Goal: Task Accomplishment & Management: Use online tool/utility

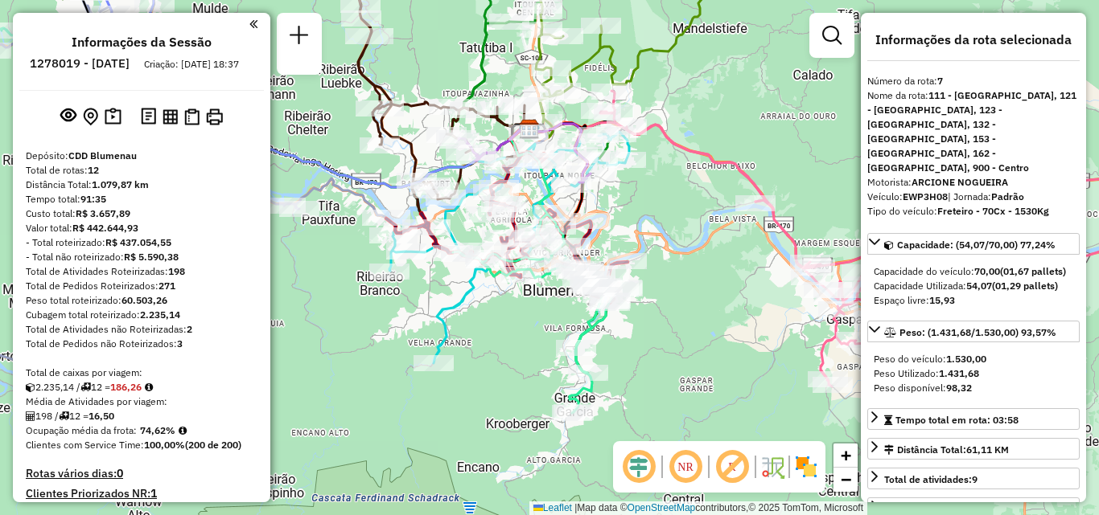
select select "**********"
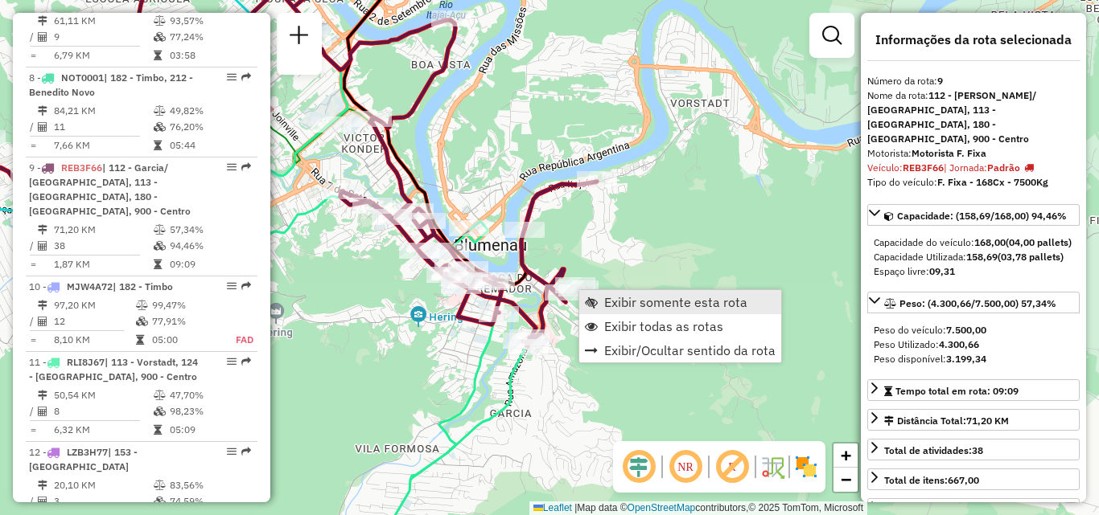
click at [622, 300] on span "Exibir somente esta rota" at bounding box center [675, 302] width 143 height 13
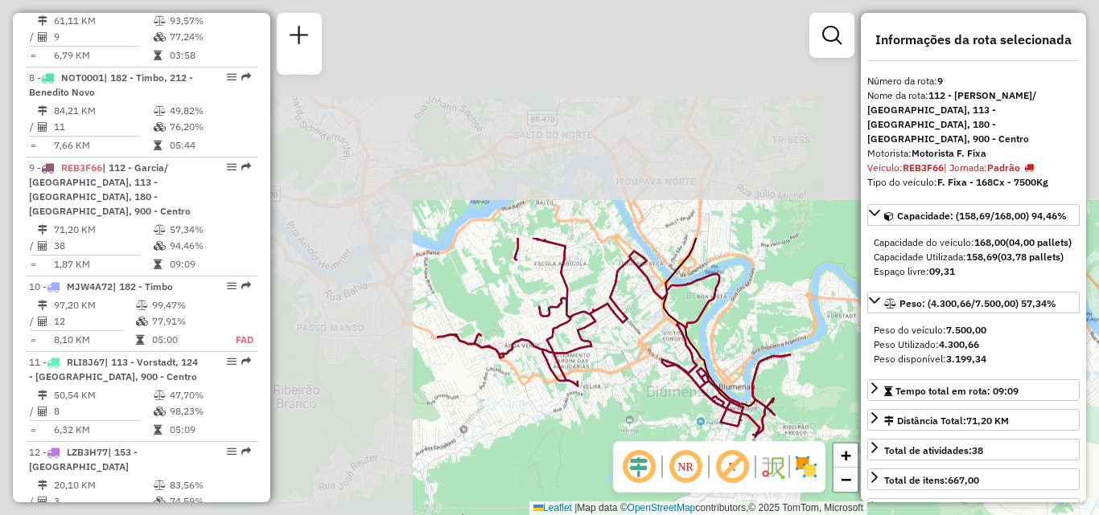
scroll to position [1461, 0]
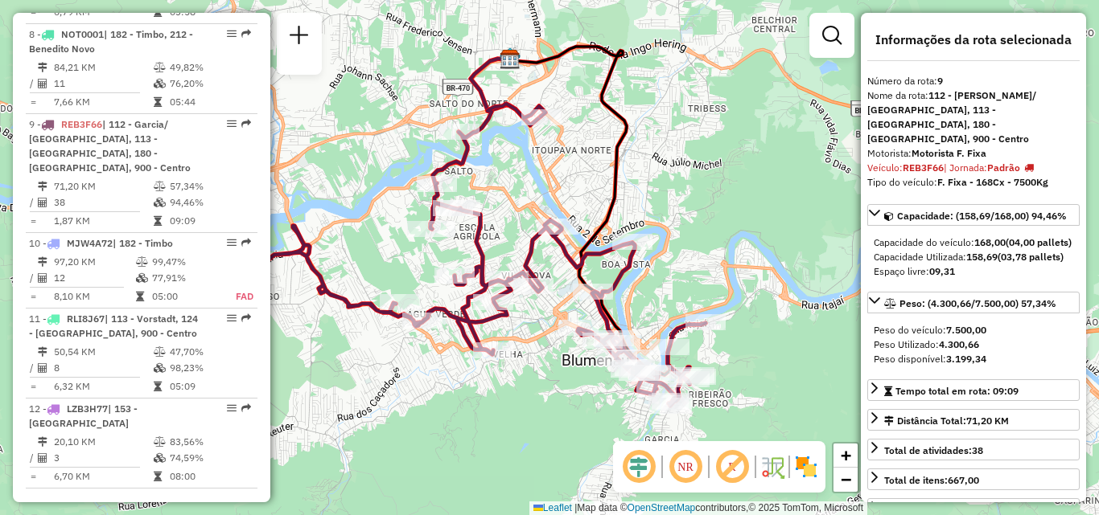
drag, startPoint x: 560, startPoint y: 312, endPoint x: 472, endPoint y: 279, distance: 93.7
click at [473, 280] on icon at bounding box center [465, 255] width 482 height 302
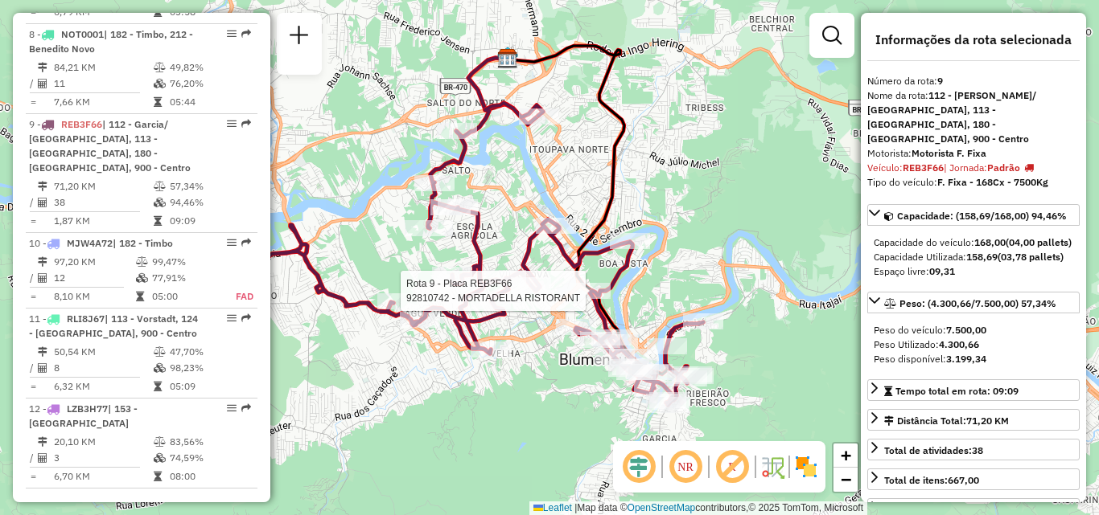
drag, startPoint x: 570, startPoint y: 301, endPoint x: 542, endPoint y: 244, distance: 63.7
click at [570, 283] on div at bounding box center [590, 291] width 40 height 16
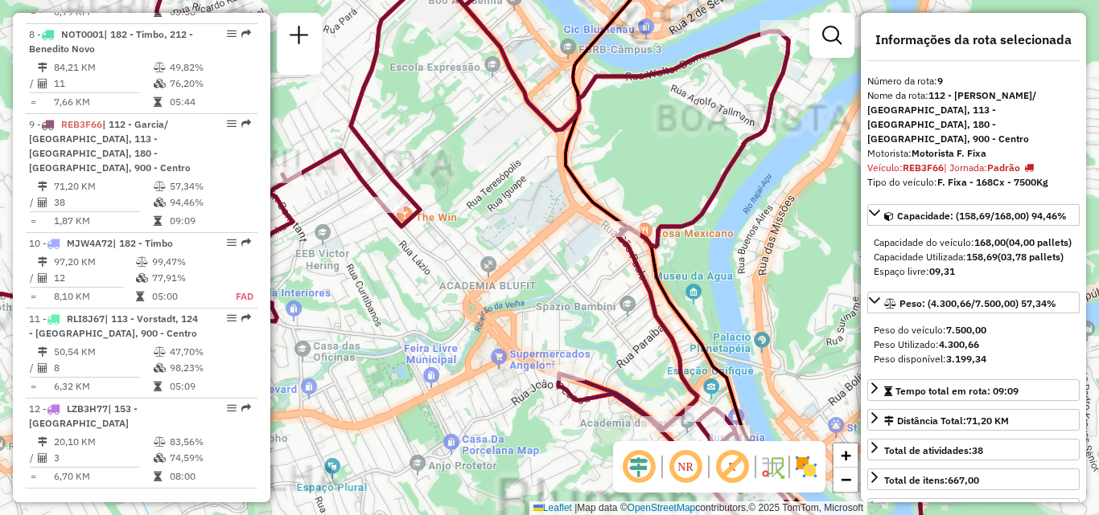
drag, startPoint x: 575, startPoint y: 256, endPoint x: 474, endPoint y: 154, distance: 143.9
click at [477, 158] on div "Janela de atendimento Grade de atendimento Capacidade Transportadoras Veículos …" at bounding box center [549, 257] width 1099 height 515
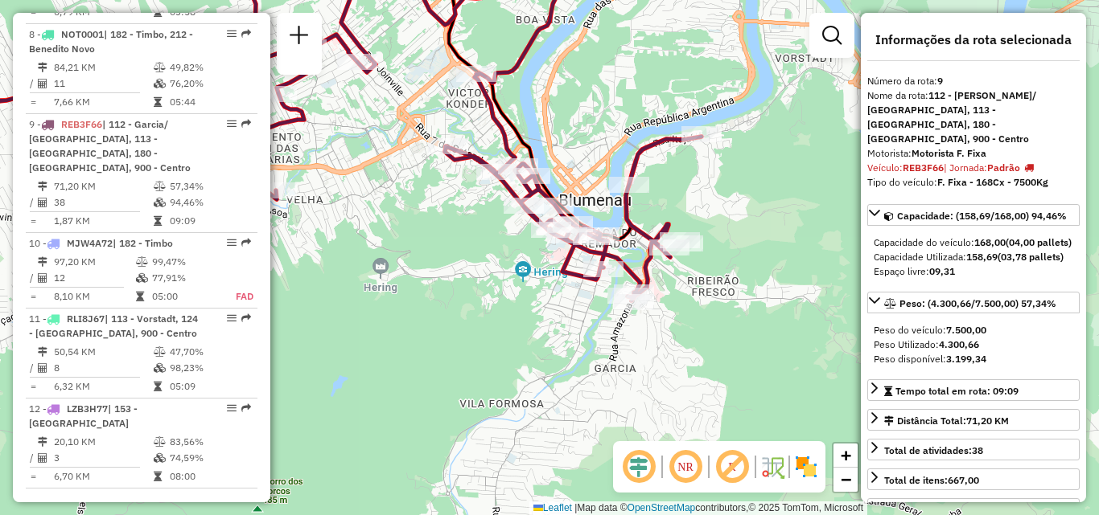
drag, startPoint x: 571, startPoint y: 155, endPoint x: 549, endPoint y: 139, distance: 27.0
click at [549, 139] on div "Janela de atendimento Grade de atendimento Capacidade Transportadoras Veículos …" at bounding box center [549, 257] width 1099 height 515
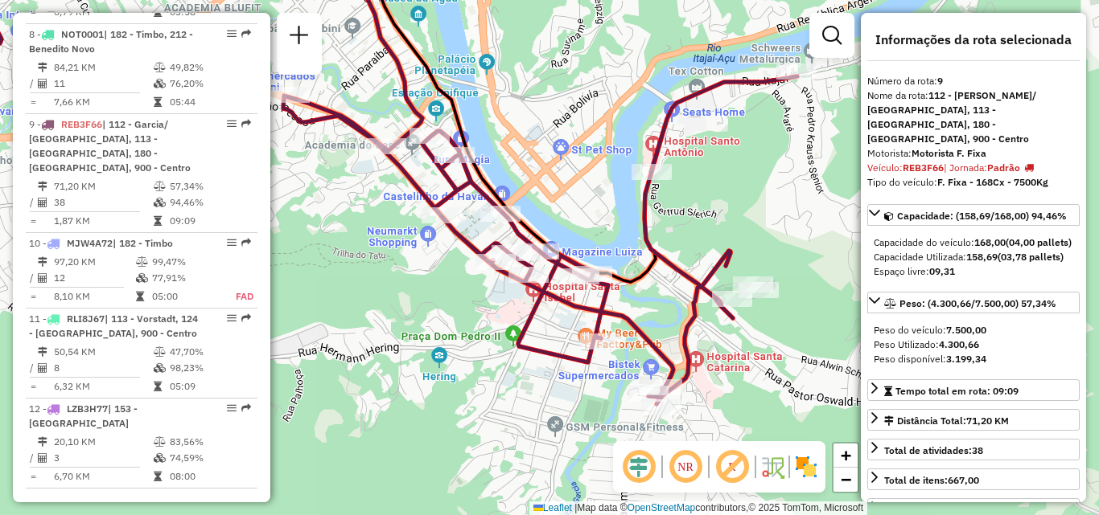
drag, startPoint x: 592, startPoint y: 179, endPoint x: 539, endPoint y: 138, distance: 67.6
click at [539, 138] on div "Janela de atendimento Grade de atendimento Capacidade Transportadoras Veículos …" at bounding box center [549, 257] width 1099 height 515
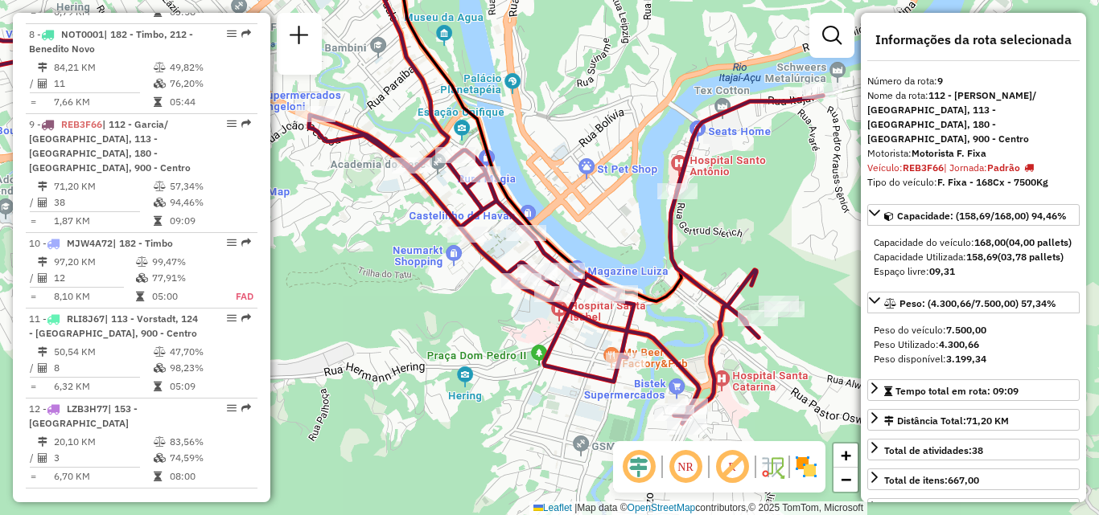
drag, startPoint x: 596, startPoint y: 213, endPoint x: 621, endPoint y: 228, distance: 29.2
click at [621, 228] on div "Janela de atendimento Grade de atendimento Capacidade Transportadoras Veículos …" at bounding box center [549, 257] width 1099 height 515
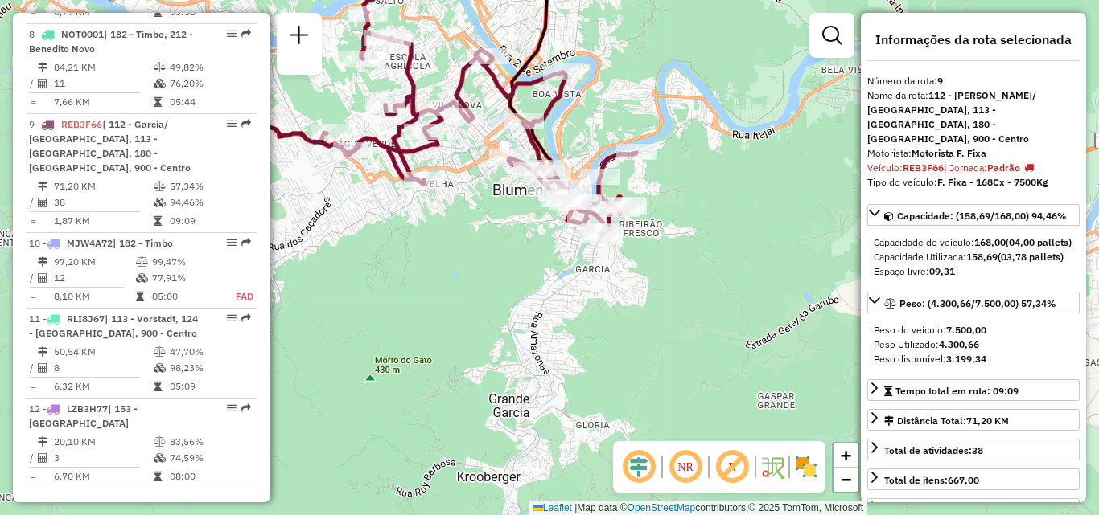
drag, startPoint x: 523, startPoint y: 238, endPoint x: 512, endPoint y: 298, distance: 60.4
click at [514, 298] on div "Rota 9 - Placa REB3F66 92810044 - STARCELL BARBER SHOP Rota 9 - Placa REB3F66 9…" at bounding box center [549, 257] width 1099 height 515
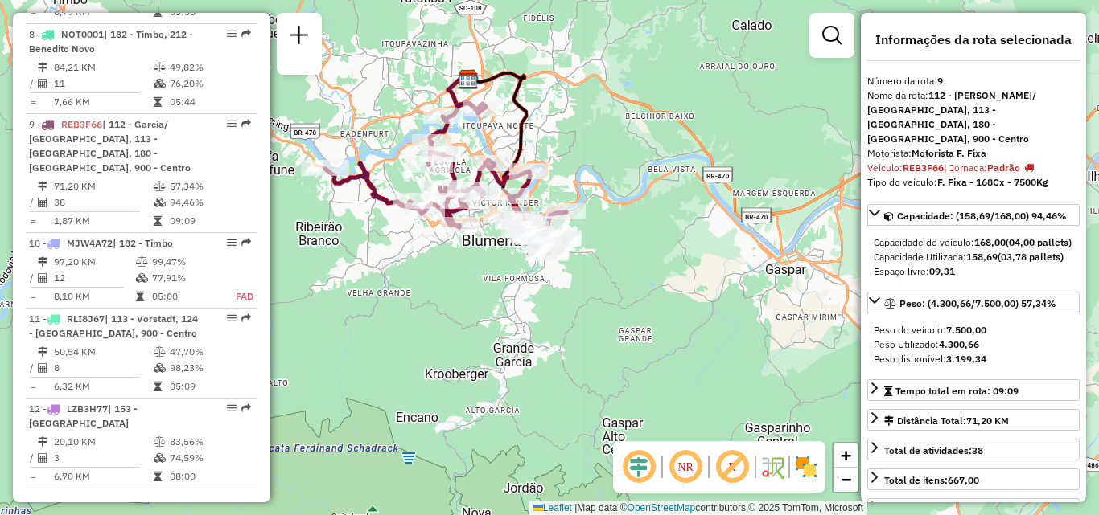
drag, startPoint x: 458, startPoint y: 328, endPoint x: 468, endPoint y: 326, distance: 9.9
click at [462, 331] on div "Janela de atendimento Grade de atendimento Capacidade Transportadoras Veículos …" at bounding box center [549, 257] width 1099 height 515
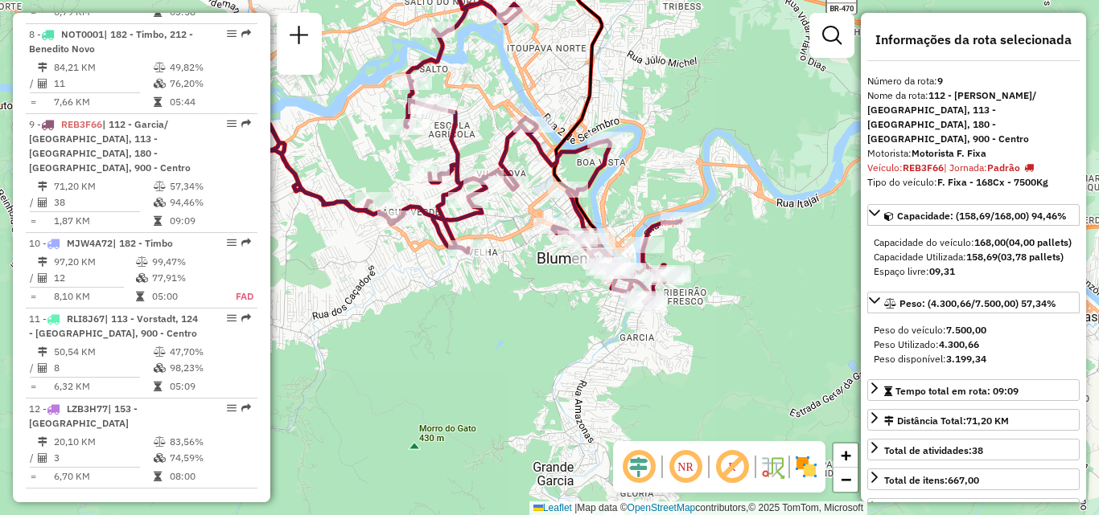
drag, startPoint x: 429, startPoint y: 352, endPoint x: 436, endPoint y: 391, distance: 39.3
click at [436, 397] on div "Janela de atendimento Grade de atendimento Capacidade Transportadoras Veículos …" at bounding box center [549, 257] width 1099 height 515
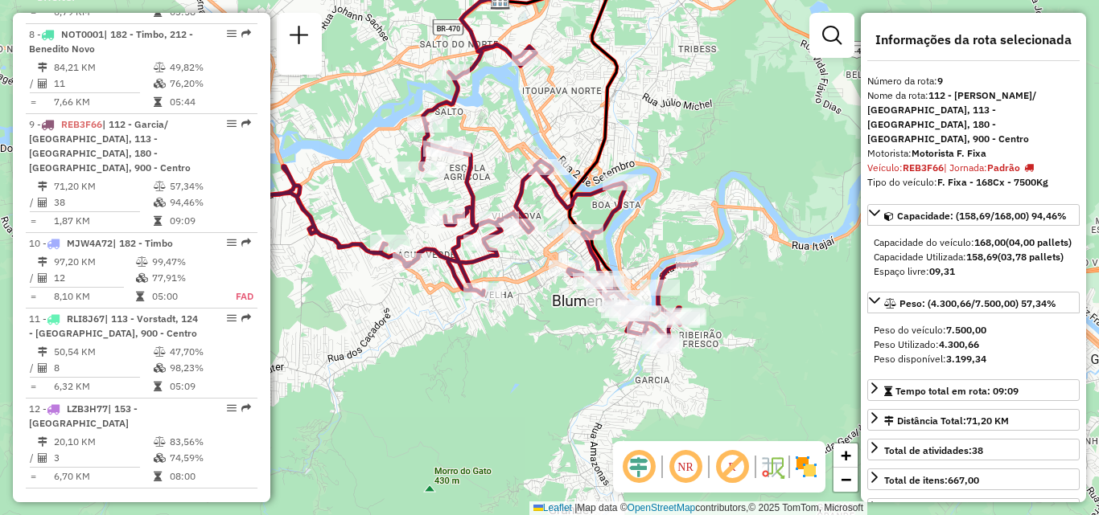
drag, startPoint x: 725, startPoint y: 163, endPoint x: 787, endPoint y: 180, distance: 65.0
click at [787, 180] on div "Janela de atendimento Grade de atendimento Capacidade Transportadoras Veículos …" at bounding box center [549, 257] width 1099 height 515
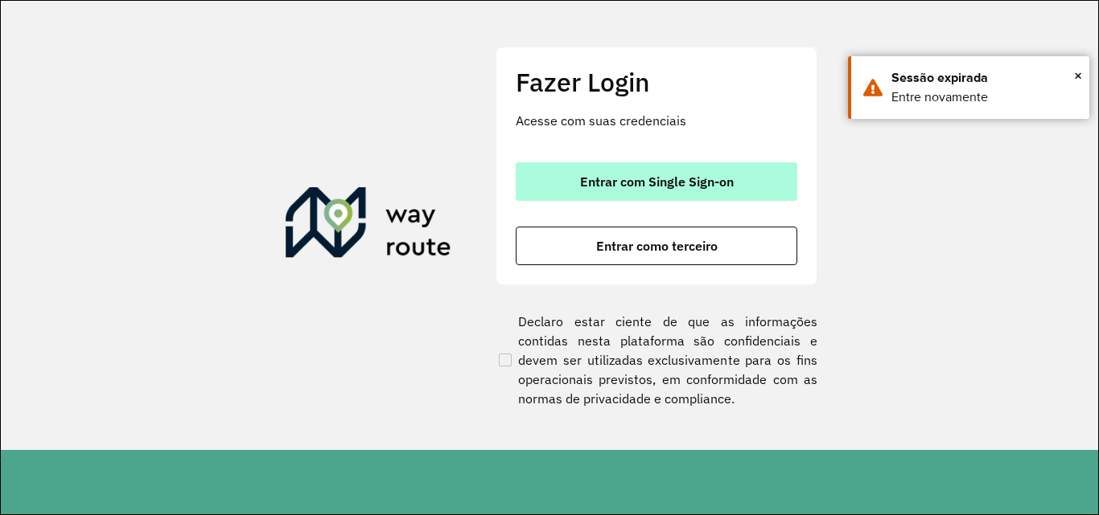
click at [580, 178] on span "Entrar com Single Sign-on" at bounding box center [657, 181] width 154 height 13
click at [583, 185] on span "Entrar com Single Sign-on" at bounding box center [657, 181] width 154 height 13
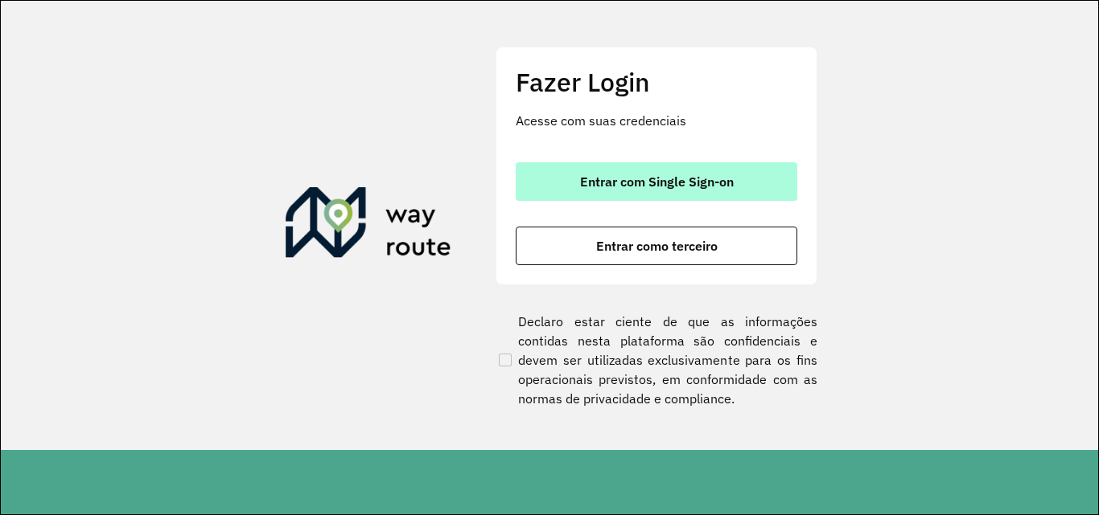
click at [580, 188] on span "Entrar com Single Sign-on" at bounding box center [657, 181] width 154 height 13
click at [580, 186] on span "Entrar com Single Sign-on" at bounding box center [657, 181] width 154 height 13
click at [645, 179] on span "Entrar com Single Sign-on" at bounding box center [657, 181] width 154 height 13
click at [598, 179] on span "Entrar com Single Sign-on" at bounding box center [657, 181] width 154 height 13
click at [598, 180] on span "Entrar com Single Sign-on" at bounding box center [657, 181] width 154 height 13
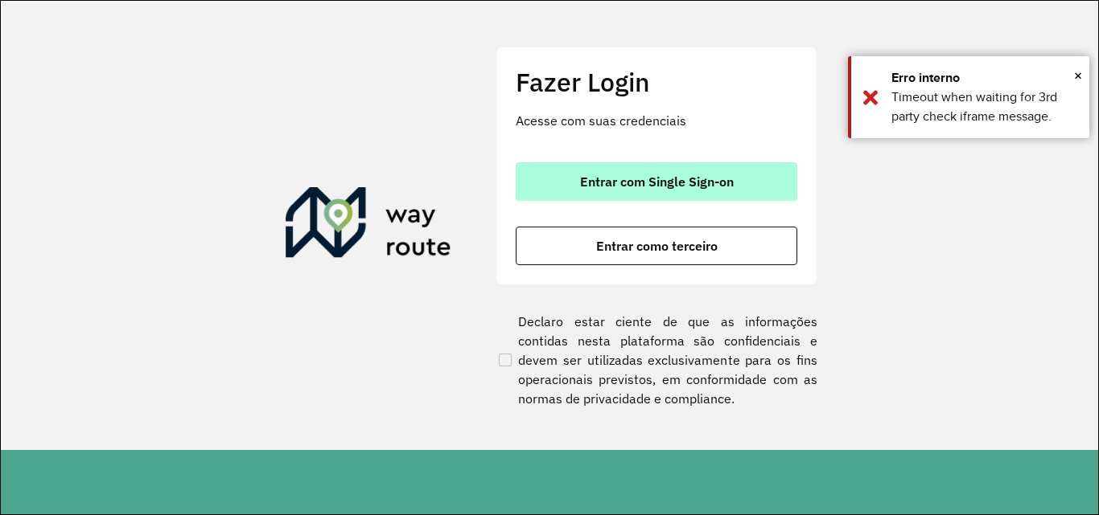
click at [648, 186] on span "Entrar com Single Sign-on" at bounding box center [657, 181] width 154 height 13
click at [640, 179] on span "Entrar com Single Sign-on" at bounding box center [657, 181] width 154 height 13
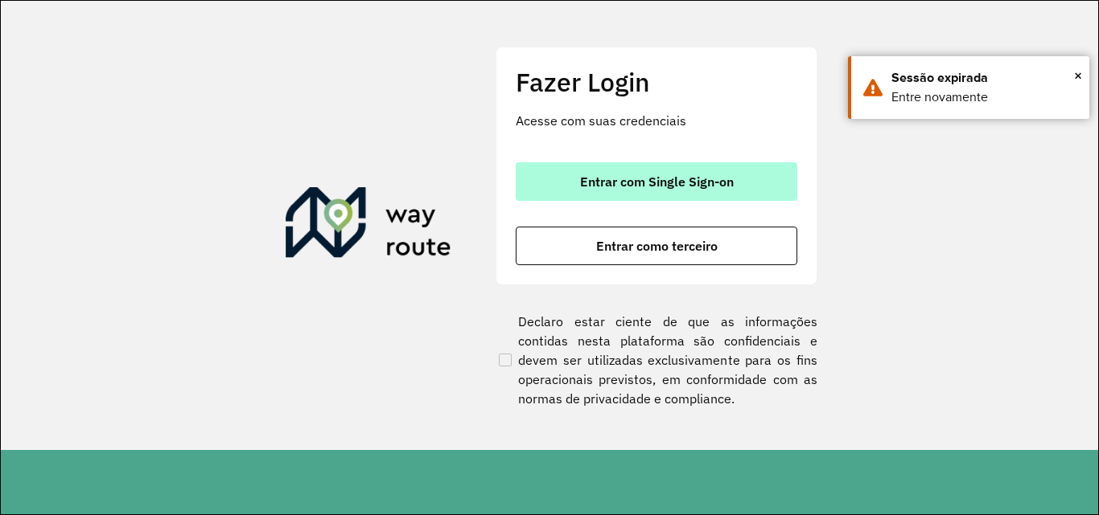
click at [639, 197] on button "Entrar com Single Sign-on" at bounding box center [655, 181] width 281 height 39
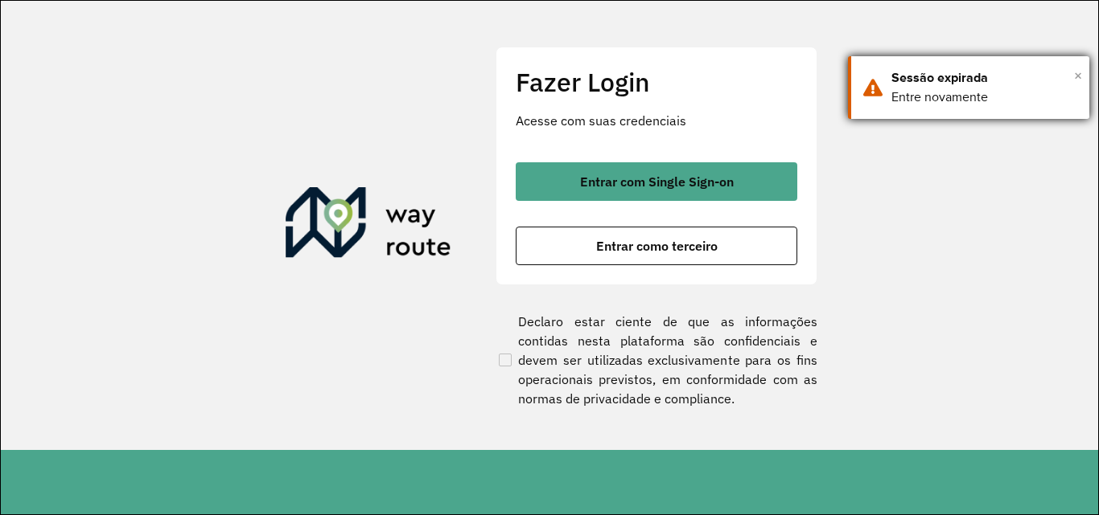
click at [1078, 72] on span "×" at bounding box center [1078, 76] width 8 height 24
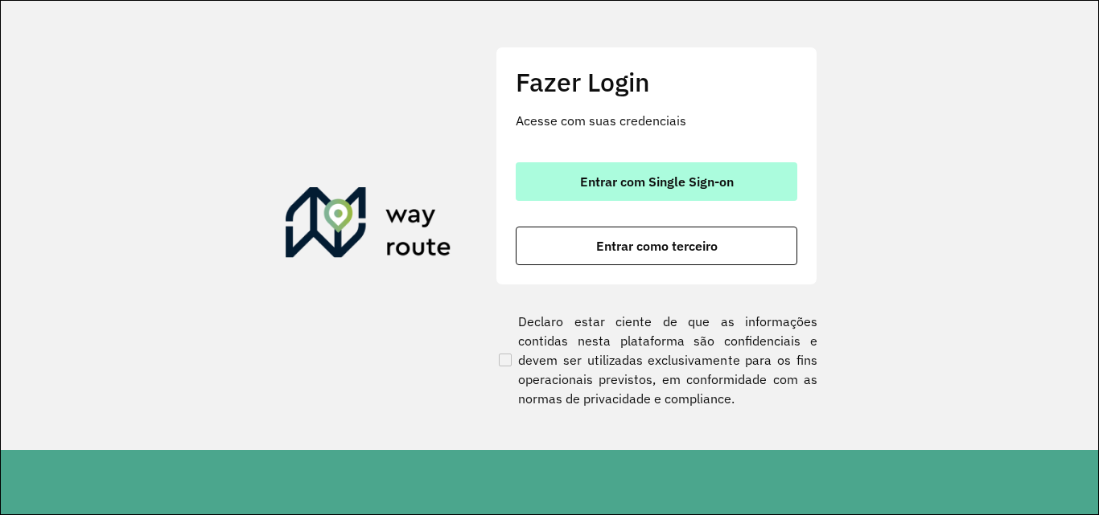
click at [679, 182] on span "Entrar com Single Sign-on" at bounding box center [657, 181] width 154 height 13
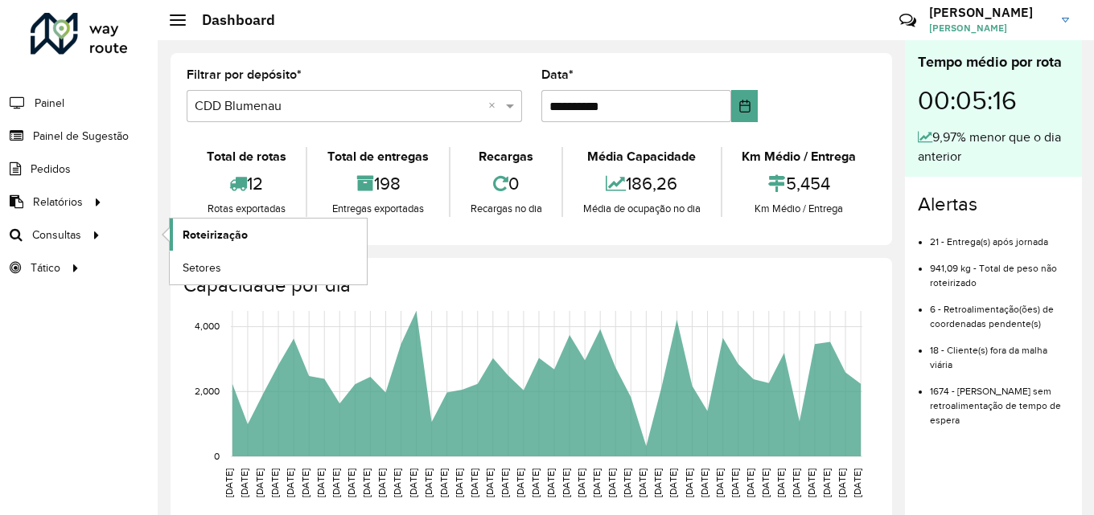
click at [222, 225] on link "Roteirização" at bounding box center [268, 235] width 197 height 32
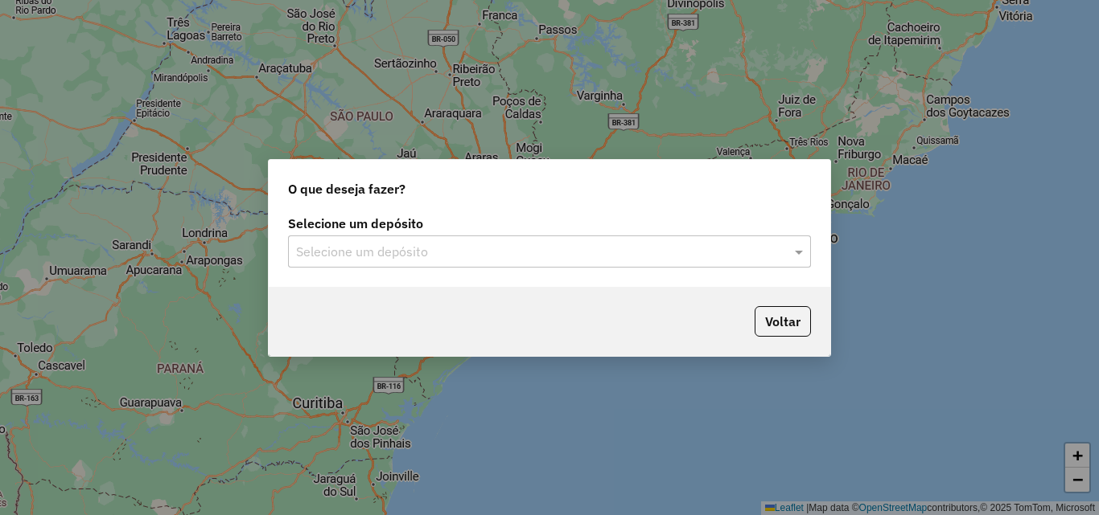
click at [454, 252] on input "text" at bounding box center [533, 252] width 474 height 19
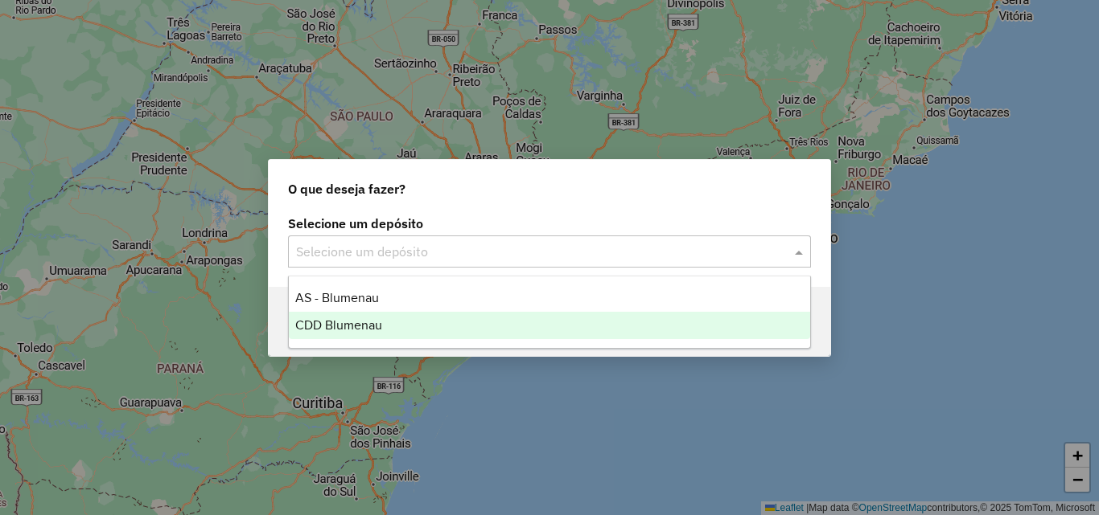
click at [359, 331] on span "CDD Blumenau" at bounding box center [338, 325] width 87 height 14
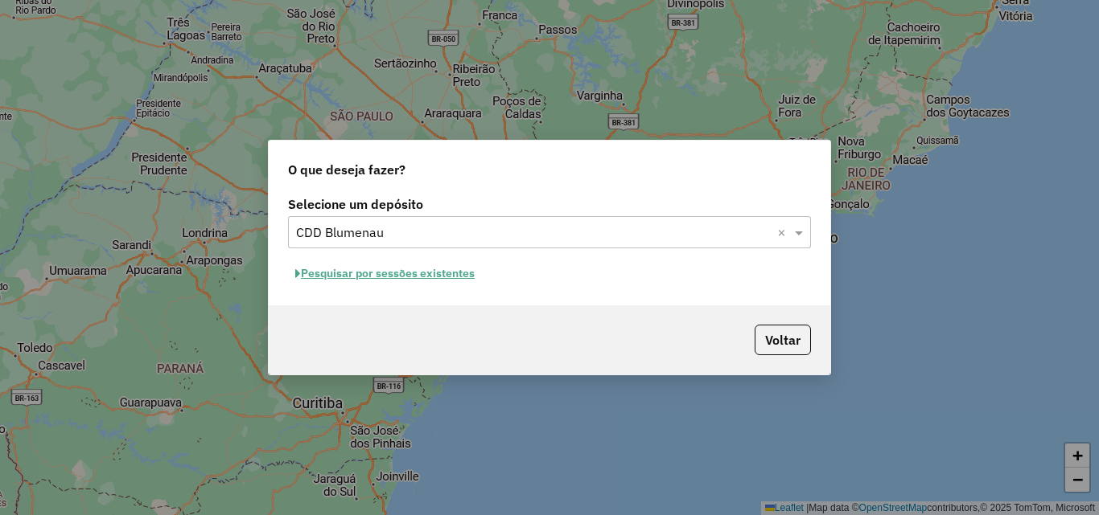
click at [436, 275] on button "Pesquisar por sessões existentes" at bounding box center [385, 273] width 194 height 25
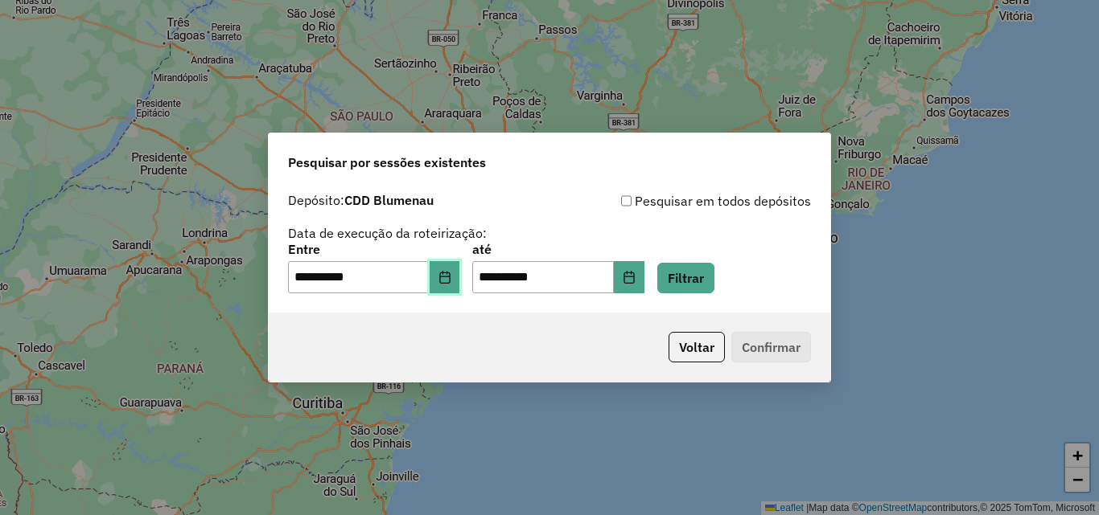
click at [450, 281] on icon "Choose Date" at bounding box center [444, 277] width 10 height 13
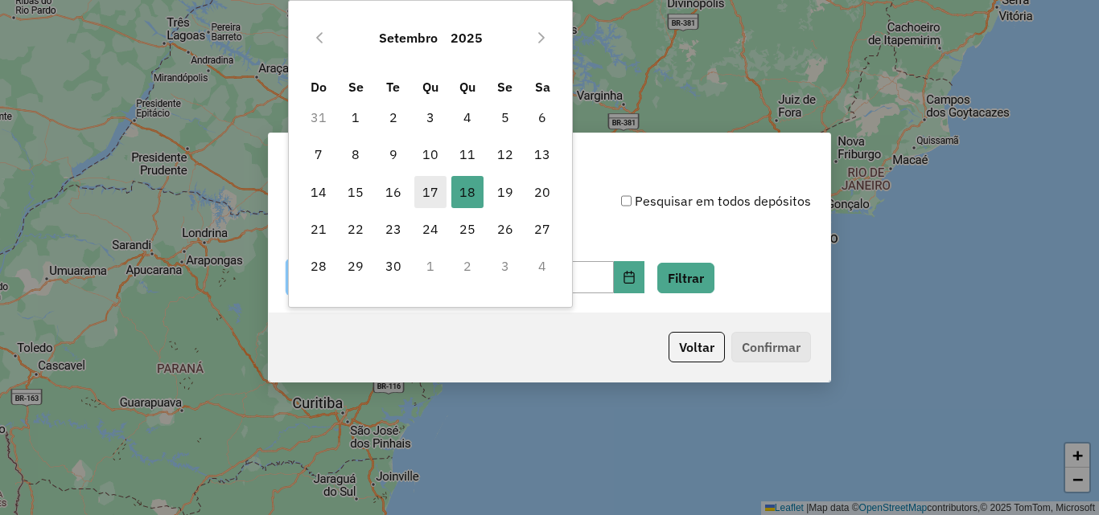
click at [436, 186] on span "17" at bounding box center [430, 192] width 32 height 32
type input "**********"
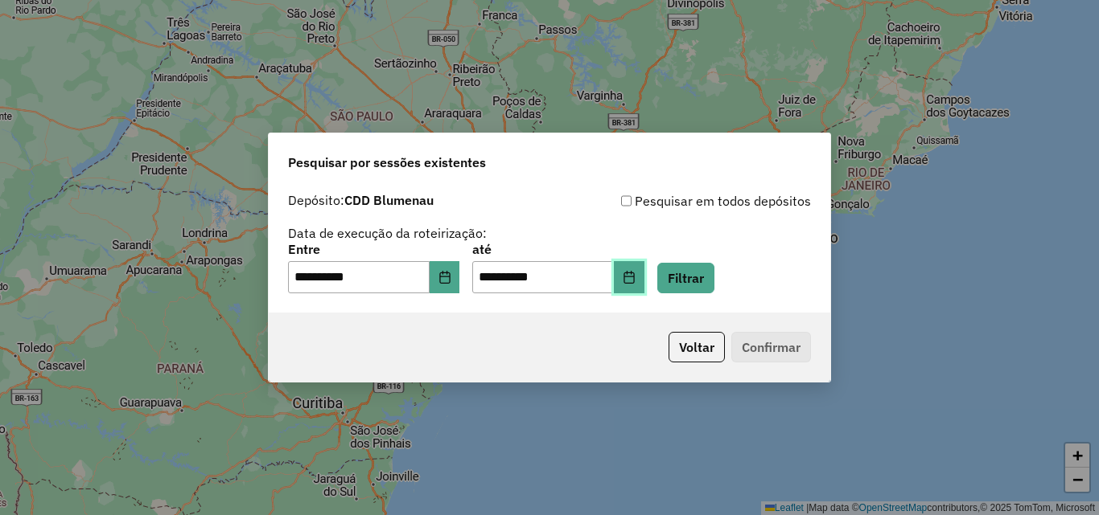
click at [644, 281] on button "Choose Date" at bounding box center [629, 277] width 31 height 32
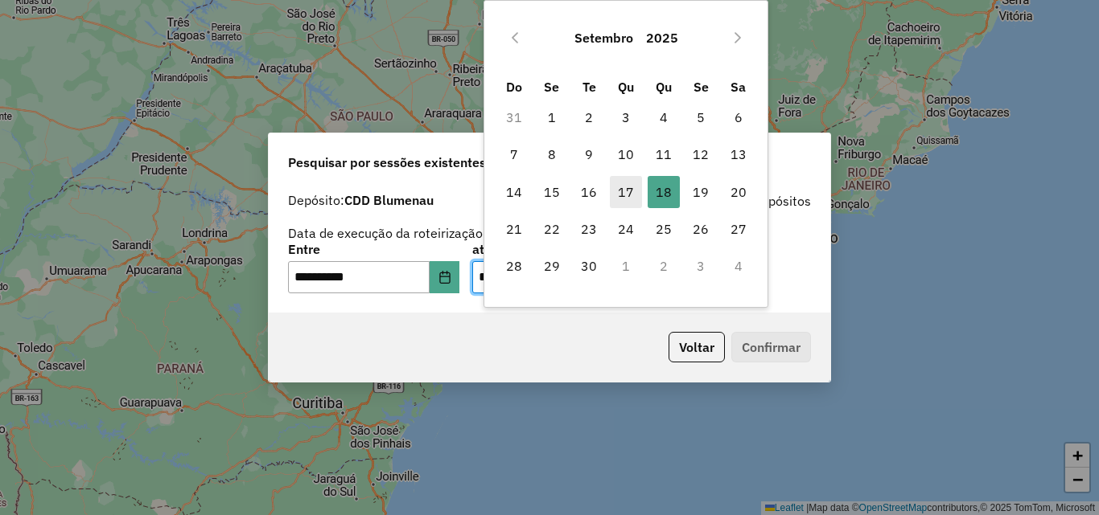
click at [617, 187] on span "17" at bounding box center [626, 192] width 32 height 32
type input "**********"
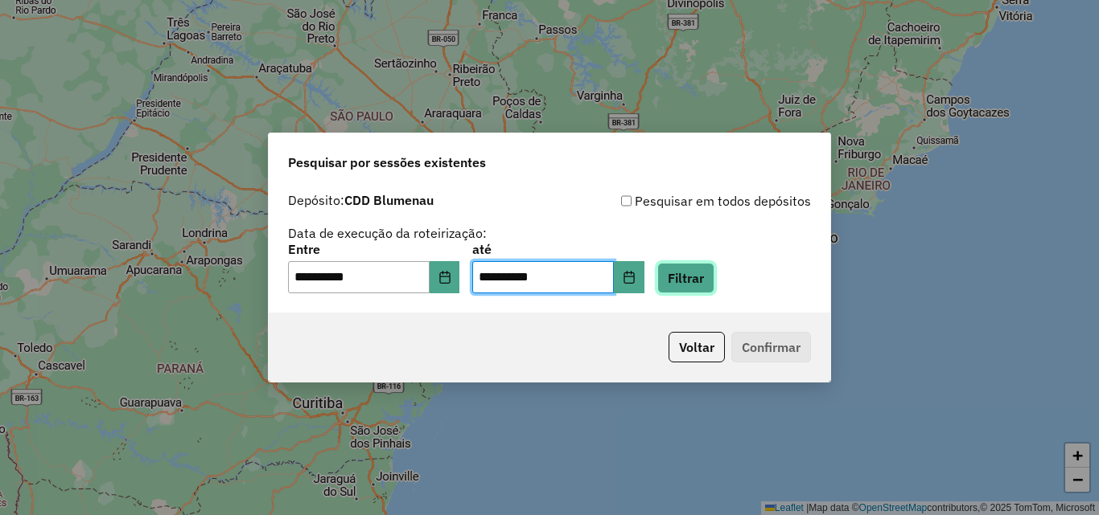
click at [701, 281] on button "Filtrar" at bounding box center [685, 278] width 57 height 31
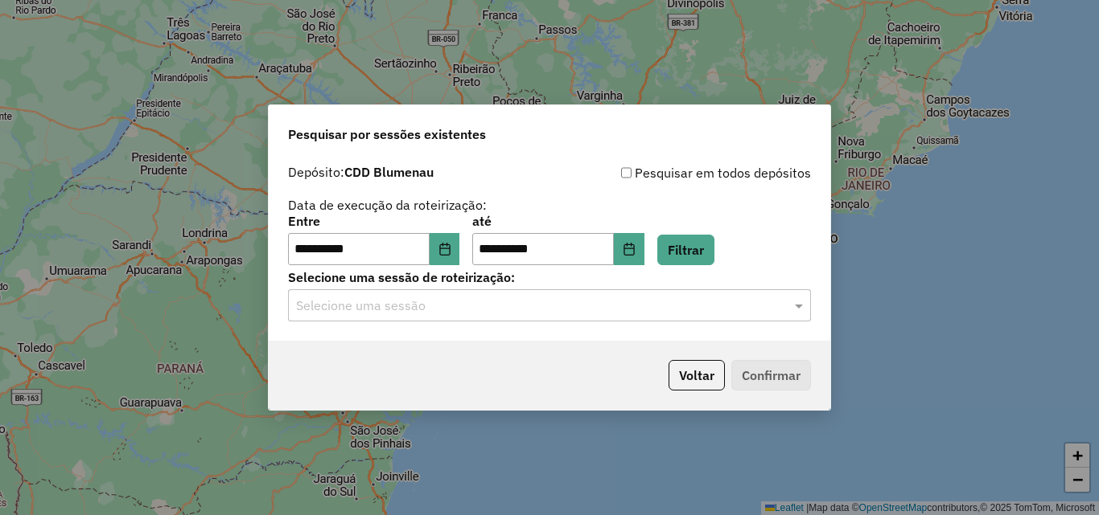
click at [389, 305] on input "text" at bounding box center [533, 306] width 474 height 19
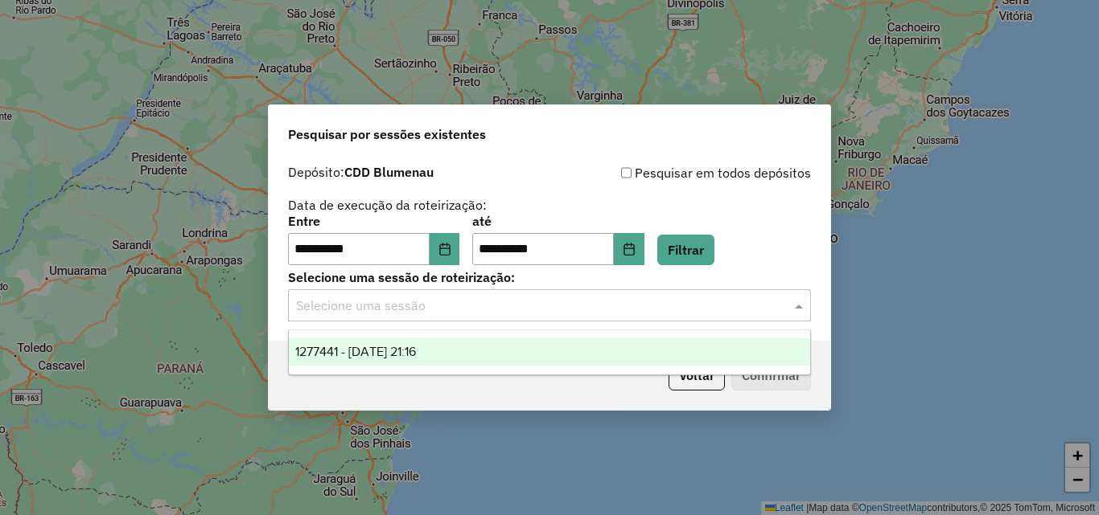
click at [350, 350] on span "1277441 - 17/09/2025 21:16" at bounding box center [355, 352] width 121 height 14
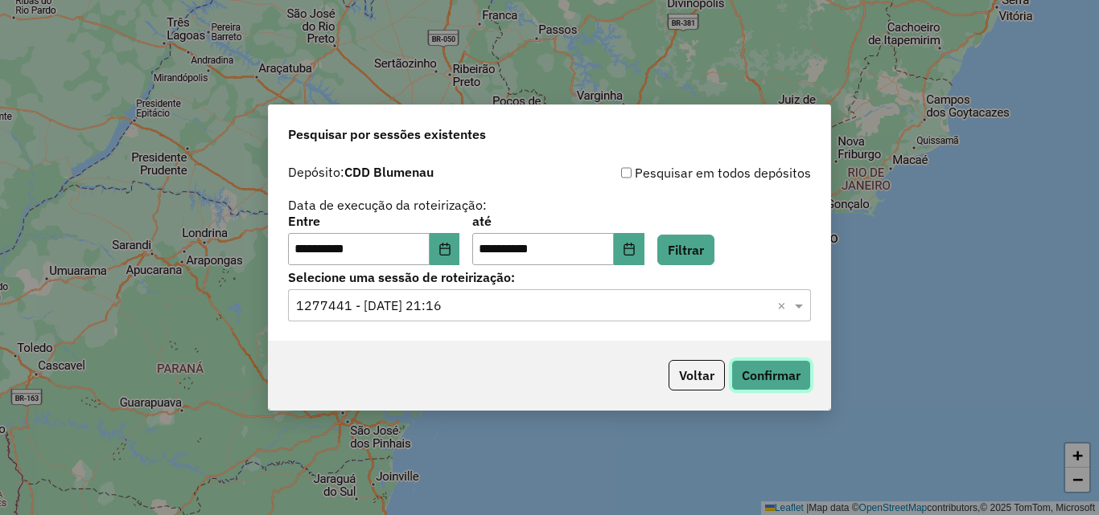
click at [778, 371] on button "Confirmar" at bounding box center [771, 375] width 80 height 31
click at [451, 246] on icon "Choose Date" at bounding box center [444, 249] width 13 height 13
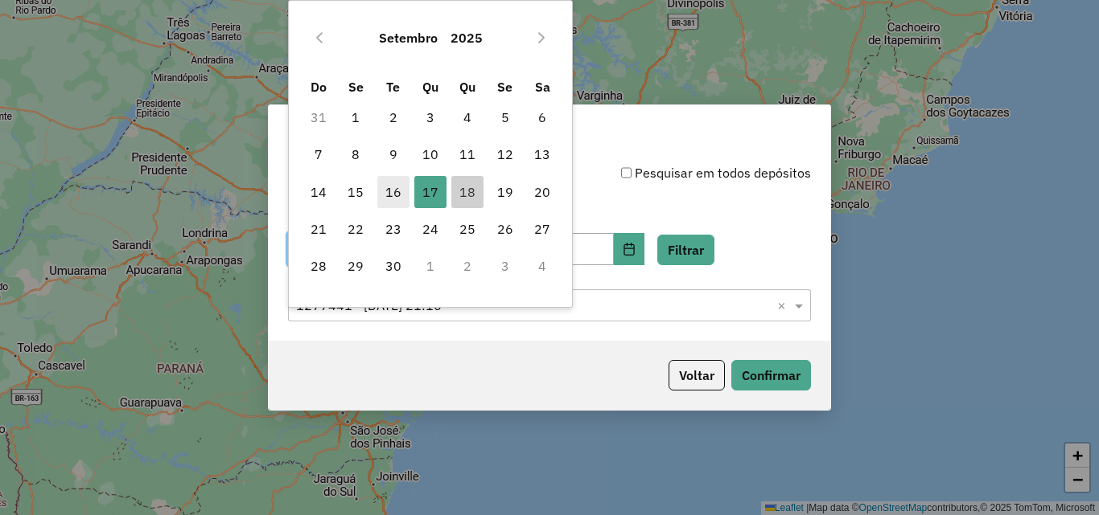
click at [395, 193] on span "16" at bounding box center [393, 192] width 32 height 32
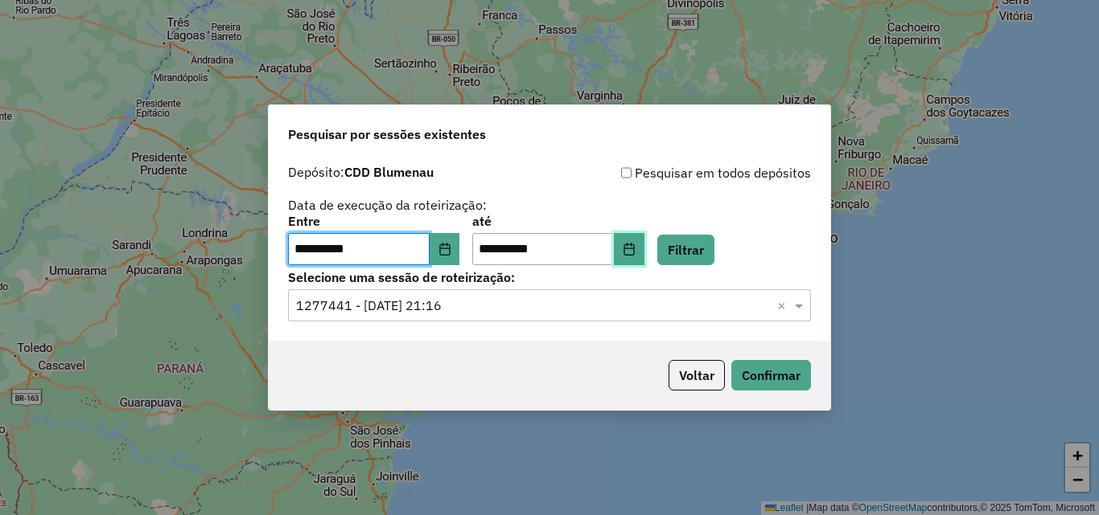
click at [635, 248] on icon "Choose Date" at bounding box center [628, 249] width 13 height 13
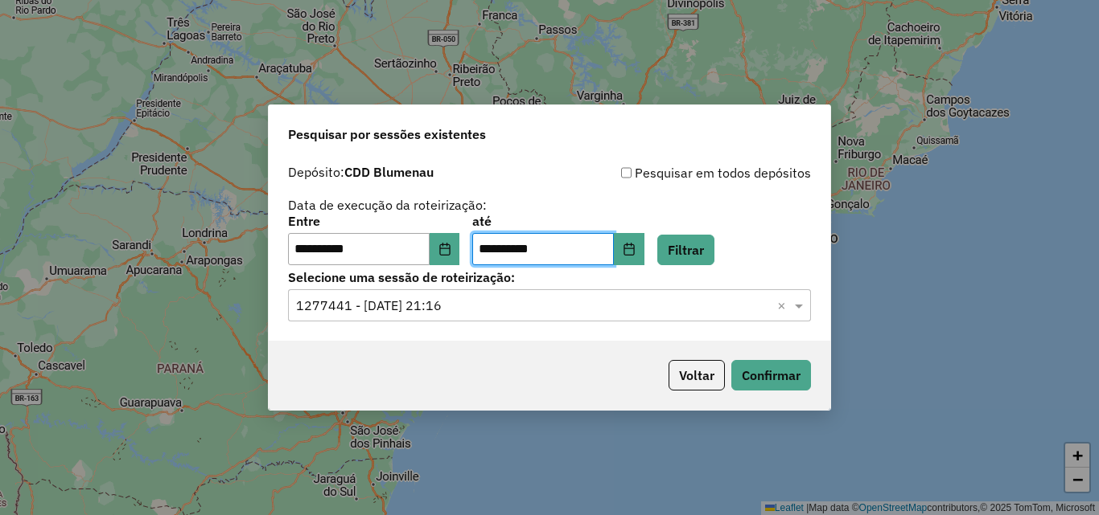
click at [636, 332] on div "**********" at bounding box center [549, 249] width 561 height 184
click at [451, 249] on icon "Choose Date" at bounding box center [444, 249] width 13 height 13
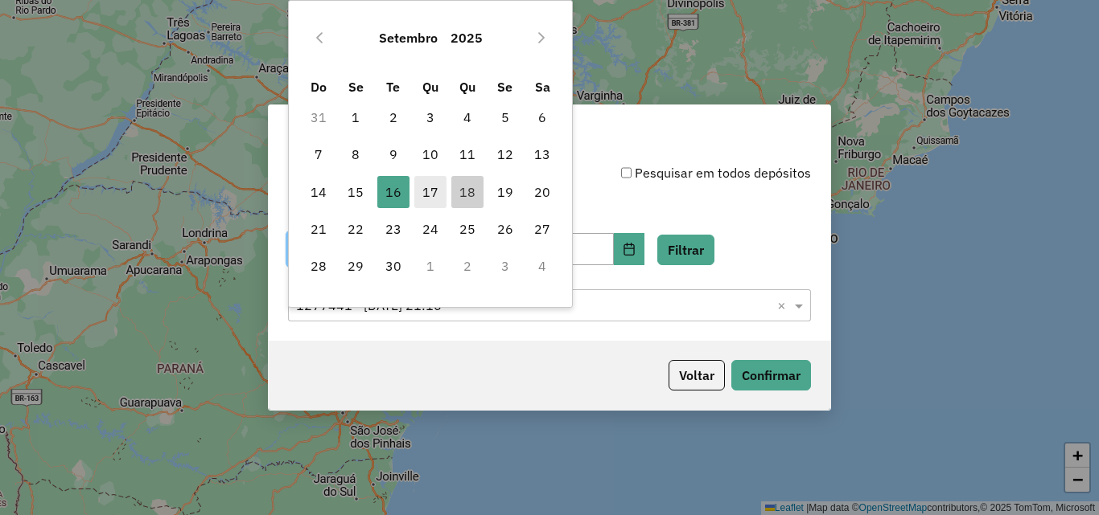
click at [425, 193] on span "17" at bounding box center [430, 192] width 32 height 32
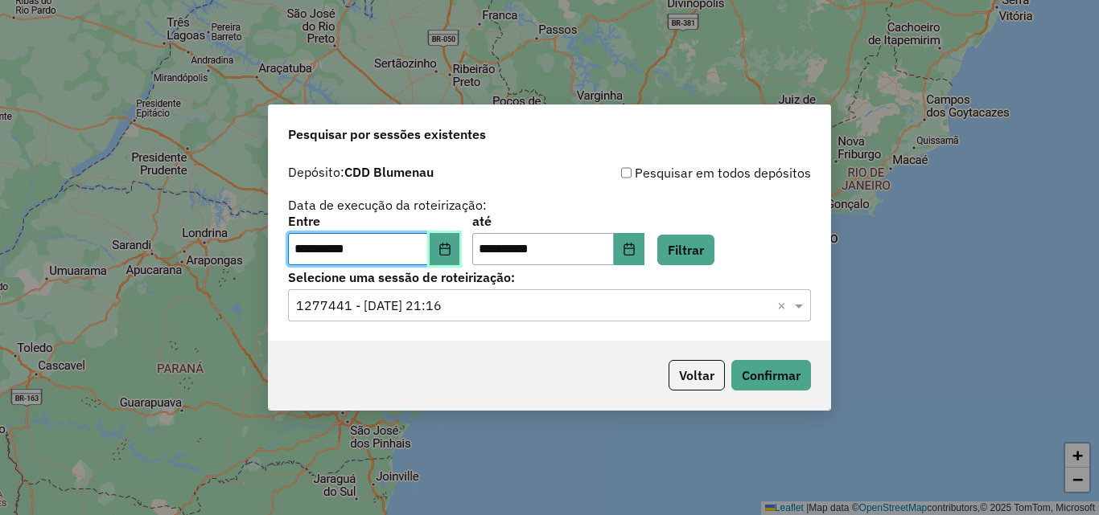
click at [451, 253] on icon "Choose Date" at bounding box center [444, 249] width 13 height 13
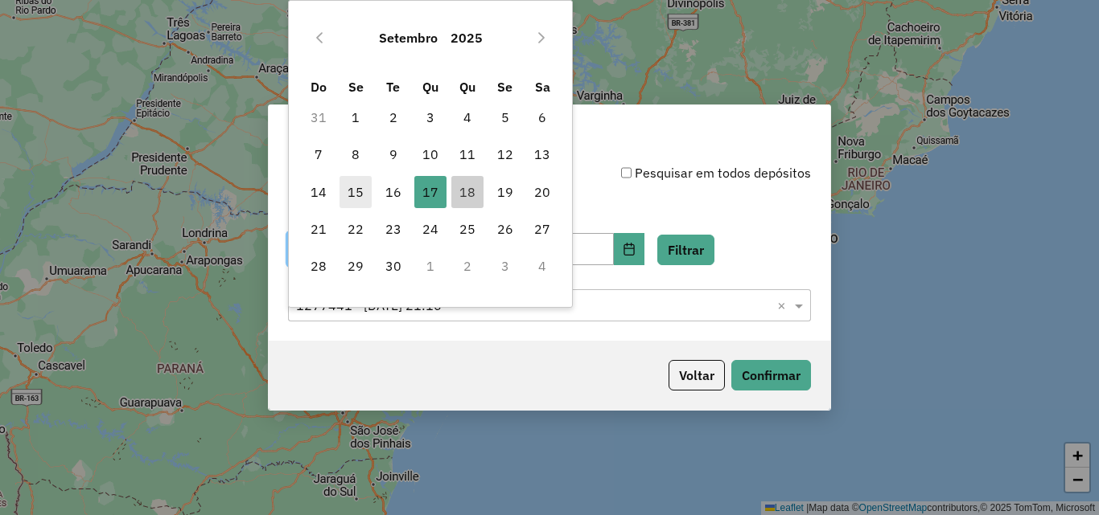
click at [355, 192] on span "15" at bounding box center [355, 192] width 32 height 32
type input "**********"
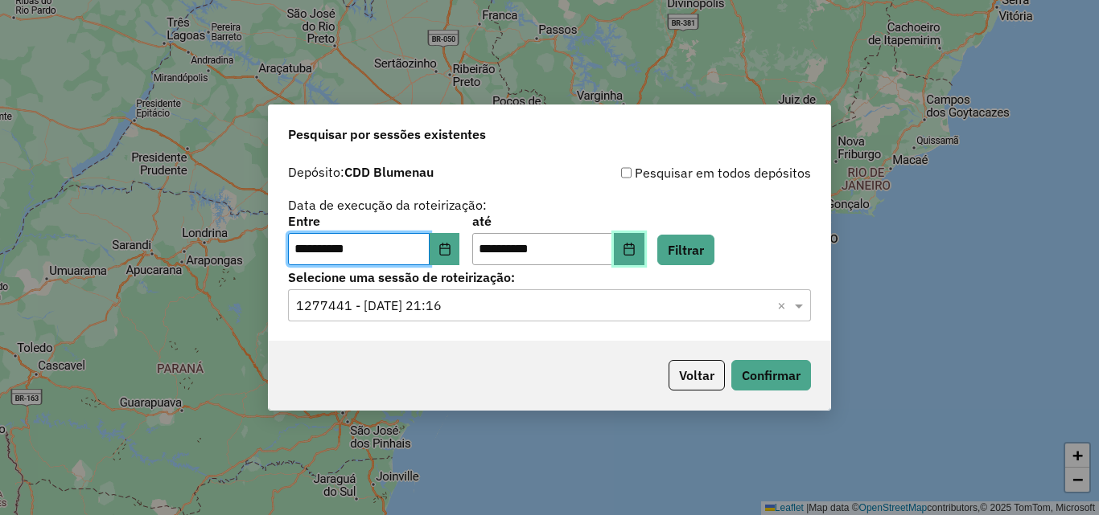
click at [634, 254] on icon "Choose Date" at bounding box center [628, 249] width 10 height 13
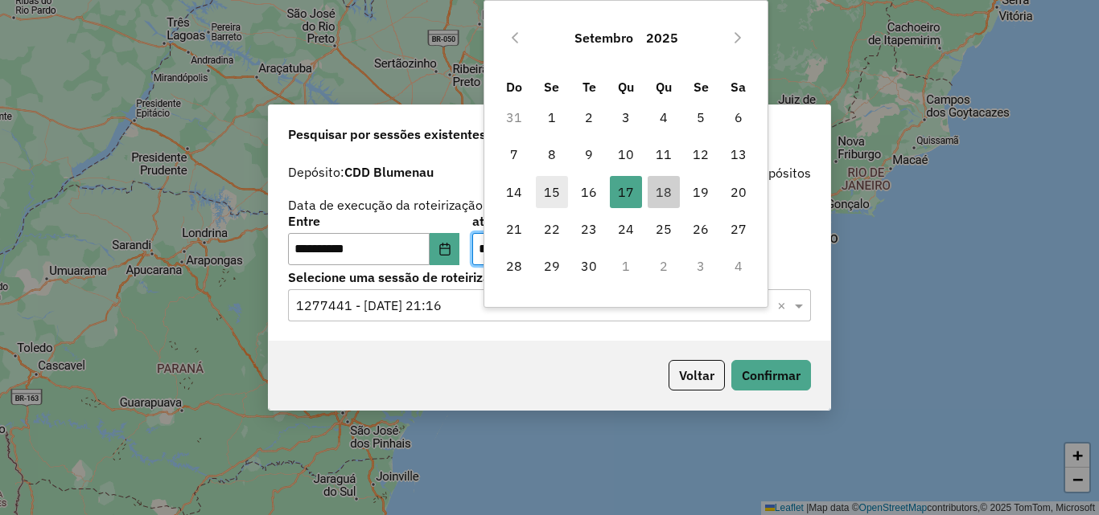
click at [556, 195] on span "15" at bounding box center [552, 192] width 32 height 32
type input "**********"
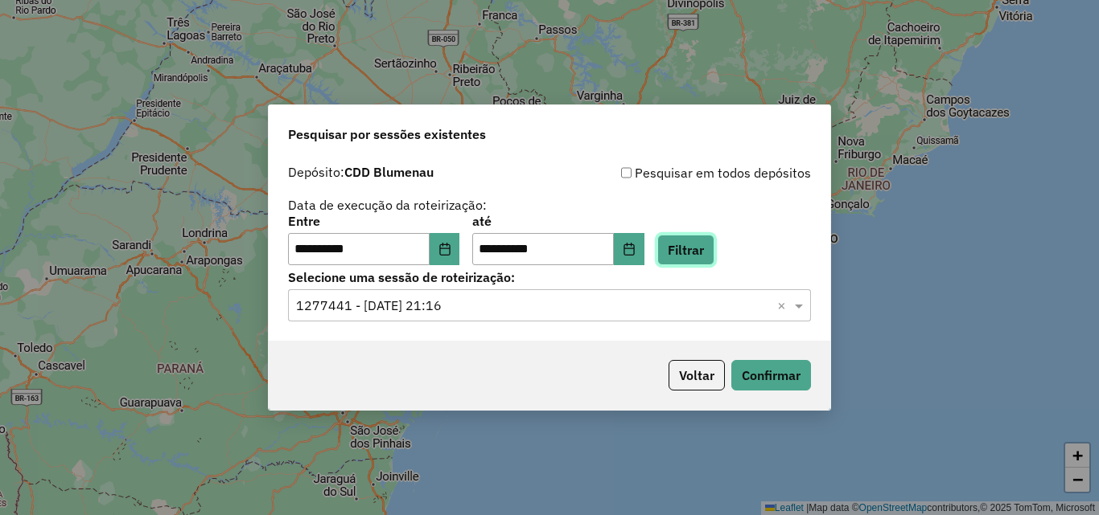
click at [693, 246] on button "Filtrar" at bounding box center [685, 250] width 57 height 31
click at [531, 310] on input "text" at bounding box center [533, 306] width 474 height 19
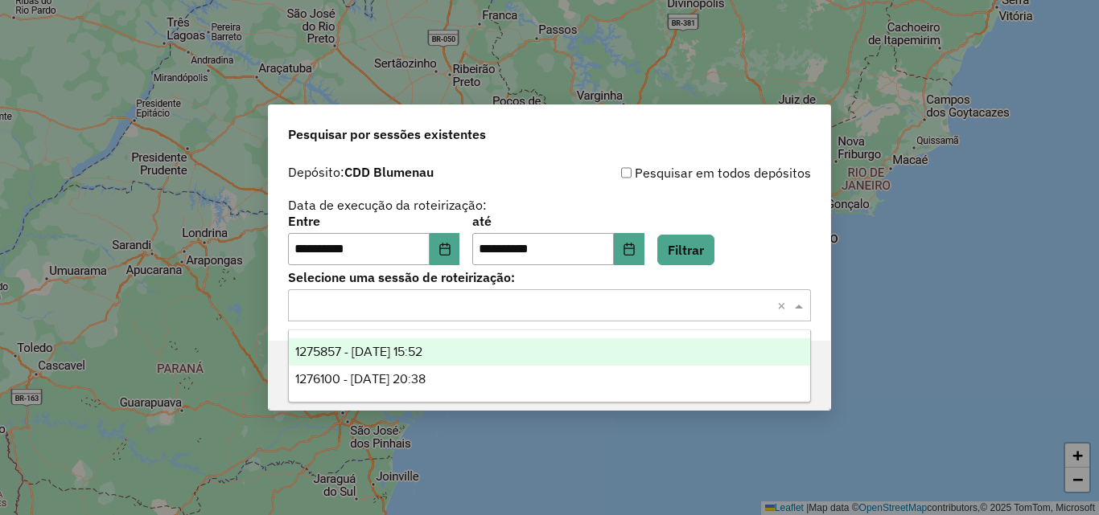
click at [459, 358] on div "1275857 - 15/09/2025 15:52" at bounding box center [549, 352] width 521 height 27
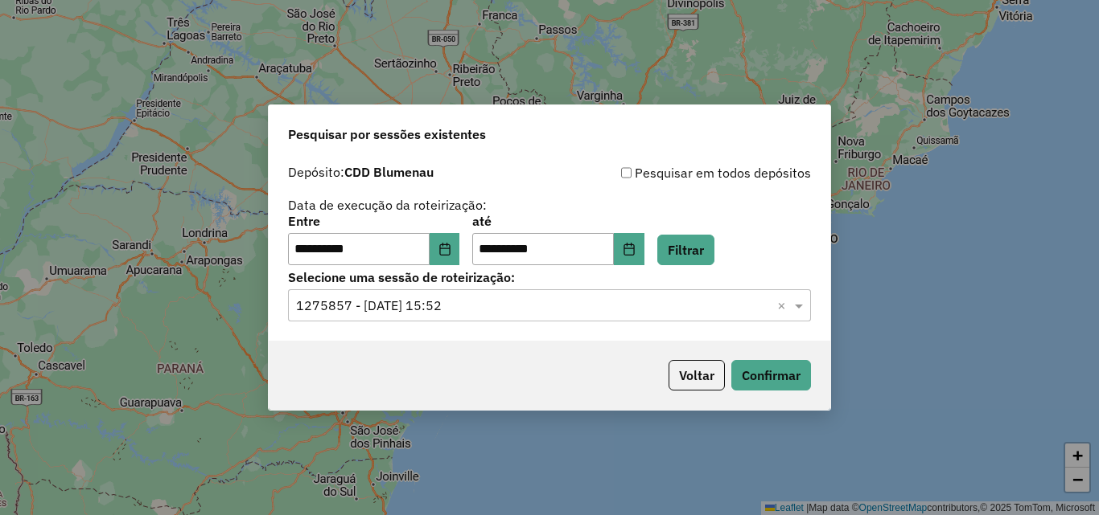
click at [496, 305] on input "text" at bounding box center [533, 306] width 474 height 19
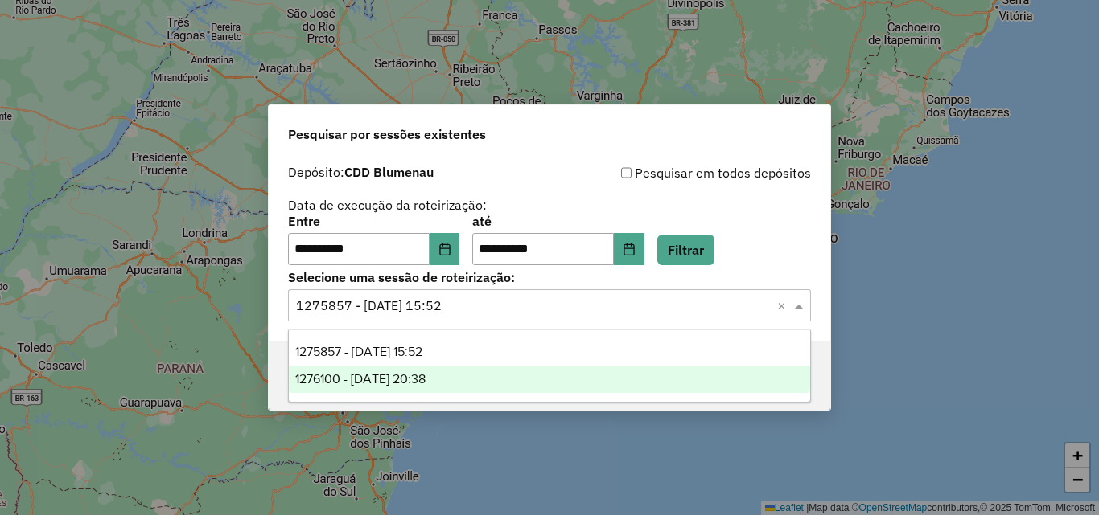
click at [462, 372] on div "1276100 - 15/09/2025 20:38" at bounding box center [549, 379] width 521 height 27
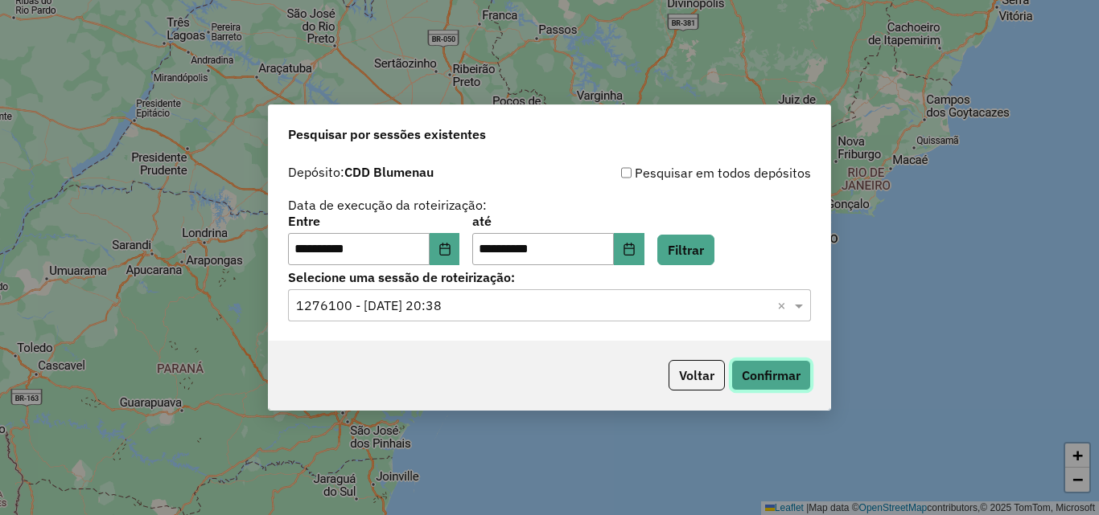
click at [749, 375] on button "Confirmar" at bounding box center [771, 375] width 80 height 31
click at [530, 299] on input "text" at bounding box center [533, 306] width 474 height 19
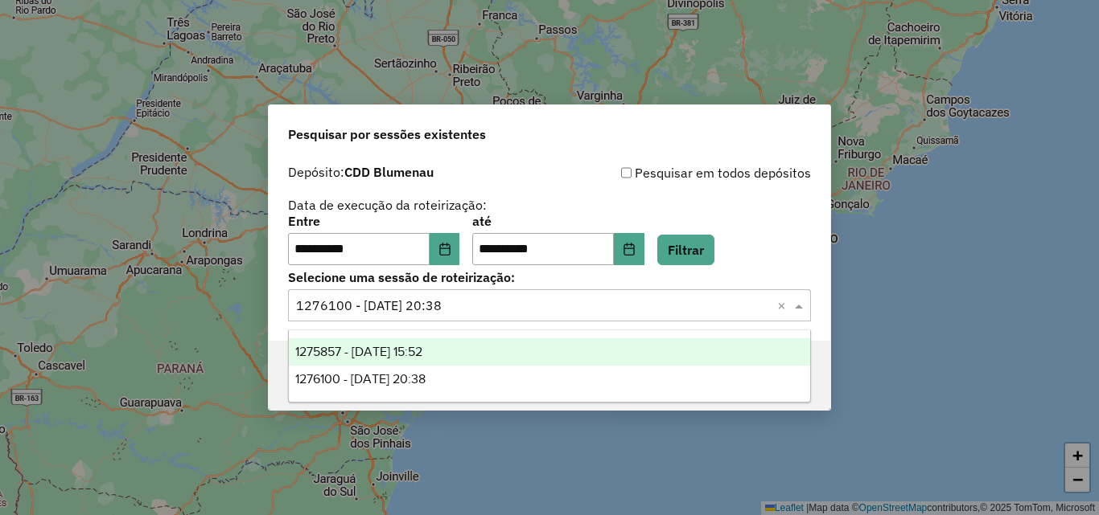
click at [483, 346] on div "1275857 - 15/09/2025 15:52" at bounding box center [549, 352] width 521 height 27
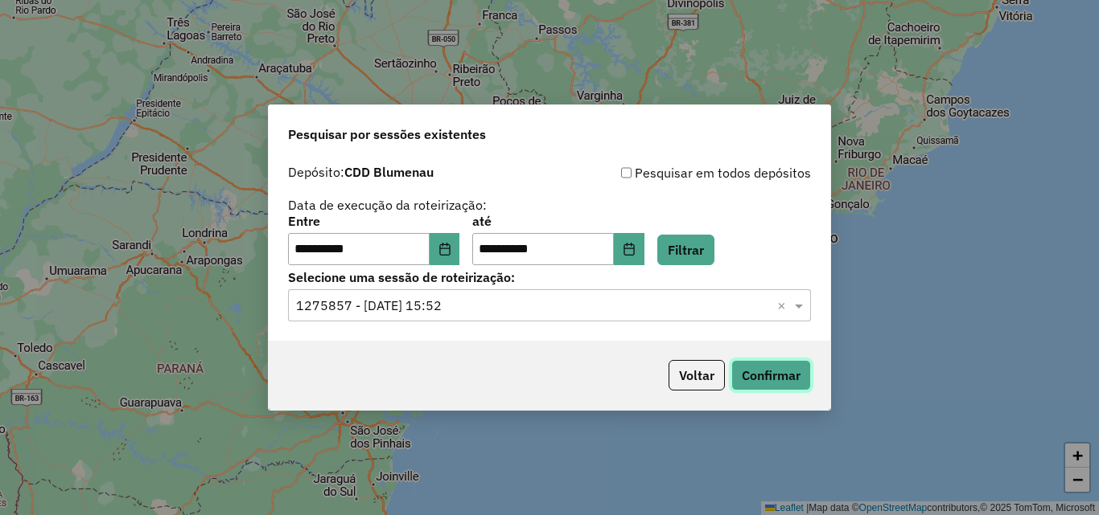
click at [786, 378] on button "Confirmar" at bounding box center [771, 375] width 80 height 31
click at [440, 258] on button "Choose Date" at bounding box center [444, 249] width 31 height 32
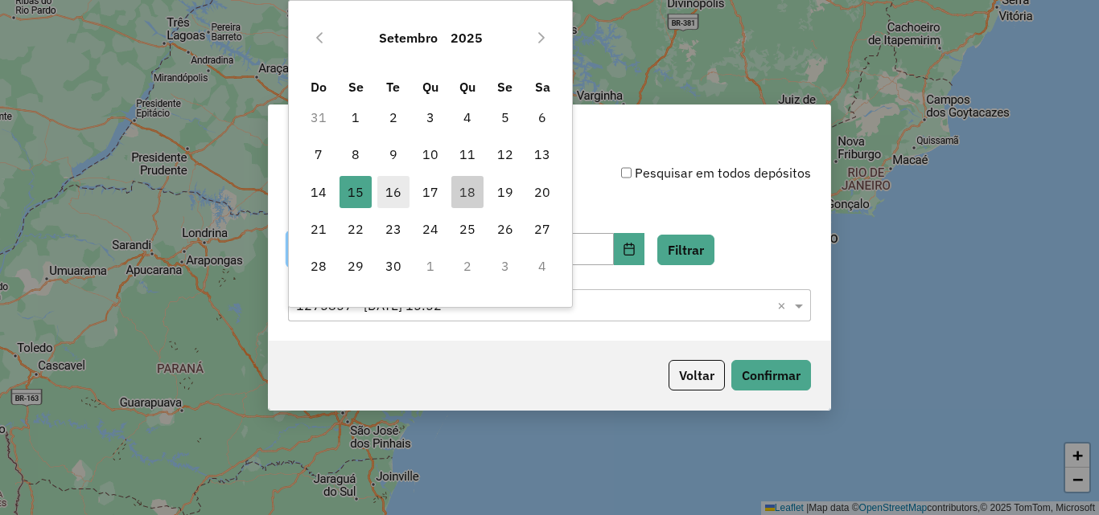
click at [400, 197] on span "16" at bounding box center [393, 192] width 32 height 32
type input "**********"
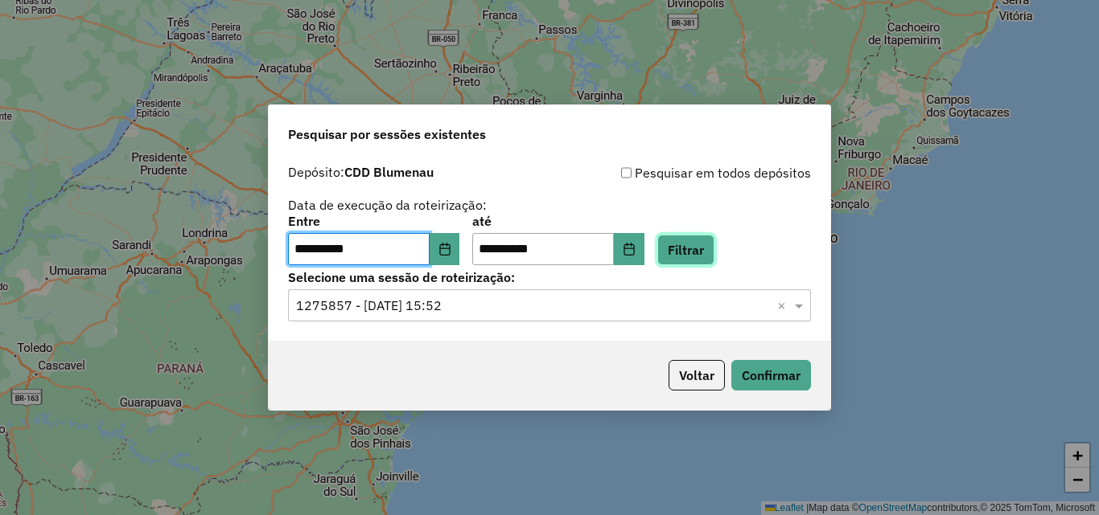
click at [700, 245] on button "Filtrar" at bounding box center [685, 250] width 57 height 31
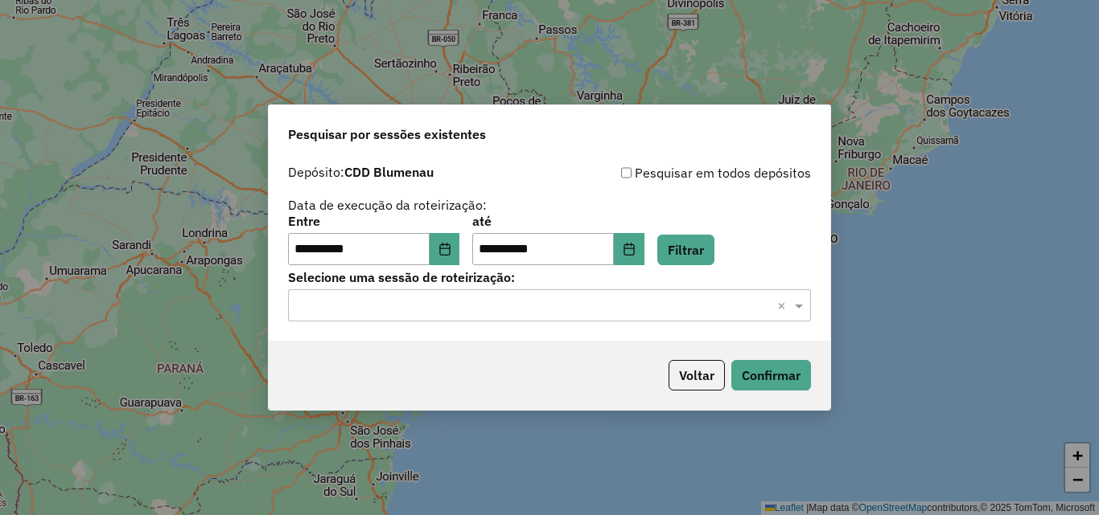
click at [514, 306] on input "text" at bounding box center [533, 306] width 474 height 19
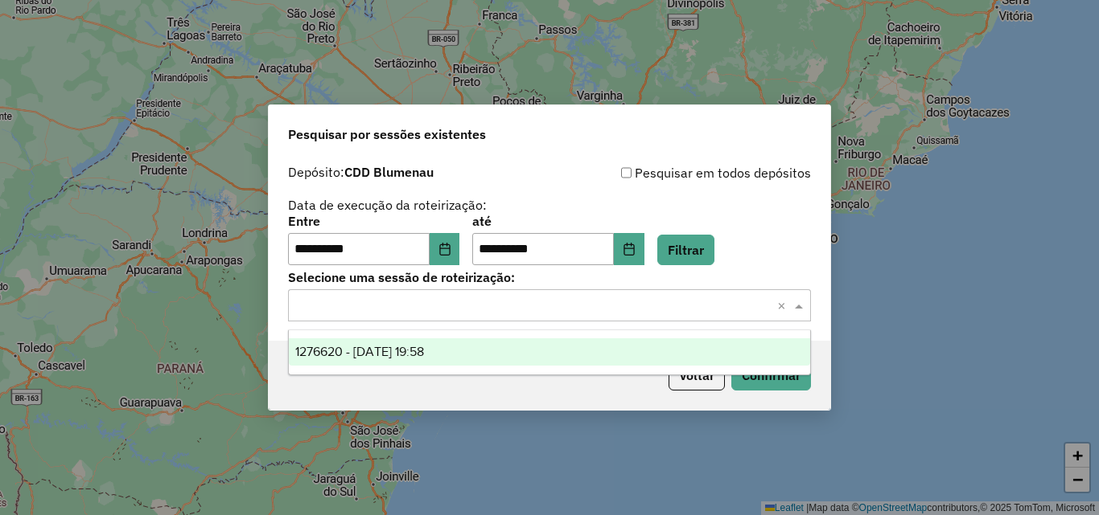
click at [398, 359] on div "1276620 - 16/09/2025 19:58" at bounding box center [549, 352] width 521 height 27
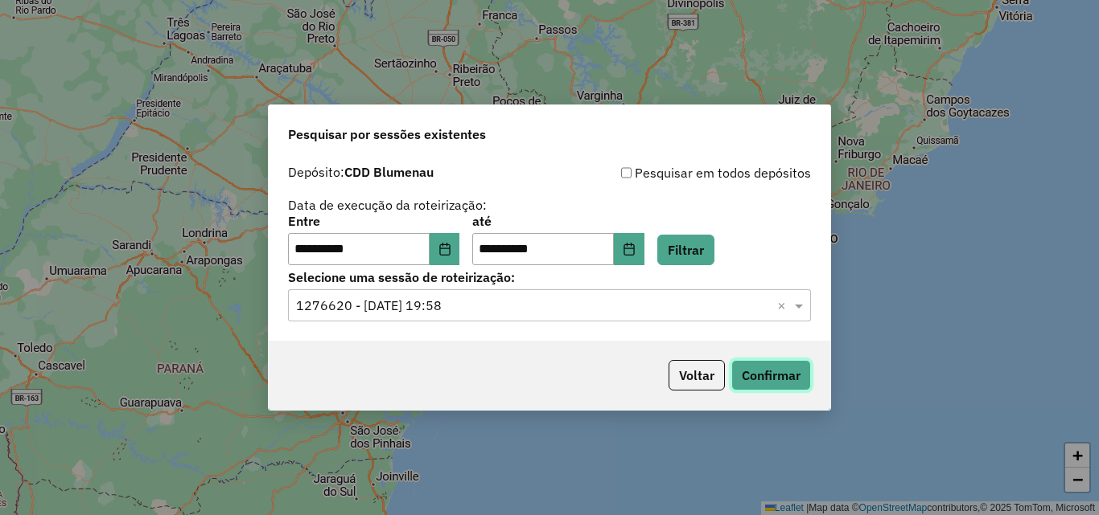
click at [762, 380] on button "Confirmar" at bounding box center [771, 375] width 80 height 31
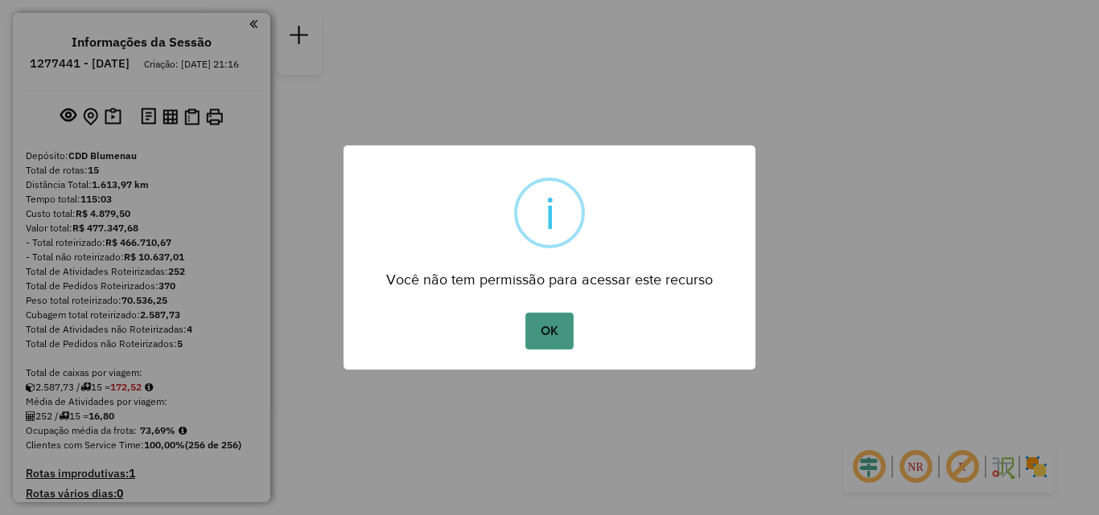
click at [550, 331] on button "OK" at bounding box center [548, 331] width 47 height 37
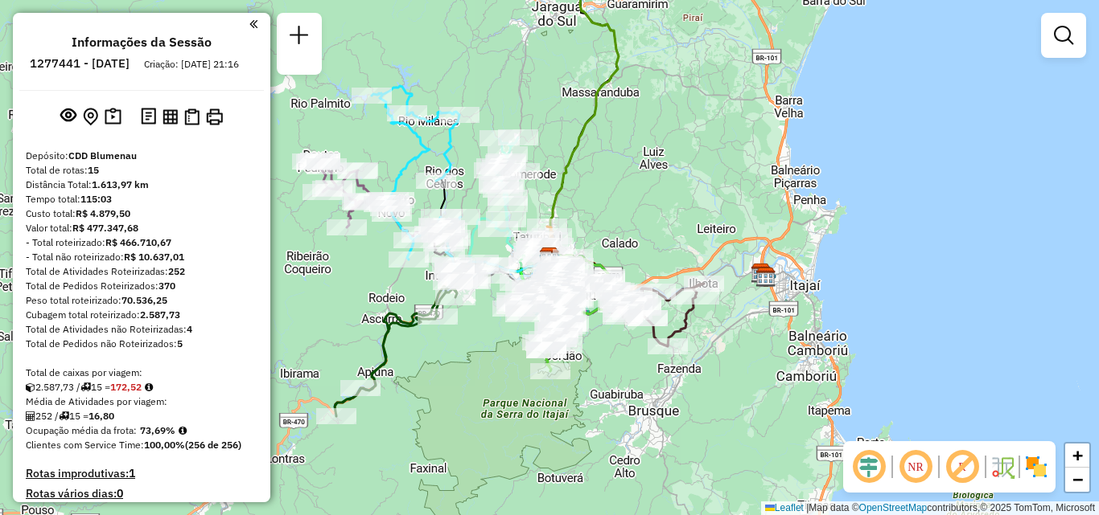
drag, startPoint x: 482, startPoint y: 357, endPoint x: 482, endPoint y: 340, distance: 16.9
click at [450, 349] on div "Janela de atendimento Grade de atendimento Capacidade Transportadoras Veículos …" at bounding box center [549, 257] width 1099 height 515
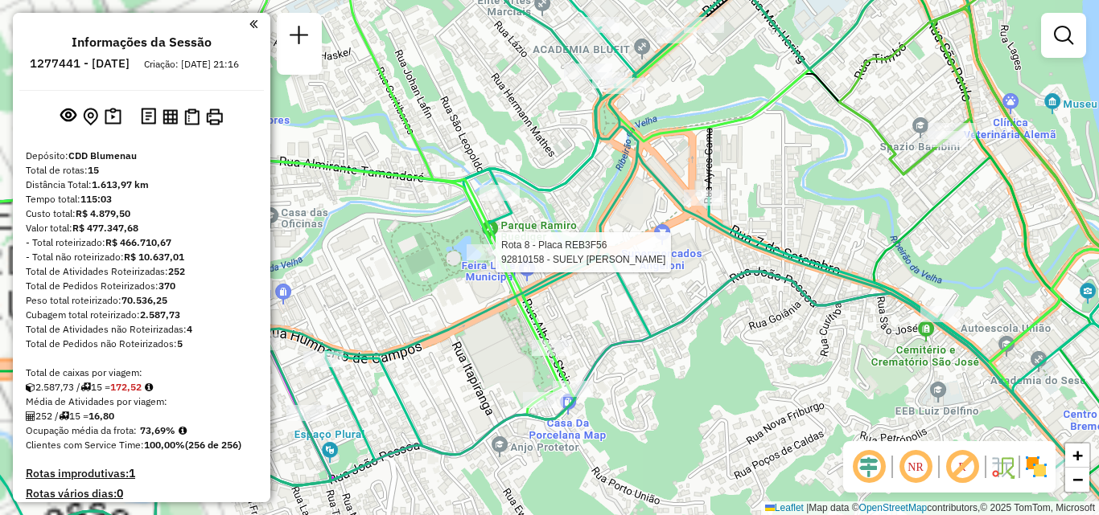
select select "**********"
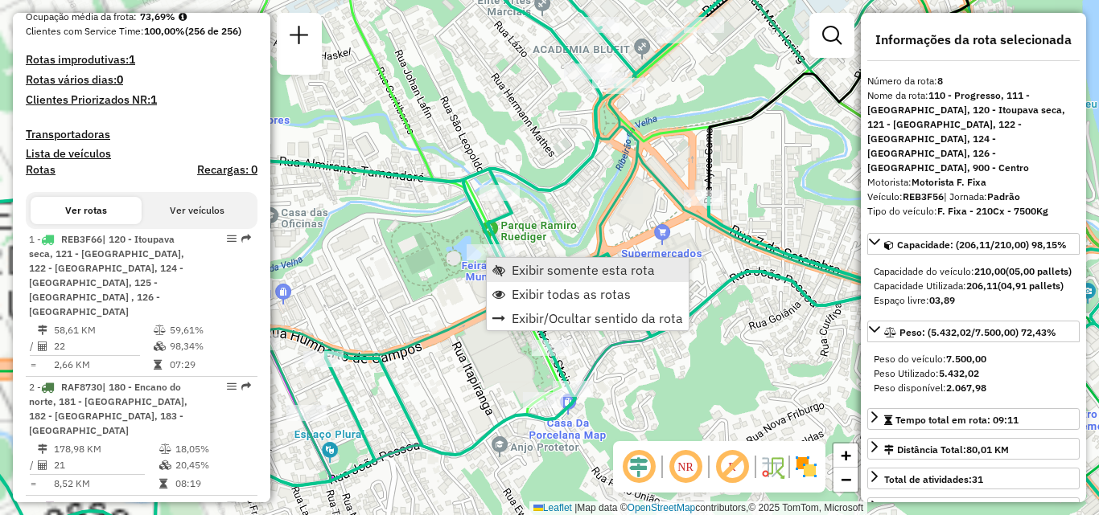
scroll to position [1377, 0]
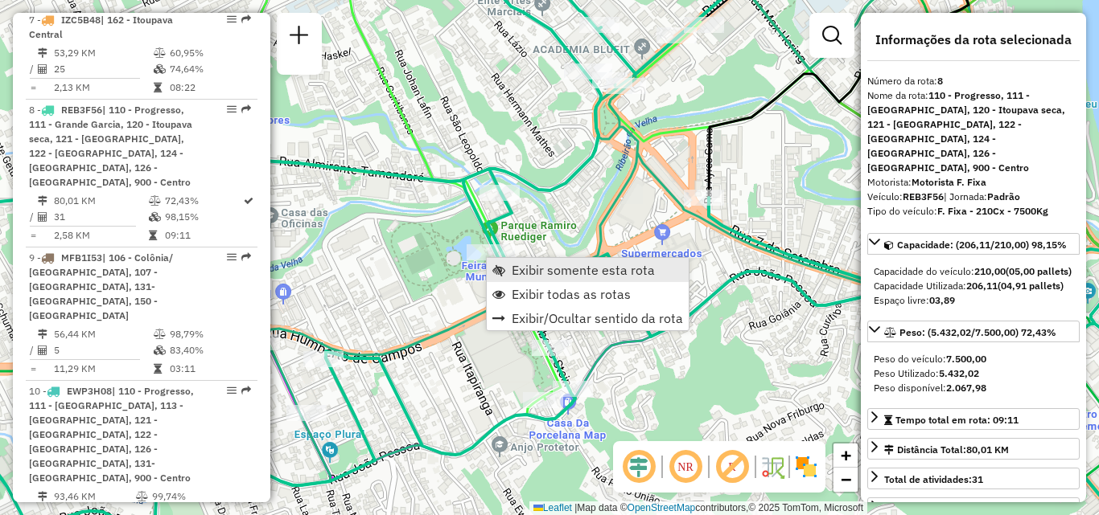
click at [556, 273] on span "Exibir somente esta rota" at bounding box center [582, 270] width 143 height 13
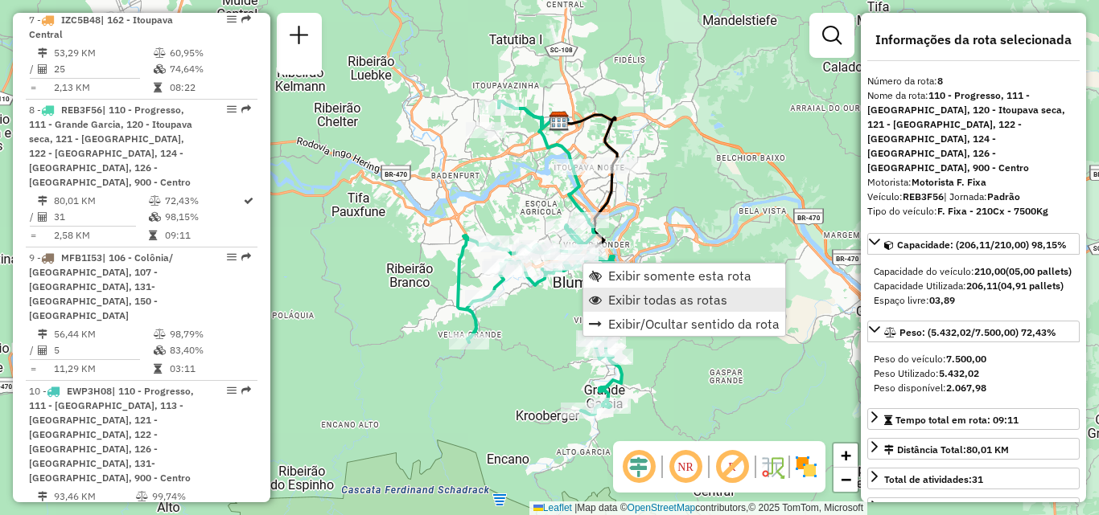
click at [621, 299] on span "Exibir todas as rotas" at bounding box center [667, 300] width 119 height 13
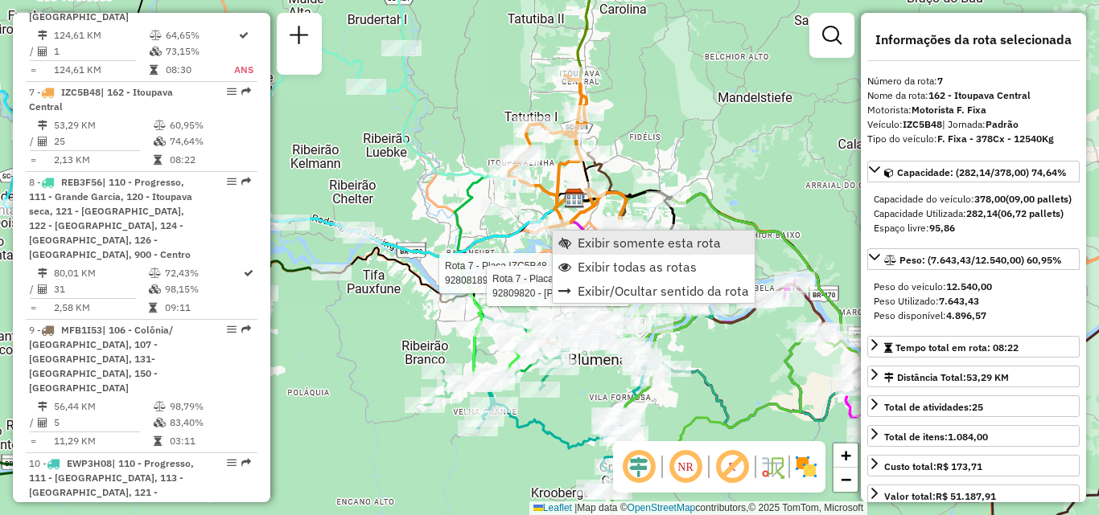
scroll to position [1287, 0]
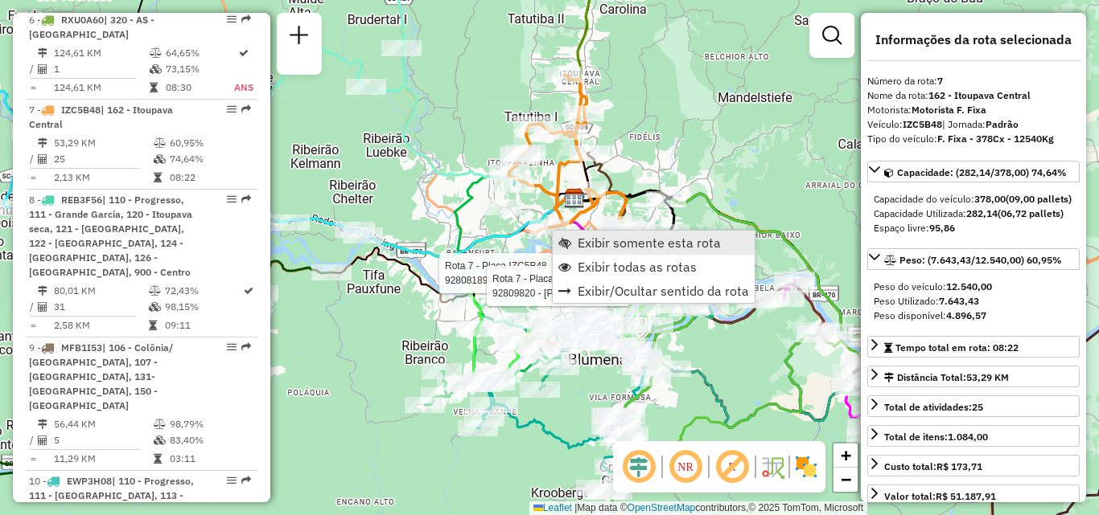
click at [593, 244] on span "Exibir somente esta rota" at bounding box center [648, 242] width 143 height 13
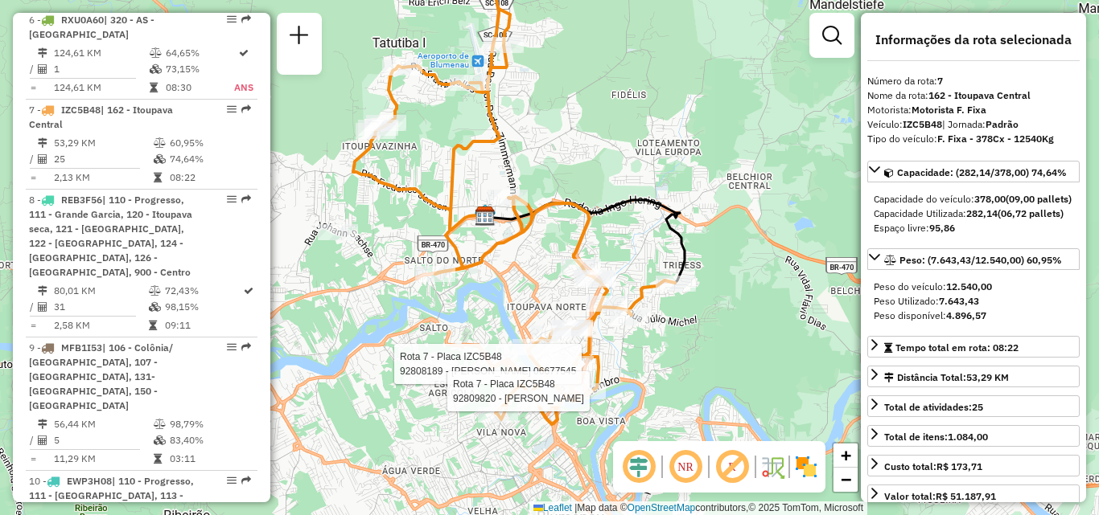
drag, startPoint x: 667, startPoint y: 277, endPoint x: 631, endPoint y: 205, distance: 80.6
click at [632, 208] on div "Rota 7 - Placa IZC5B48 92808189 - PAMELA LOTH 06677545 Rota 7 - Placa IZC5B48 9…" at bounding box center [549, 257] width 1099 height 515
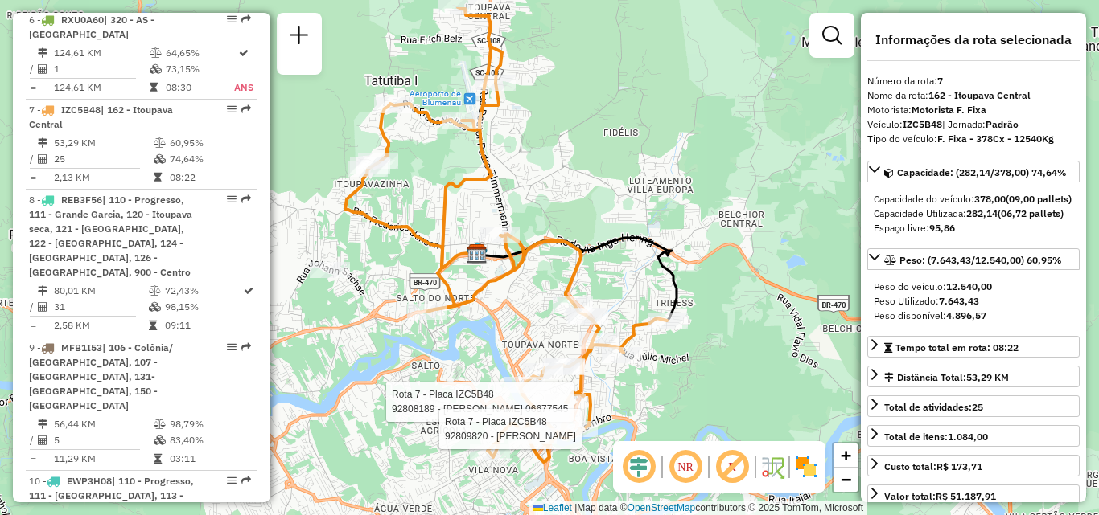
click at [670, 301] on icon at bounding box center [576, 279] width 199 height 83
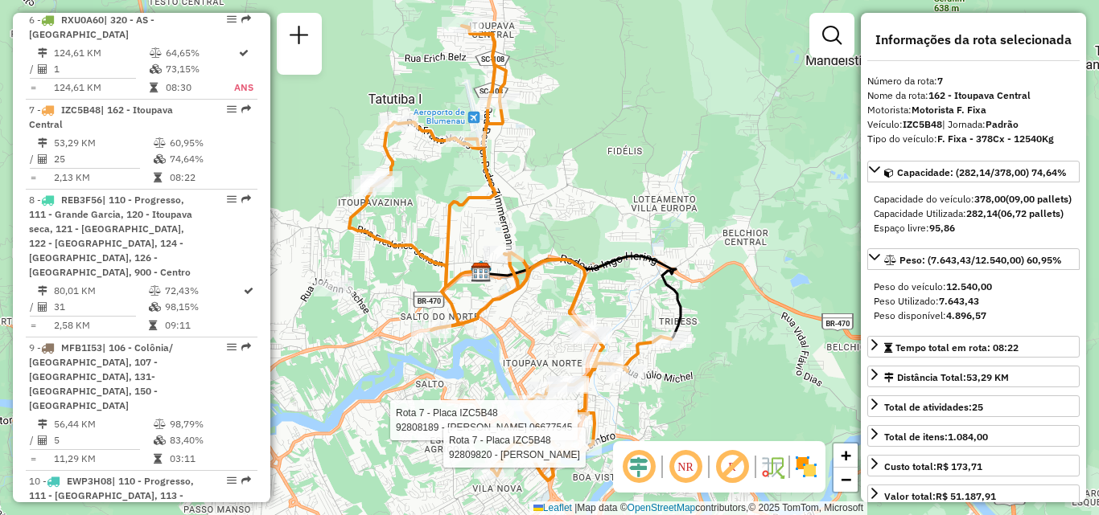
drag, startPoint x: 766, startPoint y: 238, endPoint x: 774, endPoint y: 268, distance: 30.6
click at [774, 268] on div "Rota 7 - Placa IZC5B48 92808189 - PAMELA LOTH 06677545 Rota 7 - Placa IZC5B48 9…" at bounding box center [549, 257] width 1099 height 515
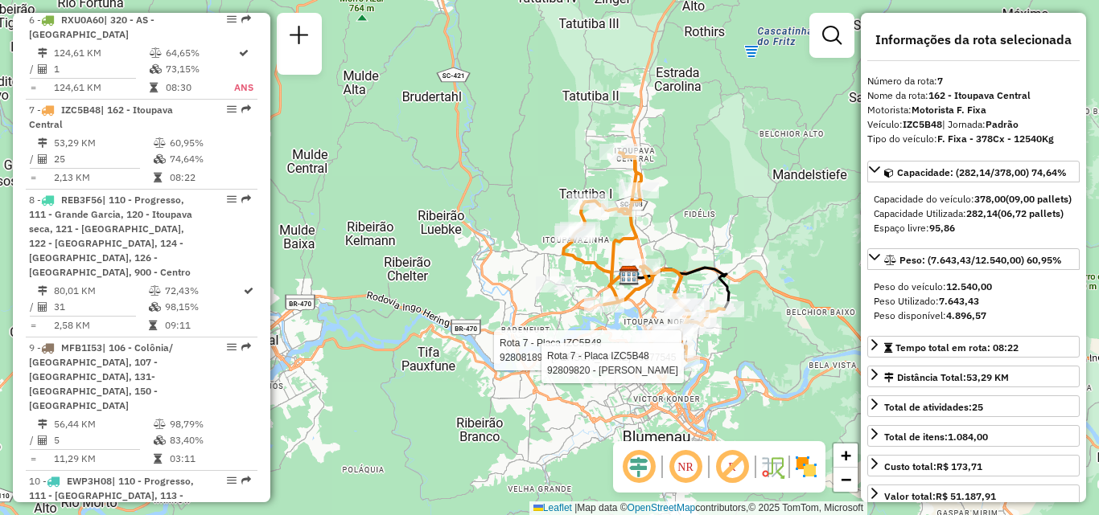
drag, startPoint x: 751, startPoint y: 243, endPoint x: 742, endPoint y: 232, distance: 13.7
click at [747, 236] on div "Rota 7 - Placa IZC5B48 92808189 - PAMELA LOTH 06677545 Rota 7 - Placa IZC5B48 9…" at bounding box center [549, 257] width 1099 height 515
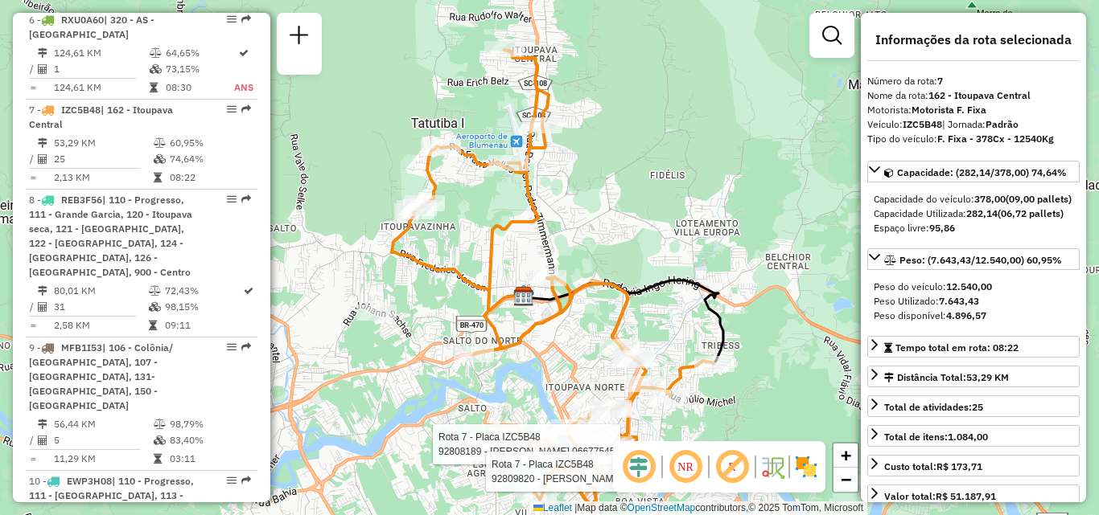
drag, startPoint x: 393, startPoint y: 343, endPoint x: 394, endPoint y: 285, distance: 57.9
click at [394, 285] on div "Rota 7 - Placa IZC5B48 92808189 - PAMELA LOTH 06677545 Rota 7 - Placa IZC5B48 9…" at bounding box center [549, 257] width 1099 height 515
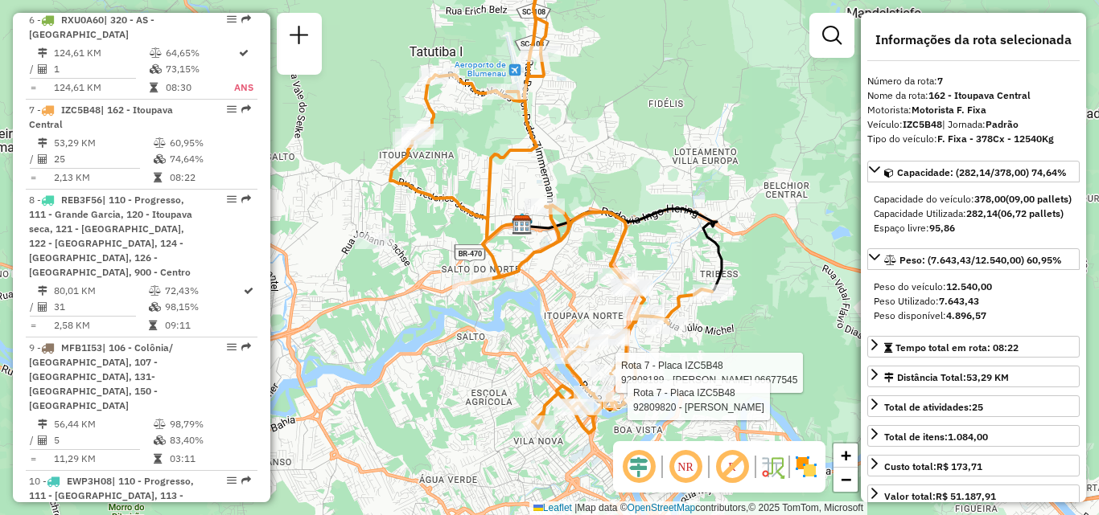
drag, startPoint x: 581, startPoint y: 268, endPoint x: 800, endPoint y: 241, distance: 221.1
click at [800, 241] on div "Rota 7 - Placa IZC5B48 92808189 - PAMELA LOTH 06677545 Rota 7 - Placa IZC5B48 9…" at bounding box center [549, 257] width 1099 height 515
click at [332, 377] on div "Rota 7 - Placa IZC5B48 92808189 - PAMELA LOTH 06677545 Rota 7 - Placa IZC5B48 9…" at bounding box center [549, 257] width 1099 height 515
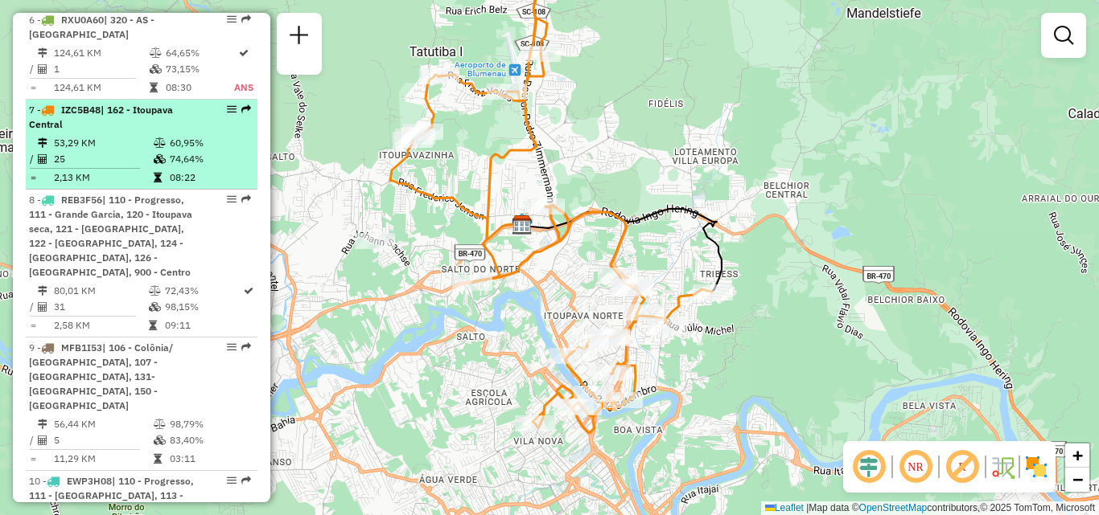
click at [111, 135] on td "53,29 KM" at bounding box center [103, 143] width 100 height 16
select select "**********"
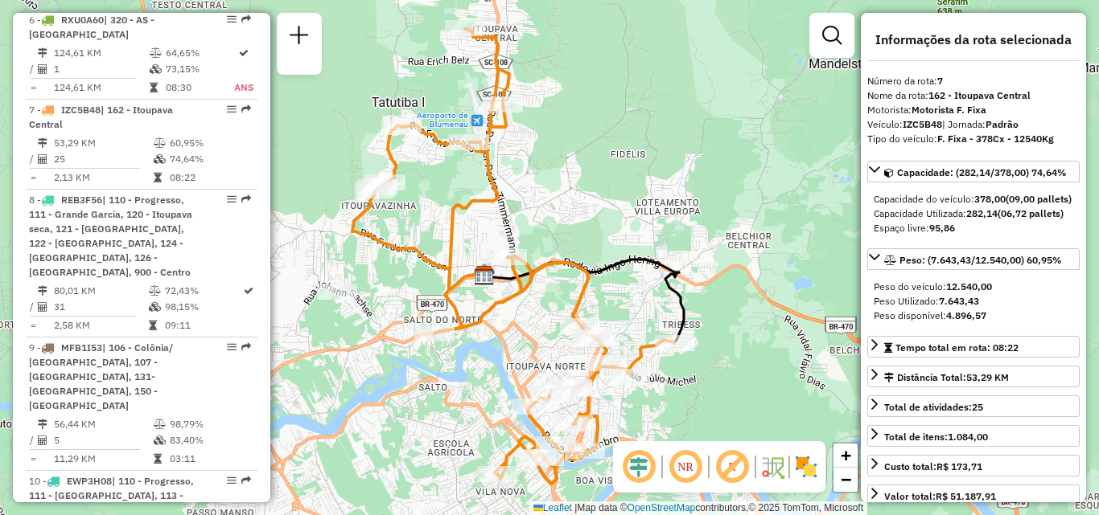
drag, startPoint x: 780, startPoint y: 396, endPoint x: 749, endPoint y: 396, distance: 31.4
click at [749, 396] on div "Janela de atendimento Grade de atendimento Capacidade Transportadoras Veículos …" at bounding box center [549, 257] width 1099 height 515
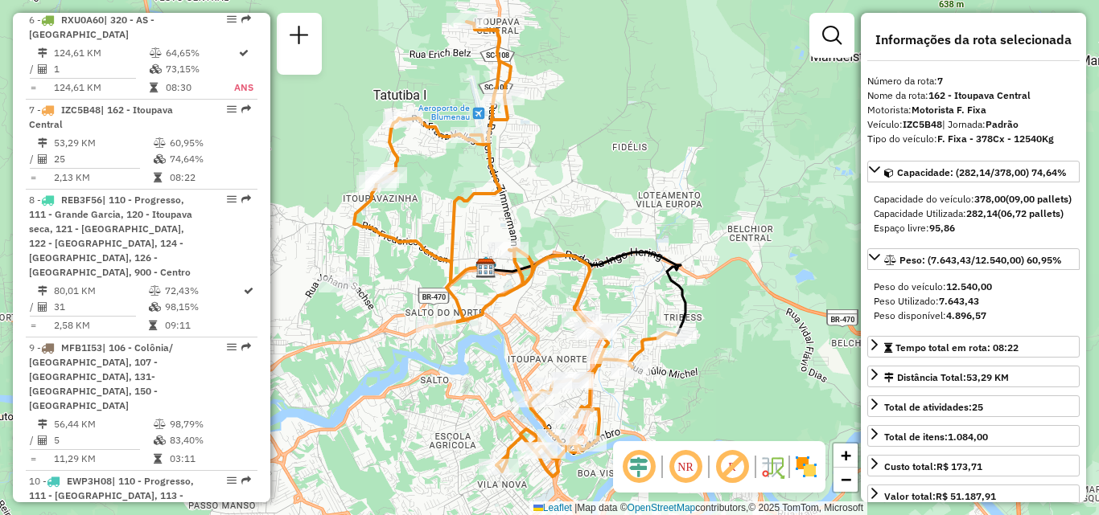
drag, startPoint x: 654, startPoint y: 232, endPoint x: 692, endPoint y: 109, distance: 128.2
click at [691, 111] on div "Janela de atendimento Grade de atendimento Capacidade Transportadoras Veículos …" at bounding box center [549, 257] width 1099 height 515
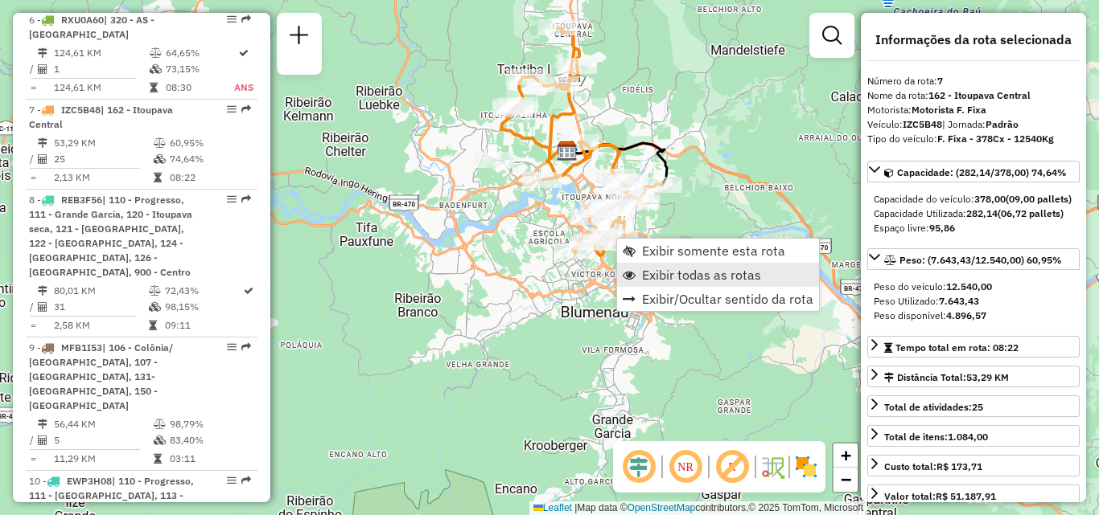
click at [663, 277] on span "Exibir todas as rotas" at bounding box center [701, 275] width 119 height 13
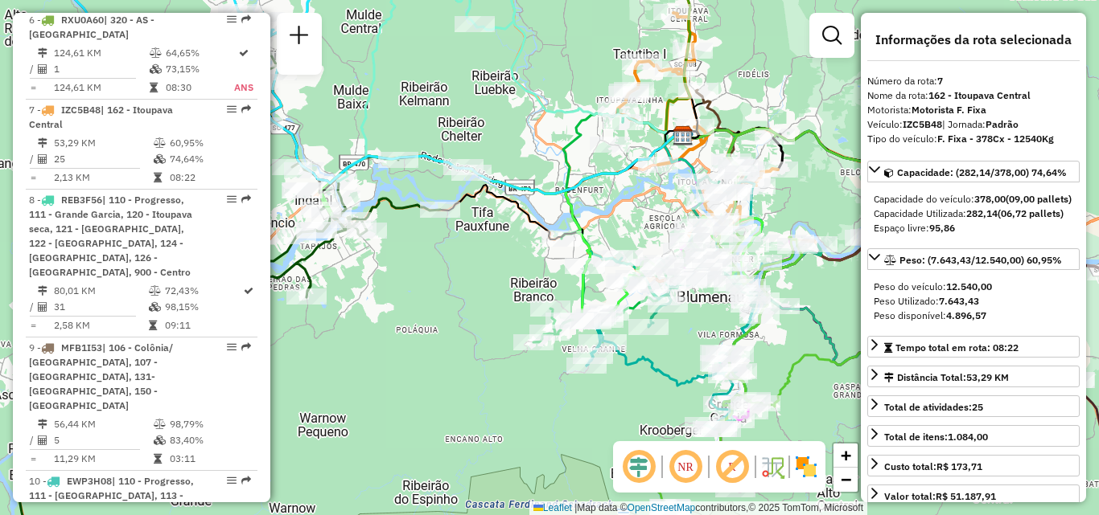
drag, startPoint x: 464, startPoint y: 228, endPoint x: 696, endPoint y: 201, distance: 233.9
click at [664, 207] on icon at bounding box center [550, 278] width 458 height 245
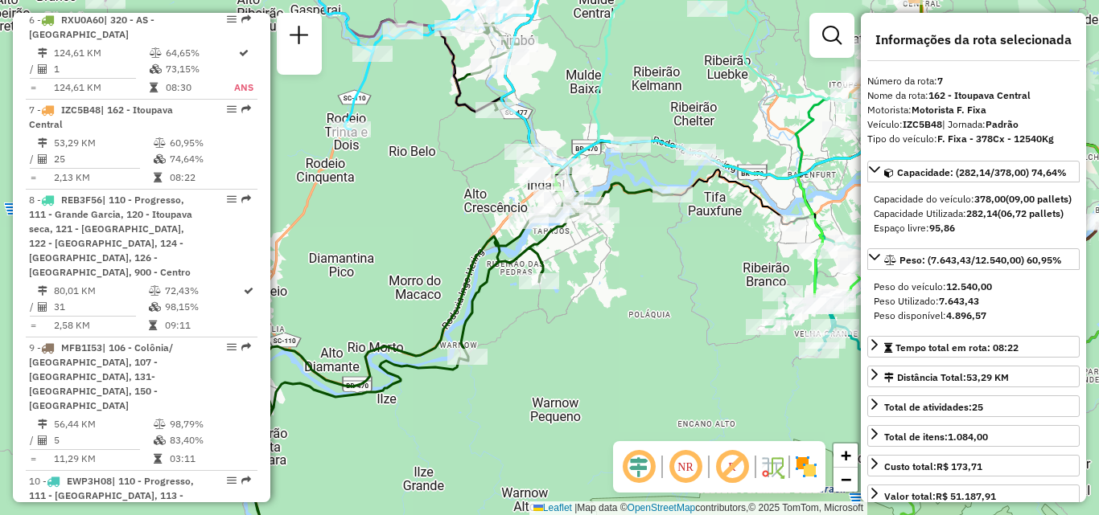
drag, startPoint x: 632, startPoint y: 253, endPoint x: 691, endPoint y: 213, distance: 71.2
click at [676, 222] on div "Janela de atendimento Grade de atendimento Capacidade Transportadoras Veículos …" at bounding box center [549, 257] width 1099 height 515
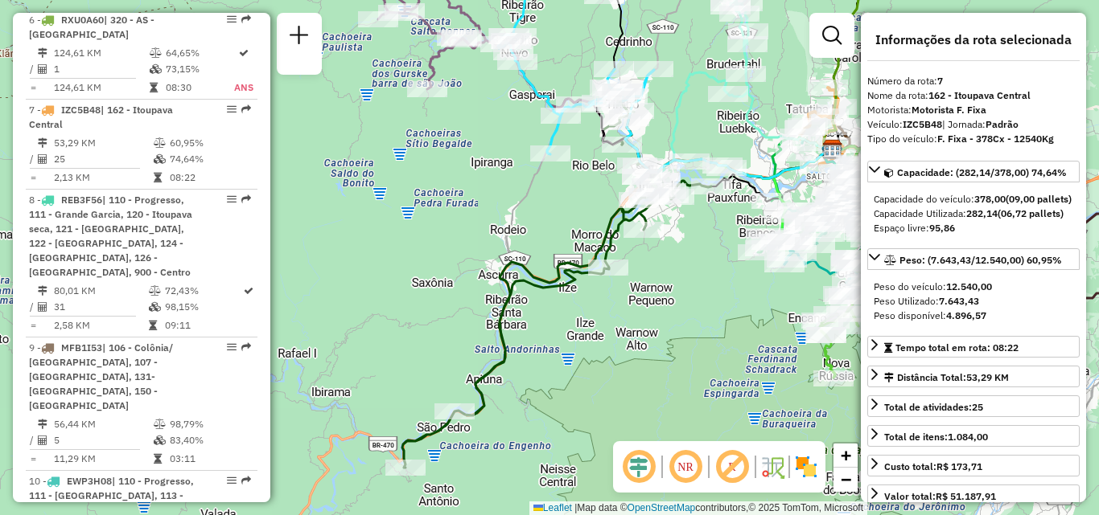
drag, startPoint x: 663, startPoint y: 306, endPoint x: 670, endPoint y: 331, distance: 25.7
click at [670, 331] on div "Janela de atendimento Grade de atendimento Capacidade Transportadoras Veículos …" at bounding box center [549, 257] width 1099 height 515
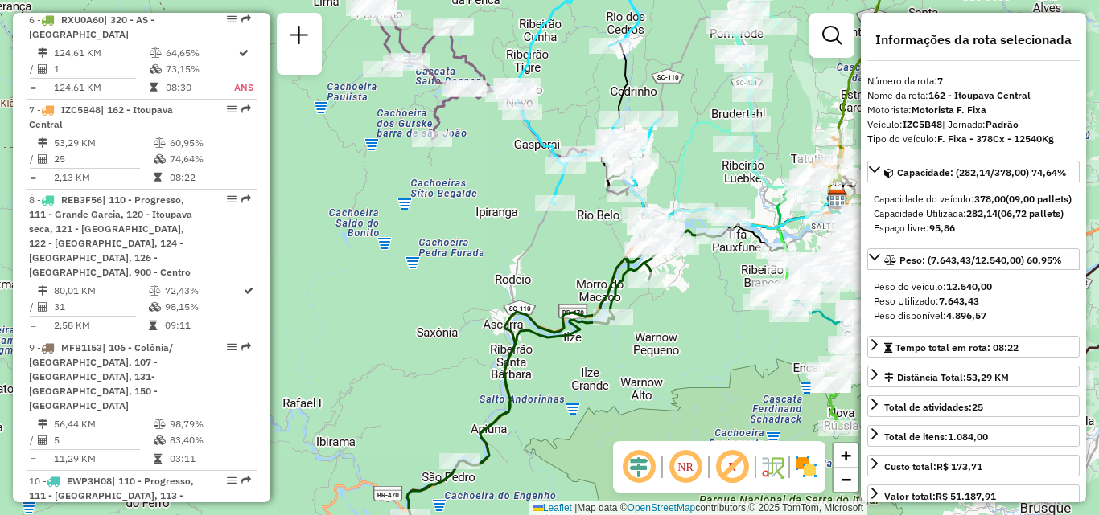
drag, startPoint x: 587, startPoint y: 256, endPoint x: 540, endPoint y: 282, distance: 54.4
click at [544, 281] on div "Janela de atendimento Grade de atendimento Capacidade Transportadoras Veículos …" at bounding box center [549, 257] width 1099 height 515
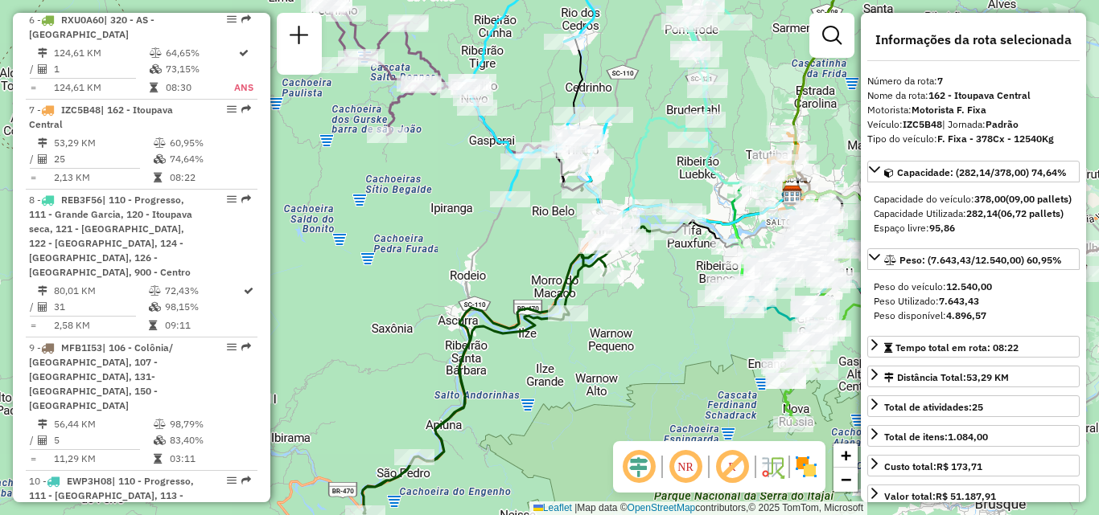
drag, startPoint x: 529, startPoint y: 291, endPoint x: 525, endPoint y: 240, distance: 50.8
click at [525, 240] on div "Janela de atendimento Grade de atendimento Capacidade Transportadoras Veículos …" at bounding box center [549, 257] width 1099 height 515
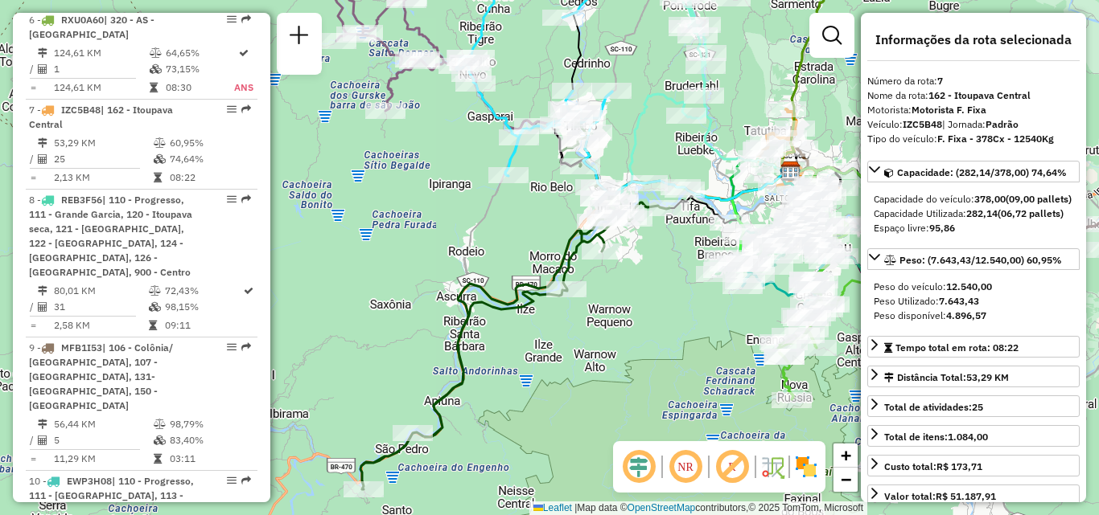
drag, startPoint x: 671, startPoint y: 302, endPoint x: 631, endPoint y: 293, distance: 41.4
click at [633, 293] on div "Janela de atendimento Grade de atendimento Capacidade Transportadoras Veículos …" at bounding box center [549, 257] width 1099 height 515
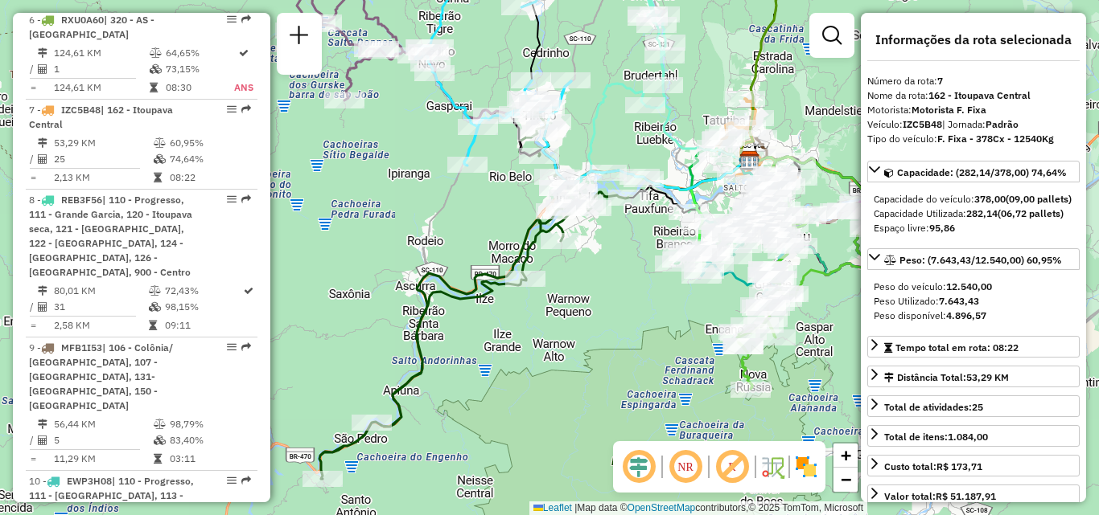
drag, startPoint x: 585, startPoint y: 354, endPoint x: 581, endPoint y: 302, distance: 51.7
click at [581, 308] on div "Janela de atendimento Grade de atendimento Capacidade Transportadoras Veículos …" at bounding box center [549, 257] width 1099 height 515
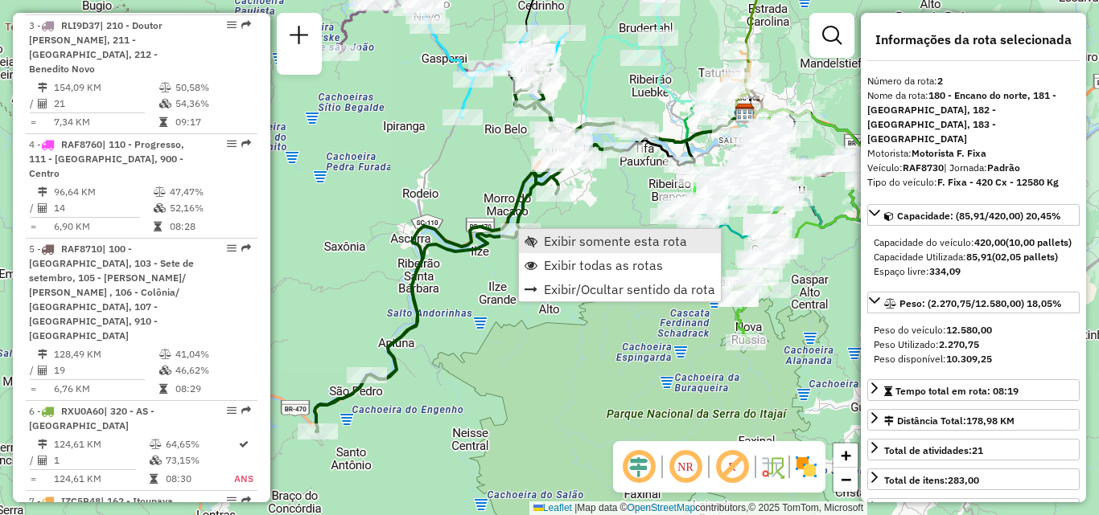
scroll to position [764, 0]
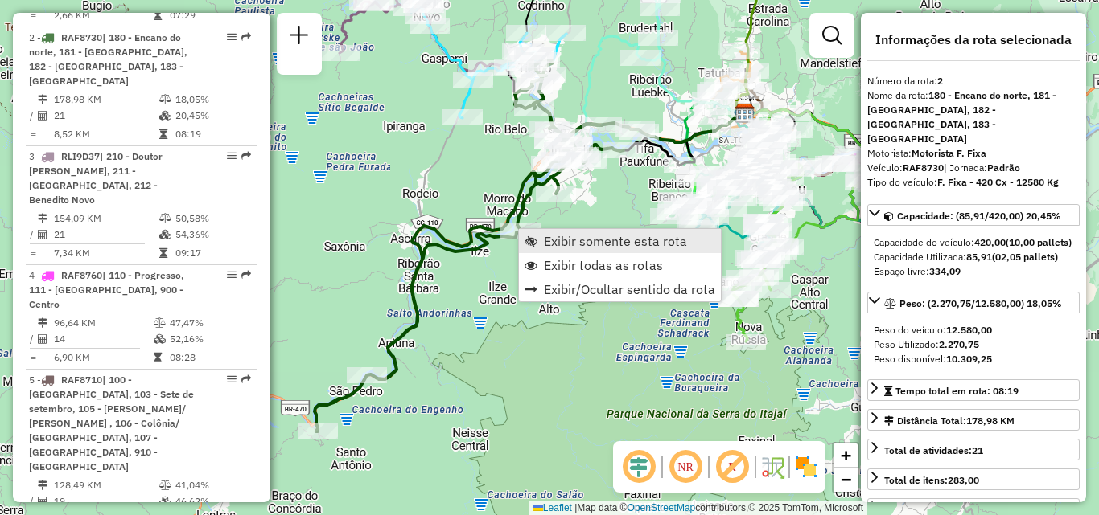
click at [573, 243] on span "Exibir somente esta rota" at bounding box center [615, 241] width 143 height 13
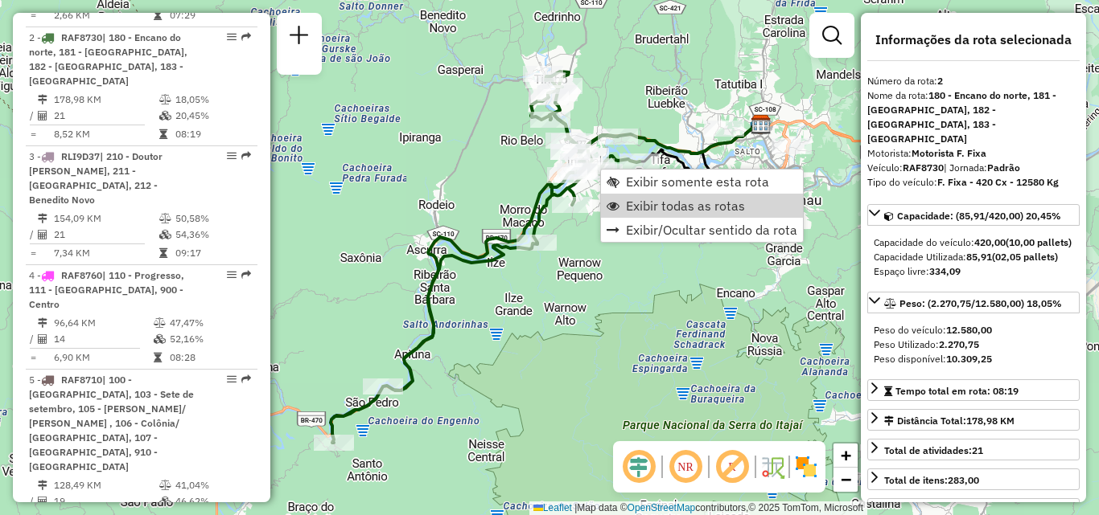
click at [437, 173] on div "Rota 2 - Placa RAF8730 92801375 - BAR E MERCEARIA ANDR Janela de atendimento Gr…" at bounding box center [549, 257] width 1099 height 515
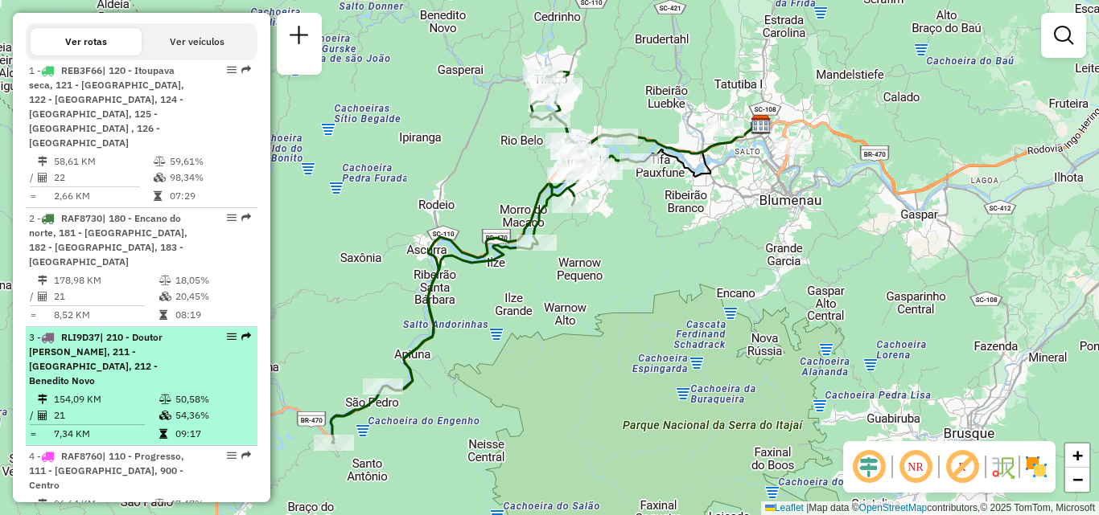
scroll to position [442, 0]
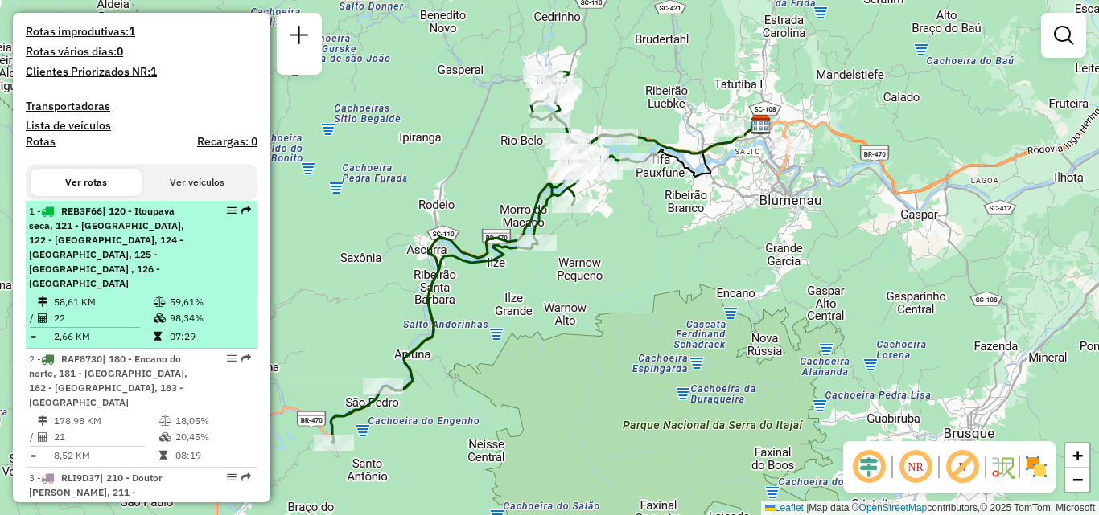
click at [70, 253] on span "| 120 - Itoupava seca, 121 - Agua verde, 122 - Velha, 124 - Passo Manso, 125 - …" at bounding box center [106, 247] width 155 height 84
select select "**********"
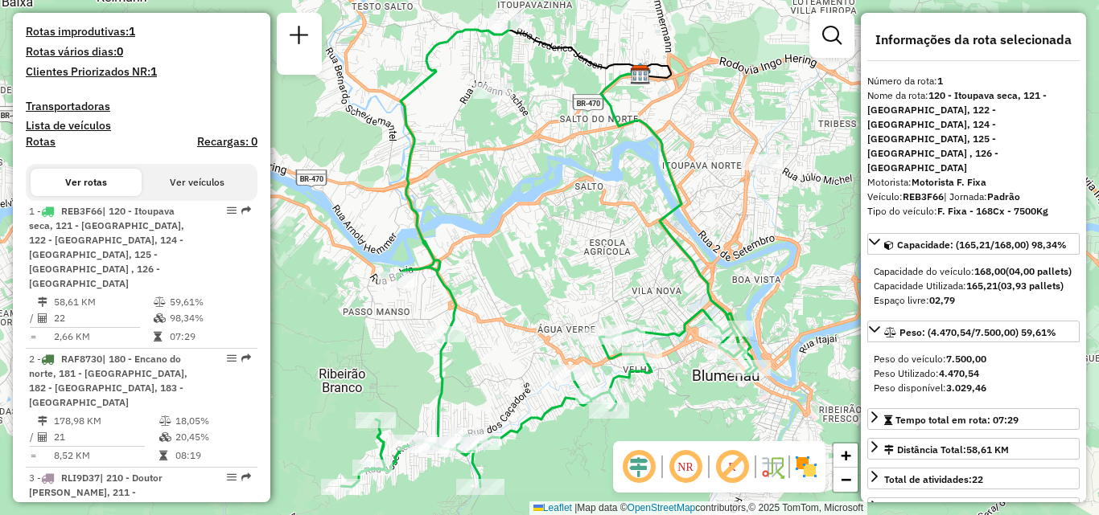
drag, startPoint x: 540, startPoint y: 231, endPoint x: 563, endPoint y: 141, distance: 92.8
click at [560, 174] on div "Janela de atendimento Grade de atendimento Capacidade Transportadoras Veículos …" at bounding box center [549, 257] width 1099 height 515
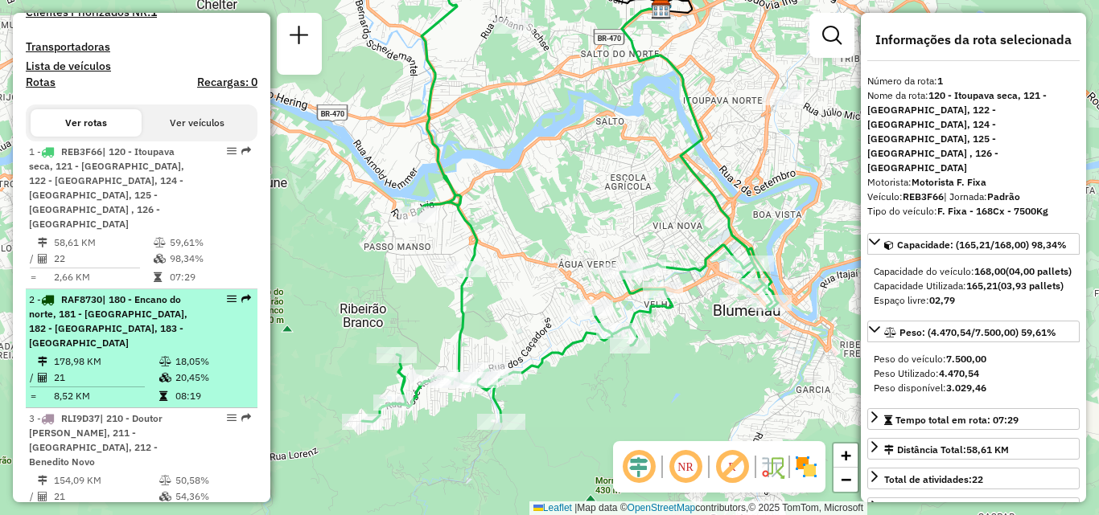
scroll to position [523, 0]
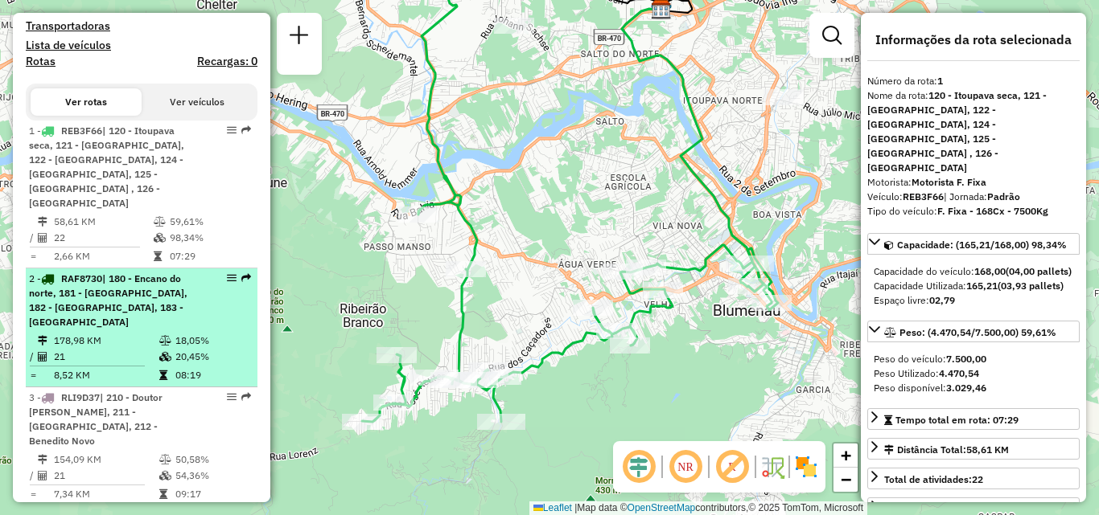
click at [105, 273] on span "| 180 - Encano do norte, 181 - [GEOGRAPHIC_DATA], 182 - [GEOGRAPHIC_DATA], 183 …" at bounding box center [108, 300] width 158 height 55
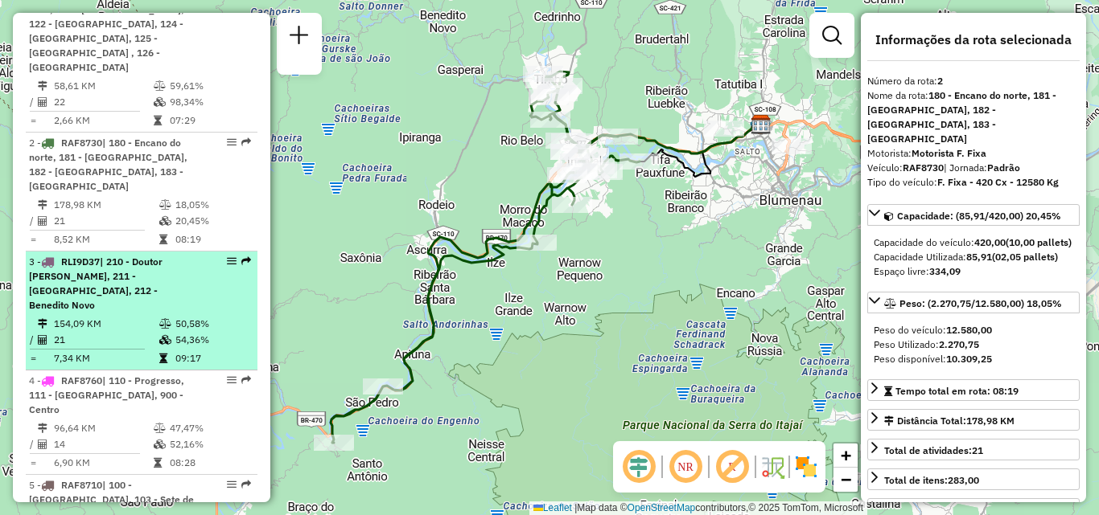
scroll to position [684, 0]
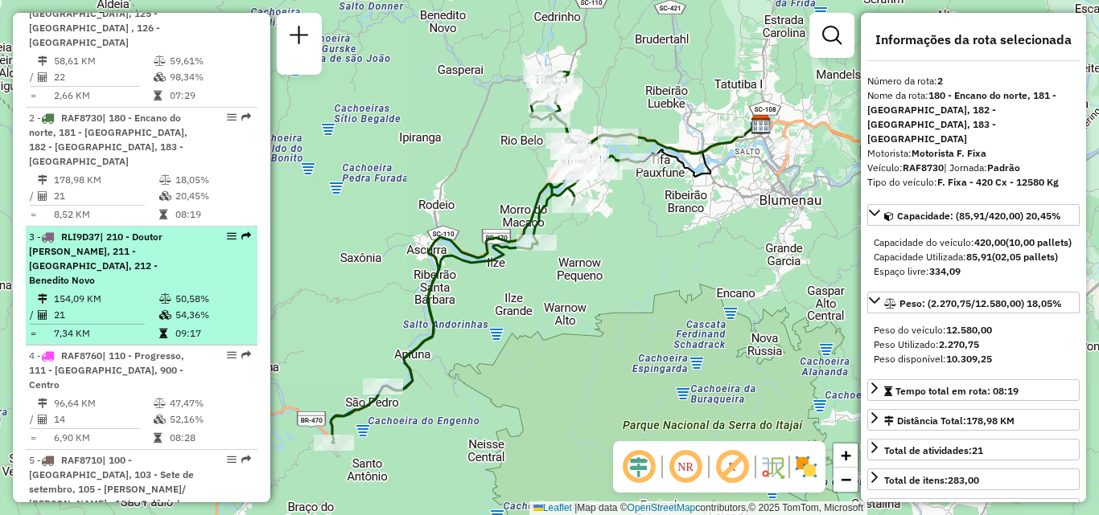
click at [113, 232] on span "| 210 - Doutor Pedrinho Piava, 211 - Alto Benedito novo, 212 - Benedito Novo" at bounding box center [95, 258] width 133 height 55
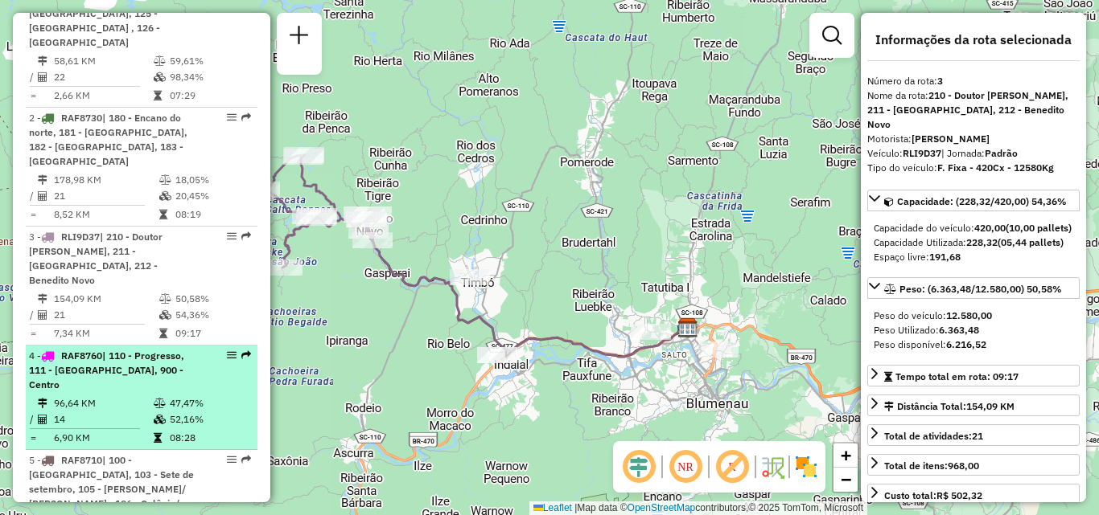
click at [84, 350] on span "| 110 - Progresso, 111 - Grande Garcia, 900 - Centro" at bounding box center [106, 370] width 155 height 41
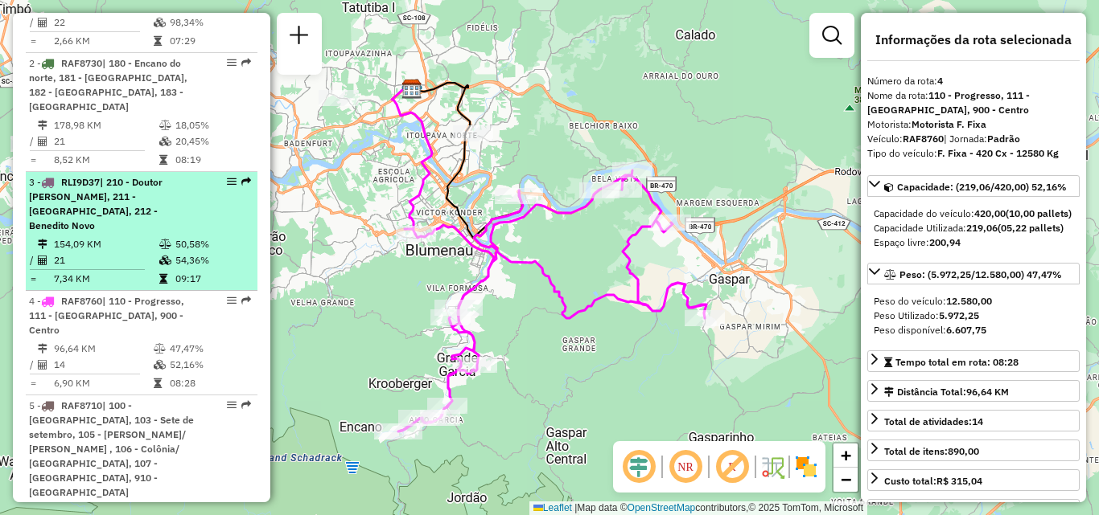
scroll to position [764, 0]
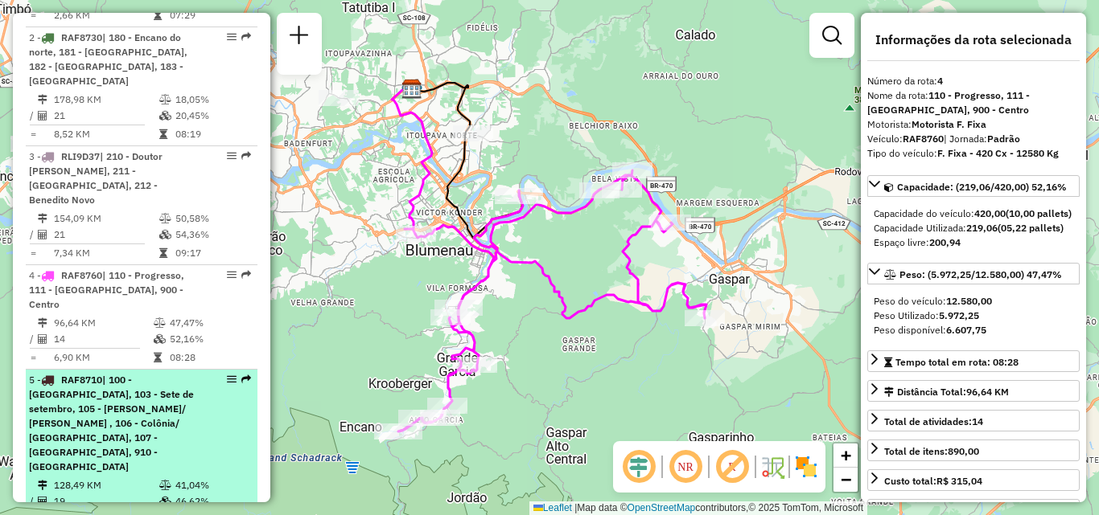
click at [100, 373] on div "5 - RAF8710 | 100 - Ilhota, 103 - Sete de setembro, 105 - Gasparzinho/ Gaspar M…" at bounding box center [114, 423] width 170 height 101
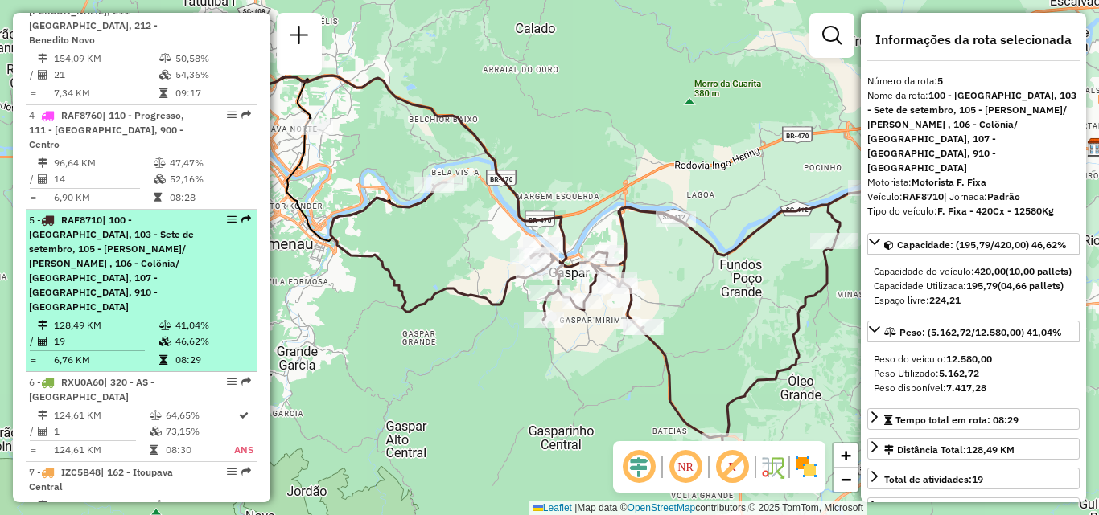
scroll to position [925, 0]
click at [105, 317] on td "128,49 KM" at bounding box center [105, 325] width 105 height 16
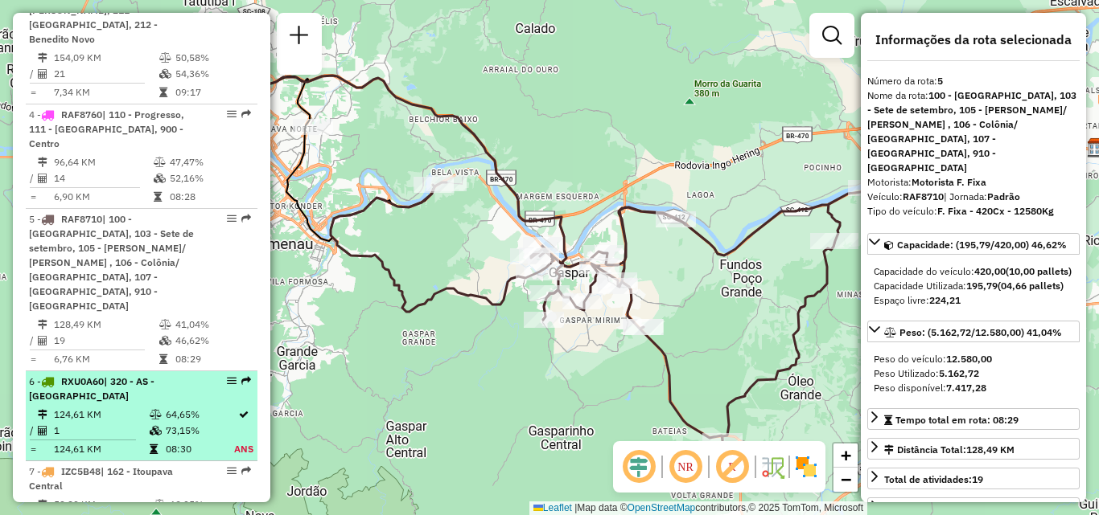
click at [92, 372] on li "6 - RXU0A60 | 320 - AS -Joinville 124,61 KM 64,65% / 1 73,15% = 124,61 KM 08:30…" at bounding box center [142, 417] width 232 height 90
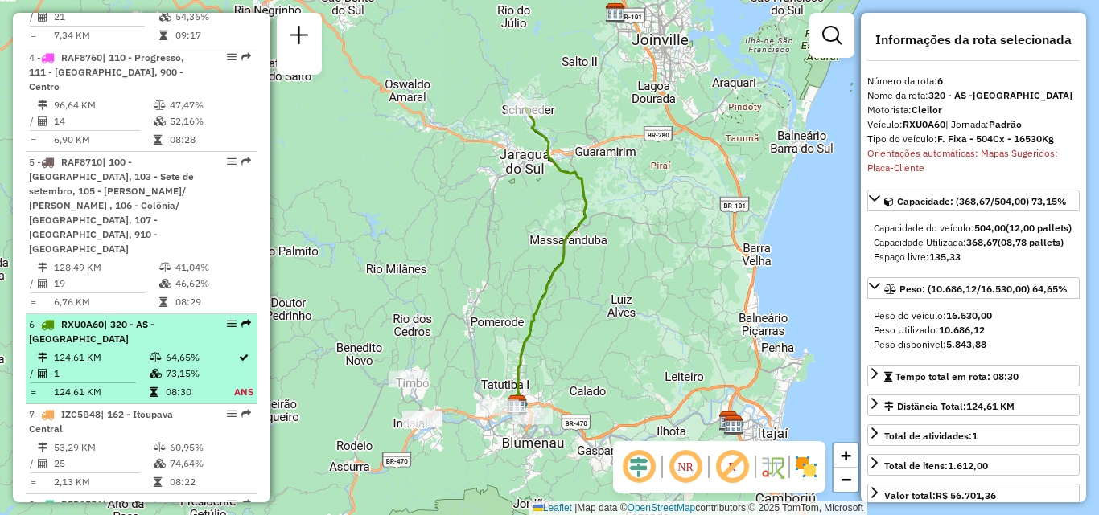
scroll to position [1005, 0]
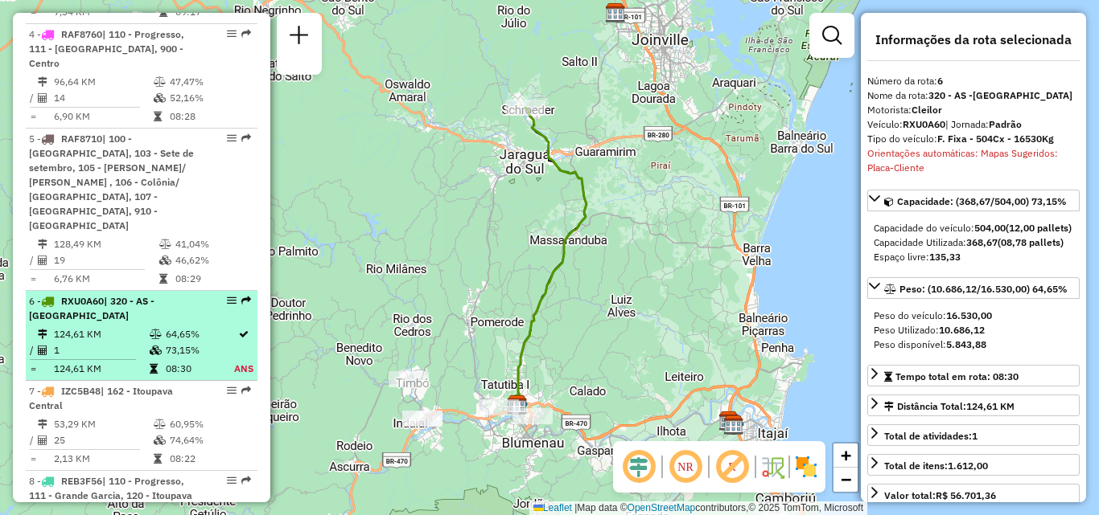
click at [128, 361] on td "124,61 KM" at bounding box center [101, 369] width 96 height 16
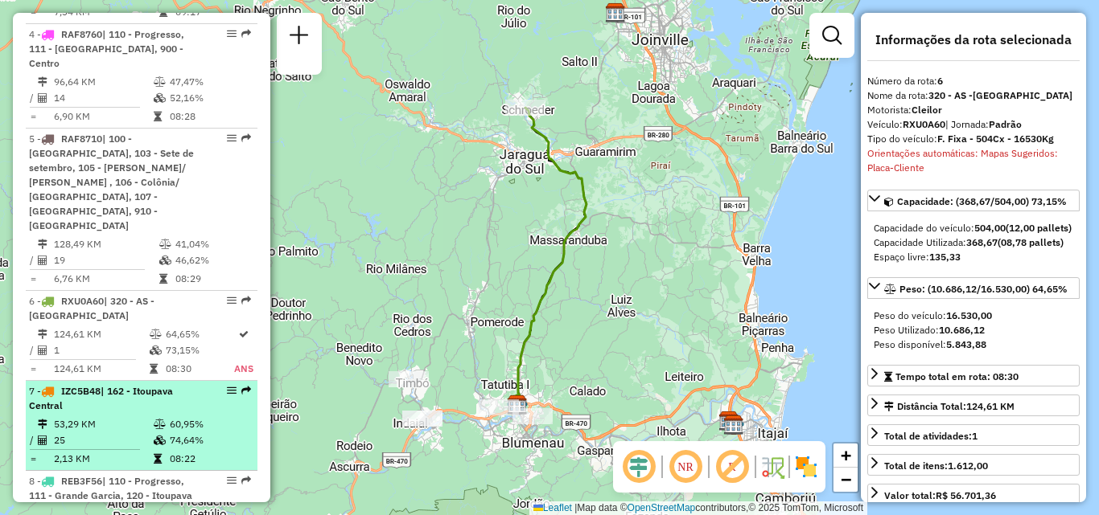
click at [94, 433] on td "25" at bounding box center [103, 441] width 100 height 16
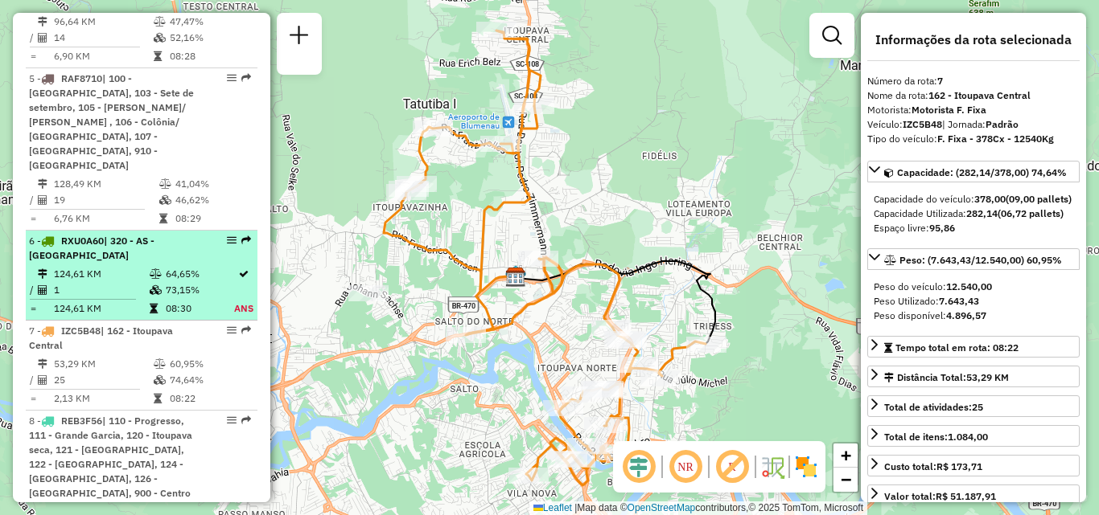
scroll to position [1086, 0]
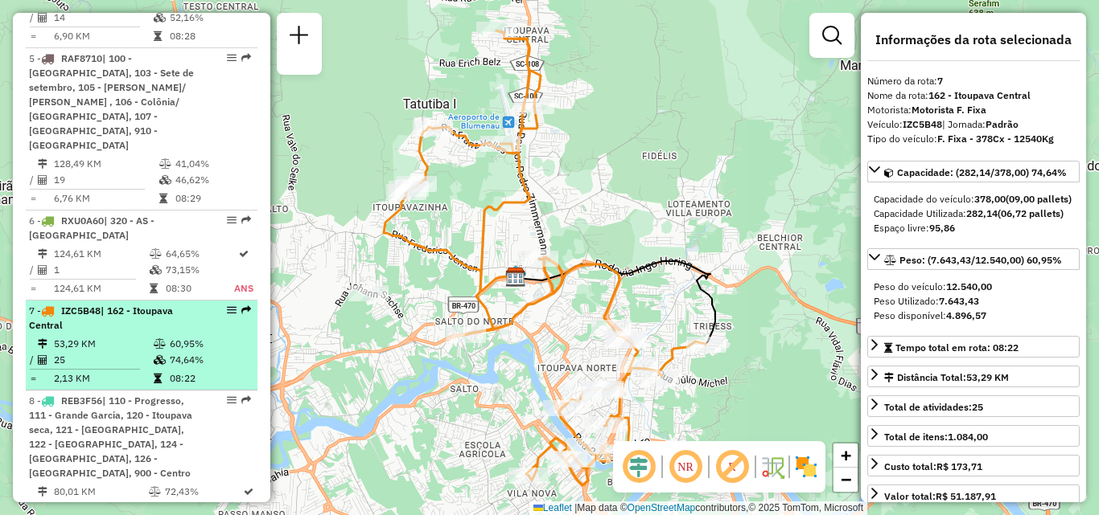
click at [100, 336] on td "53,29 KM" at bounding box center [103, 344] width 100 height 16
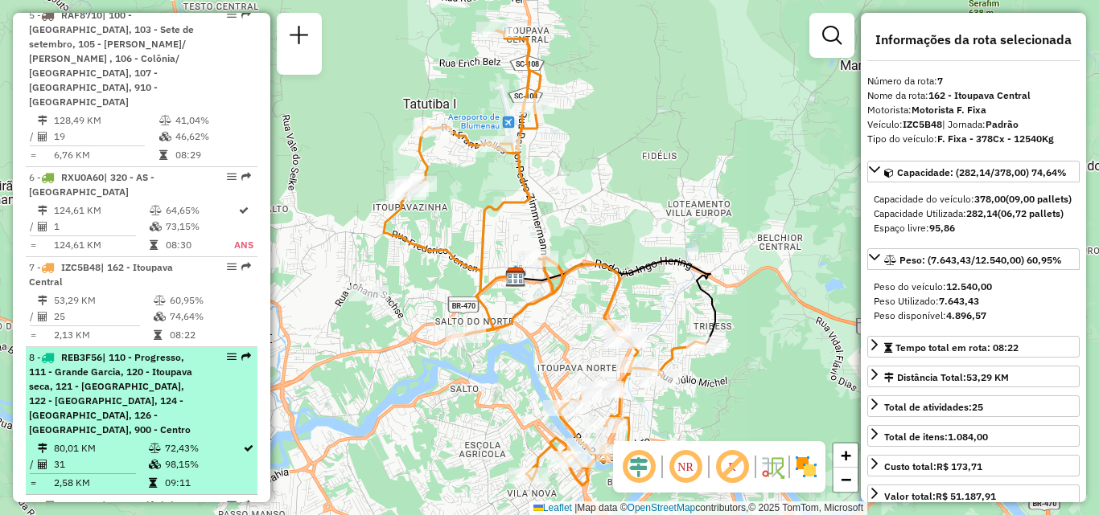
scroll to position [1166, 0]
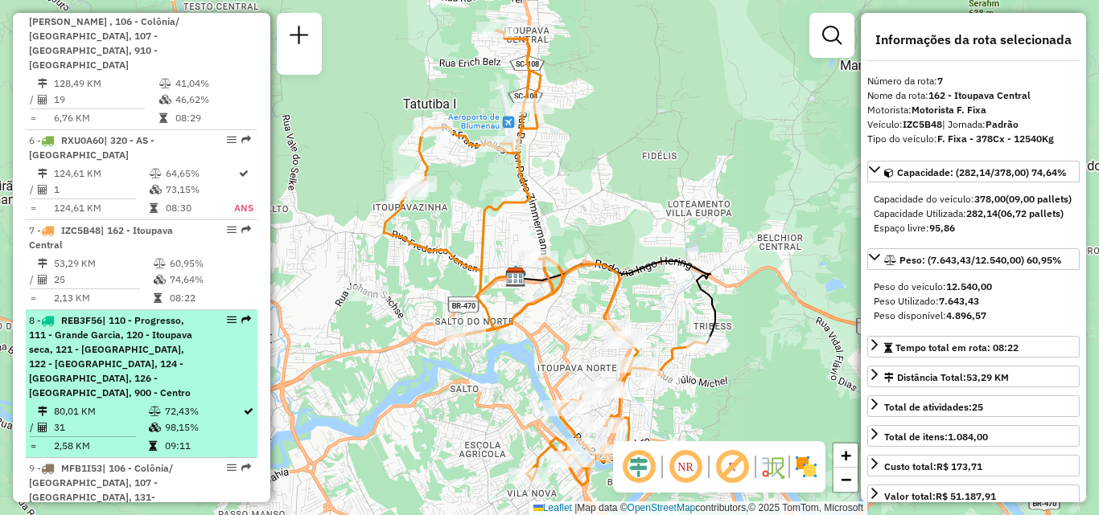
click at [101, 314] on div "8 - REB3F56 | 110 - Progresso, 111 - Grande Garcia, 120 - Itoupava seca, 121 - …" at bounding box center [114, 357] width 170 height 87
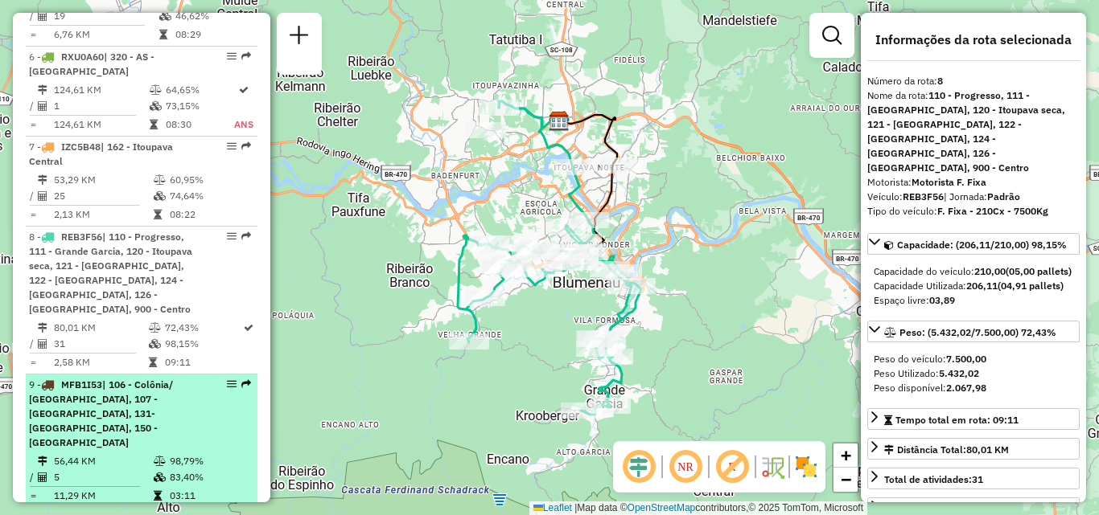
scroll to position [1246, 0]
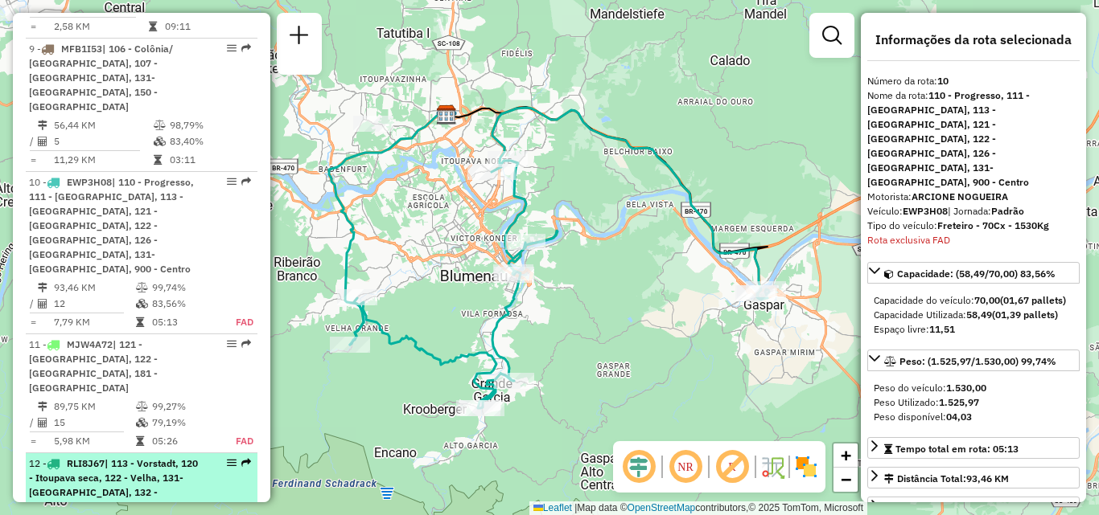
scroll to position [1615, 0]
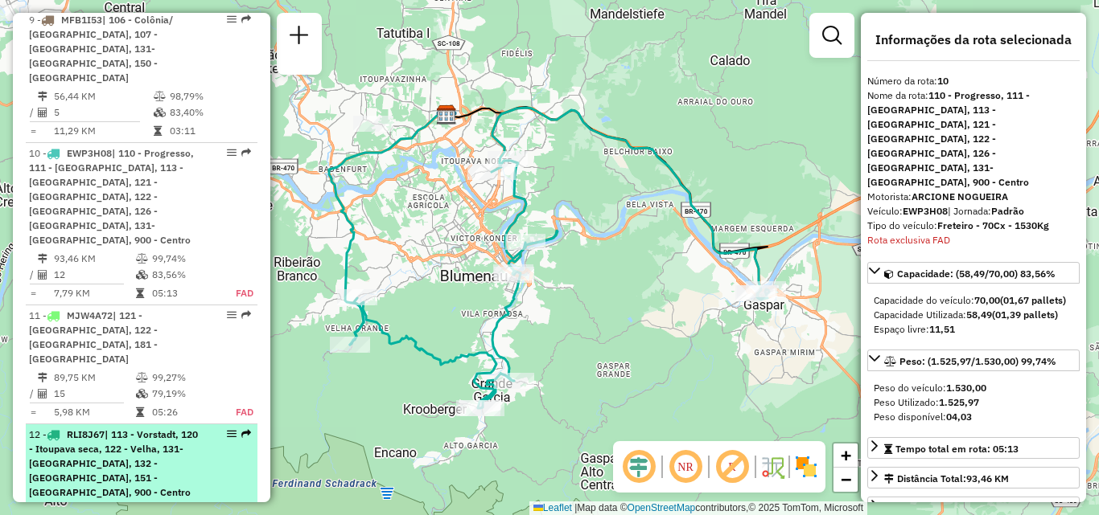
click at [92, 429] on span "| 113 - Vorstadt, 120 - Itoupava seca, 122 - Velha, 131- Itoupava norte, 132 - …" at bounding box center [113, 464] width 169 height 70
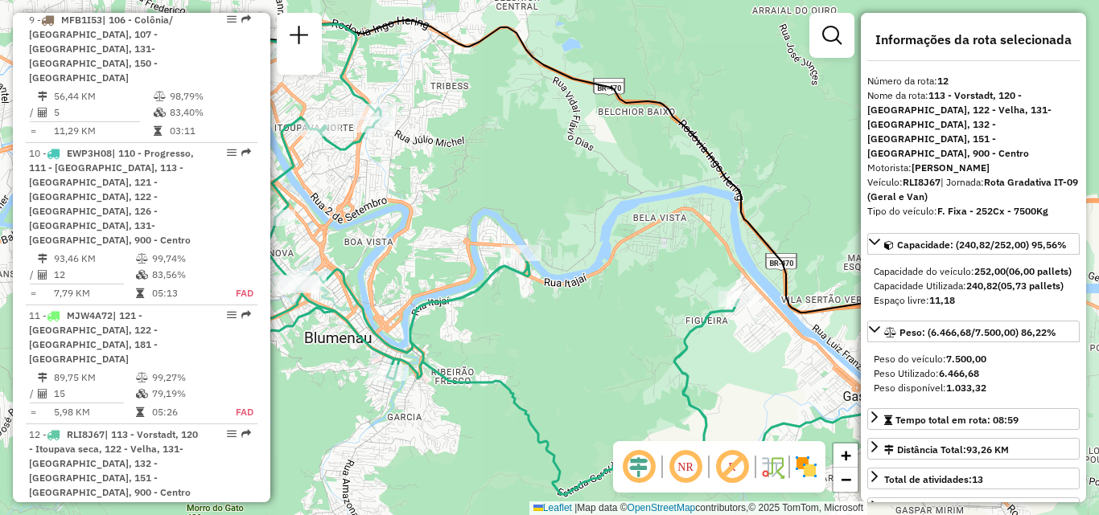
drag, startPoint x: 474, startPoint y: 242, endPoint x: 615, endPoint y: 238, distance: 141.6
click at [589, 242] on div "Janela de atendimento Grade de atendimento Capacidade Transportadoras Veículos …" at bounding box center [549, 257] width 1099 height 515
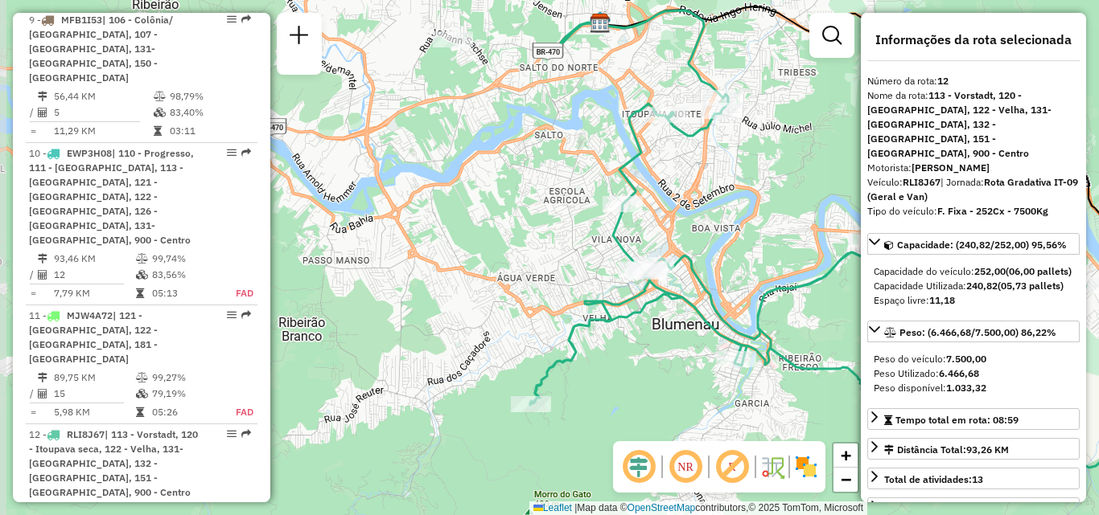
drag, startPoint x: 425, startPoint y: 193, endPoint x: 357, endPoint y: 175, distance: 69.8
click at [361, 177] on div "Janela de atendimento Grade de atendimento Capacidade Transportadoras Veículos …" at bounding box center [549, 257] width 1099 height 515
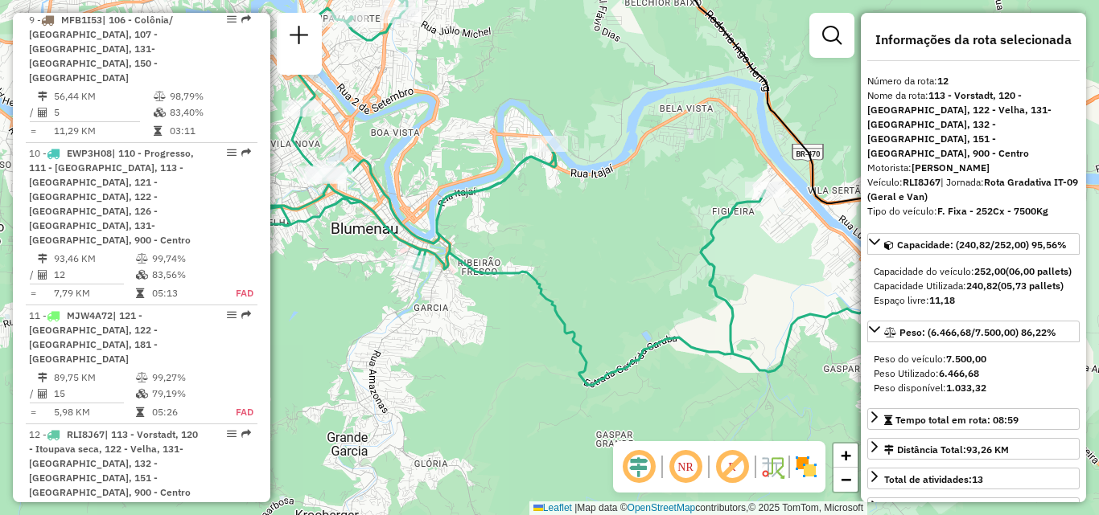
drag, startPoint x: 586, startPoint y: 228, endPoint x: 478, endPoint y: 219, distance: 109.0
click at [515, 221] on div "Janela de atendimento Grade de atendimento Capacidade Transportadoras Veículos …" at bounding box center [549, 257] width 1099 height 515
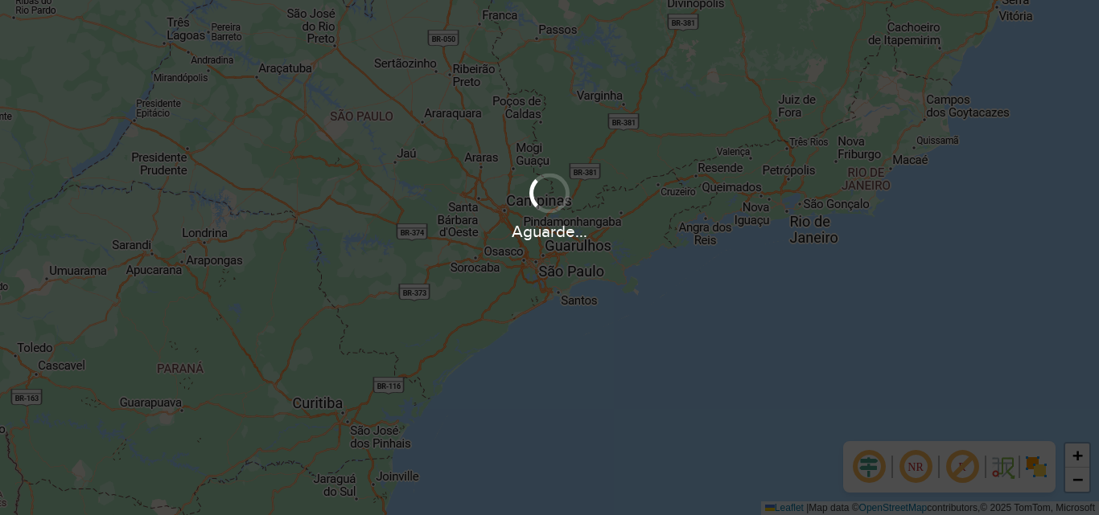
click at [617, 325] on div "Aguarde..." at bounding box center [549, 257] width 1099 height 515
click at [466, 236] on div "Aguarde..." at bounding box center [549, 232] width 1099 height 25
click at [665, 179] on div "Aguarde..." at bounding box center [549, 206] width 1099 height 76
click at [647, 281] on div "Aguarde..." at bounding box center [549, 257] width 1099 height 515
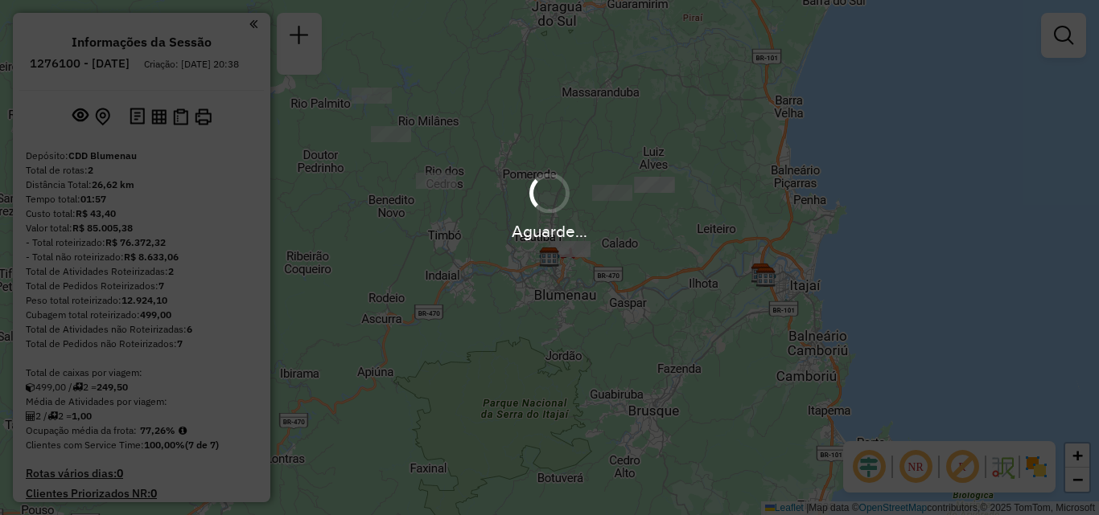
click at [514, 245] on div "Aguarde..." at bounding box center [549, 257] width 1099 height 515
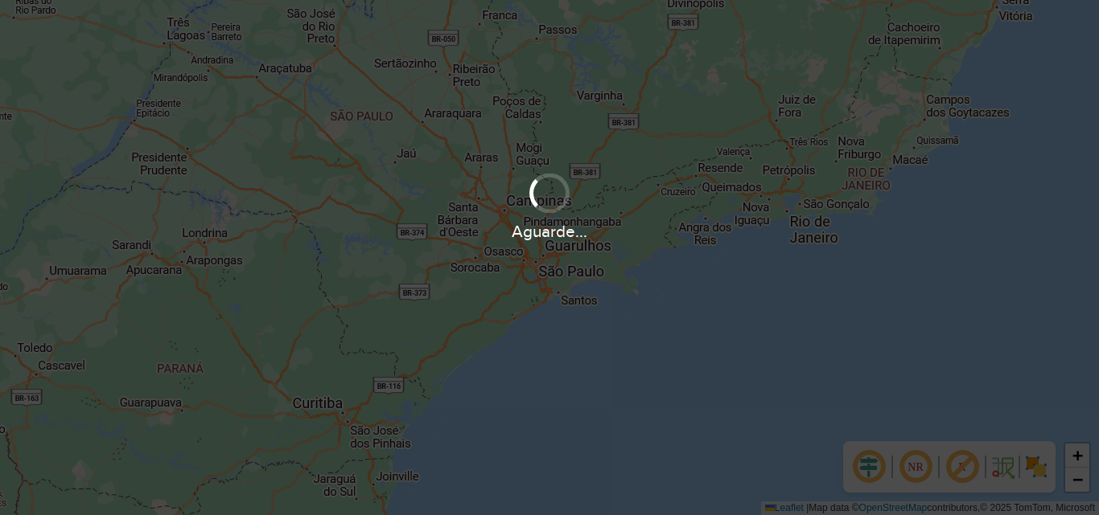
click at [499, 220] on div "Aguarde..." at bounding box center [549, 232] width 1099 height 25
click at [500, 277] on div "Aguarde..." at bounding box center [549, 257] width 1099 height 515
click at [593, 307] on div "Aguarde..." at bounding box center [549, 257] width 1099 height 515
click at [640, 191] on div "Aguarde..." at bounding box center [549, 206] width 1099 height 76
click at [631, 190] on div "Aguarde..." at bounding box center [549, 206] width 1099 height 76
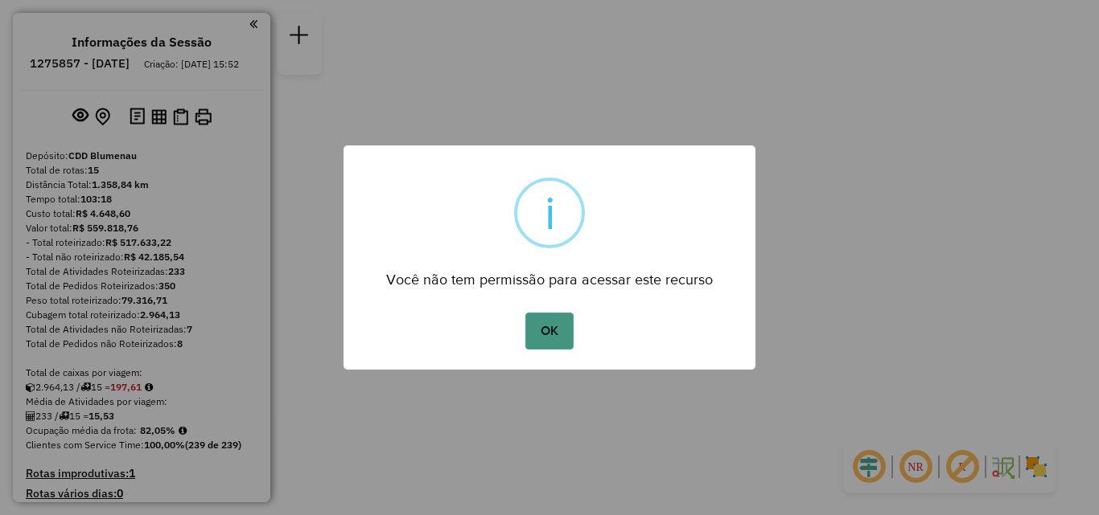
click at [552, 326] on button "OK" at bounding box center [548, 331] width 47 height 37
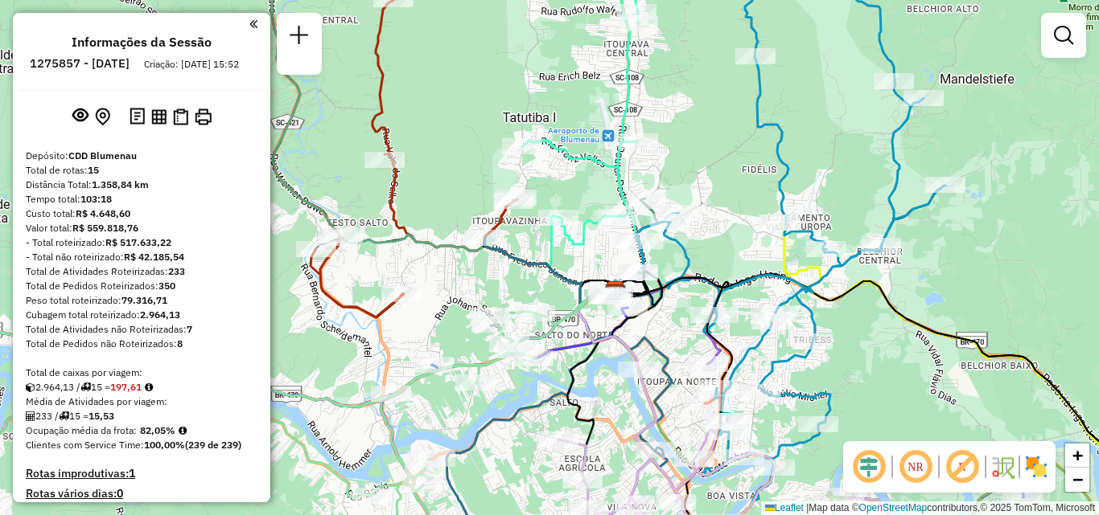
click at [760, 215] on div at bounding box center [780, 223] width 40 height 16
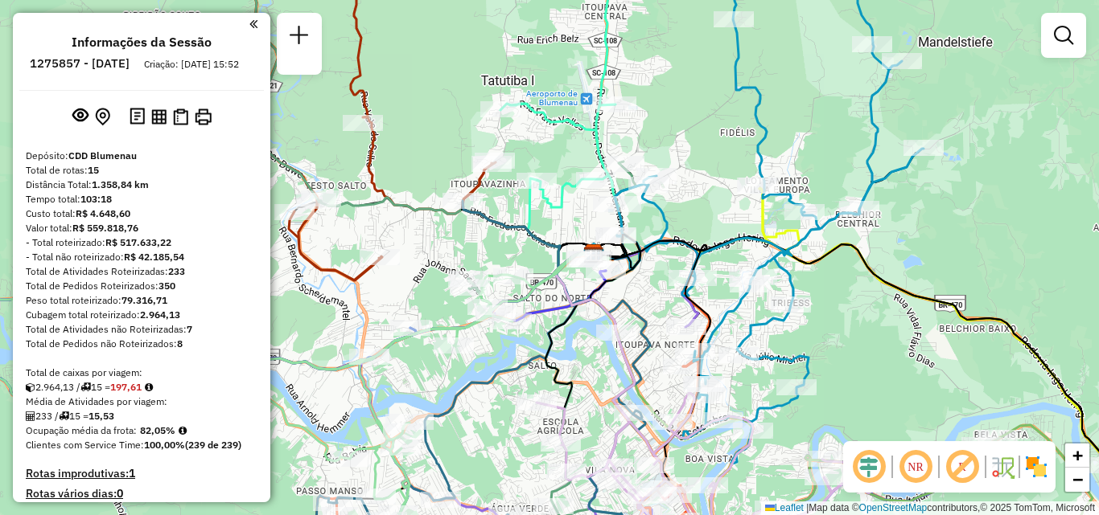
click at [741, 154] on div "Rota 11 - Placa RLI8J67 92800158 - CLUBE DE SKATE HERMA Janela de atendimento G…" at bounding box center [549, 257] width 1099 height 515
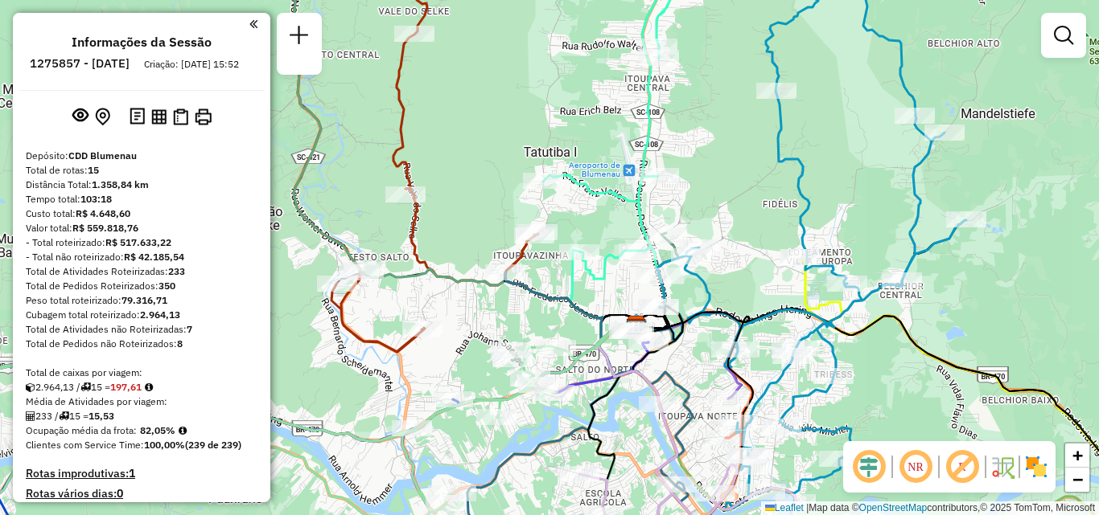
drag, startPoint x: 723, startPoint y: 142, endPoint x: 733, endPoint y: 200, distance: 59.5
click at [733, 199] on div "Rota 2 - Placa RAF8730 92807116 - FIFO DA GULA Janela de atendimento Grade de a…" at bounding box center [549, 257] width 1099 height 515
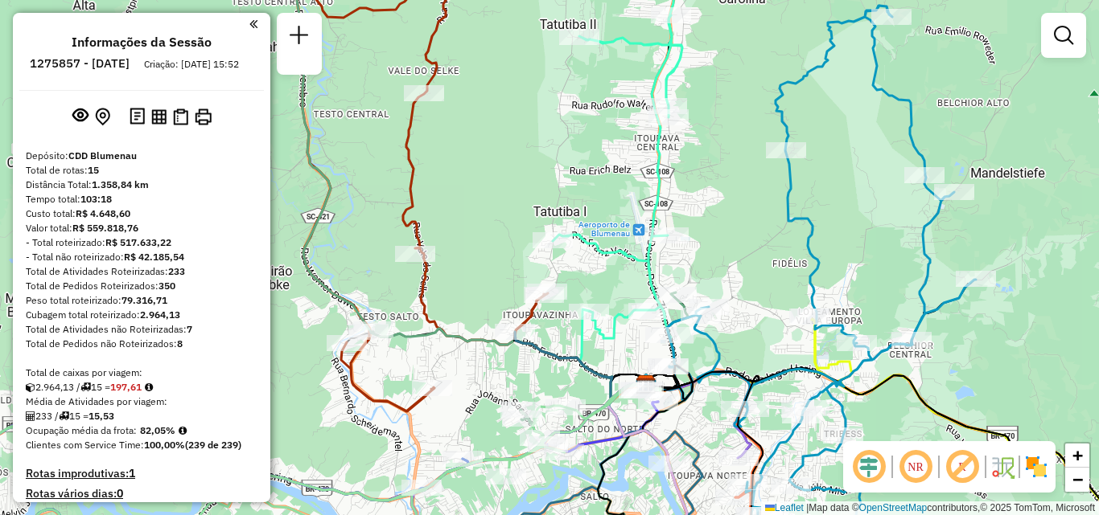
drag, startPoint x: 700, startPoint y: 280, endPoint x: 683, endPoint y: 193, distance: 88.6
click at [685, 207] on div "Rota 2 - Placa RAF8730 92807116 - FIFO DA GULA Janela de atendimento Grade de a…" at bounding box center [549, 257] width 1099 height 515
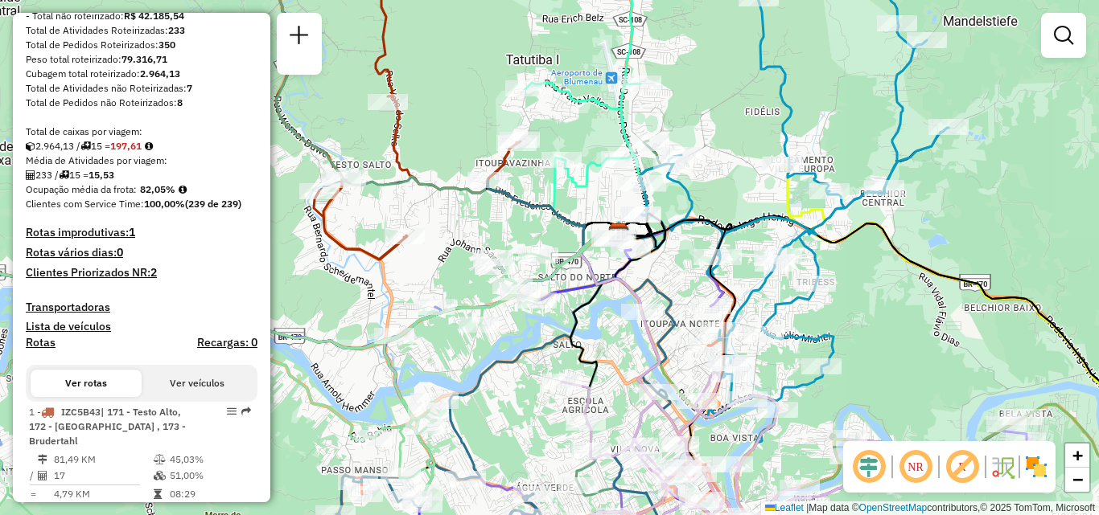
scroll to position [402, 0]
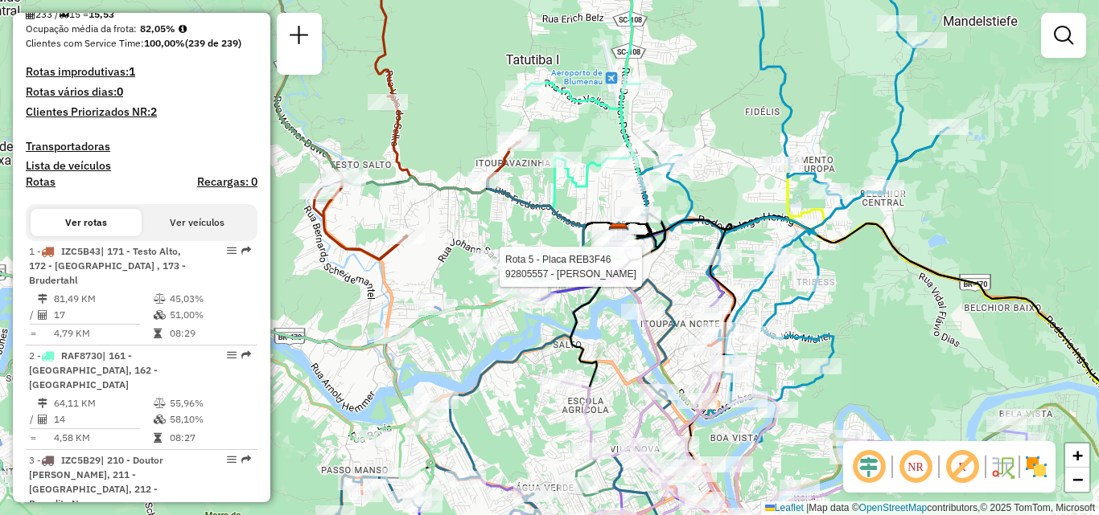
select select "**********"
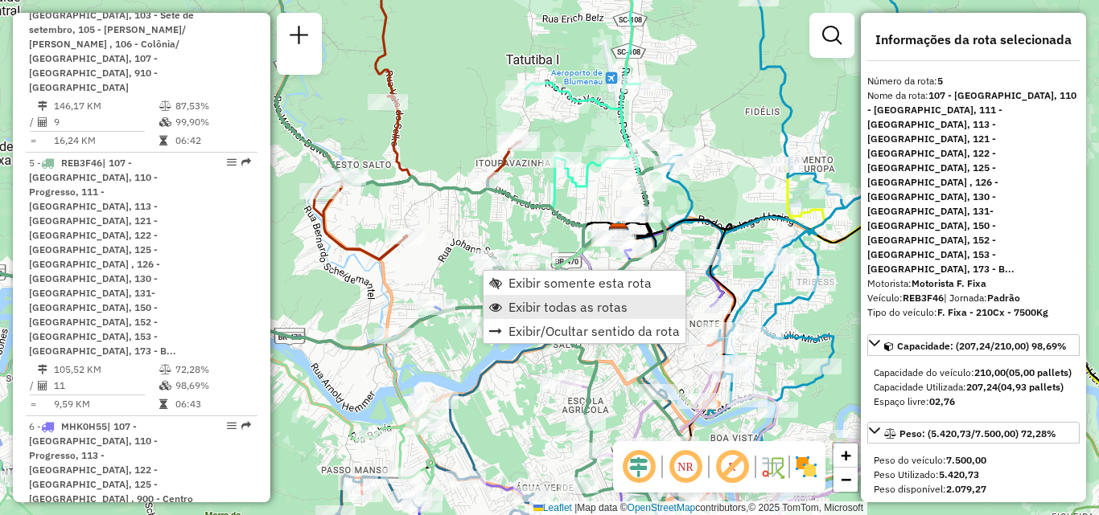
scroll to position [1078, 0]
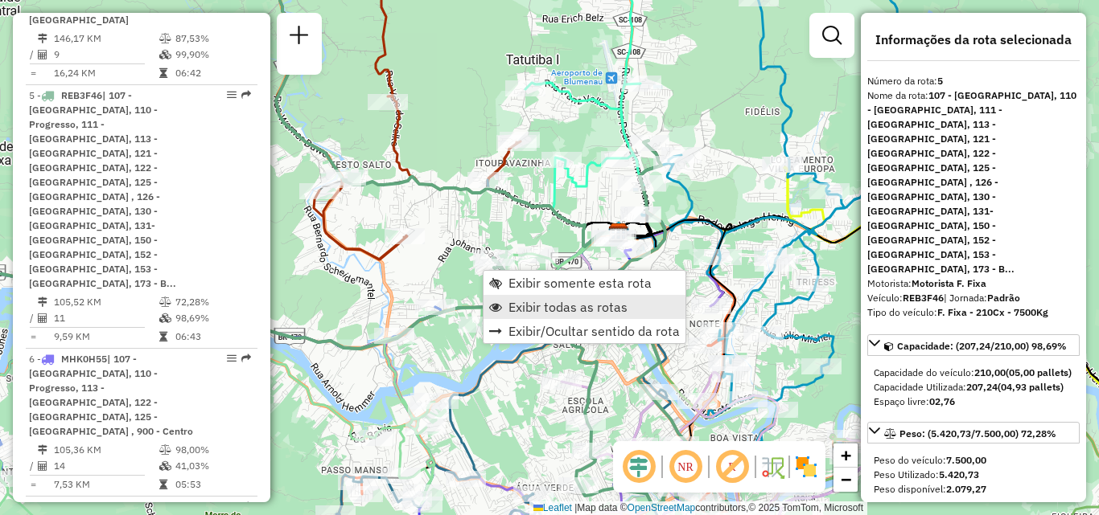
click at [521, 303] on span "Exibir todas as rotas" at bounding box center [567, 307] width 119 height 13
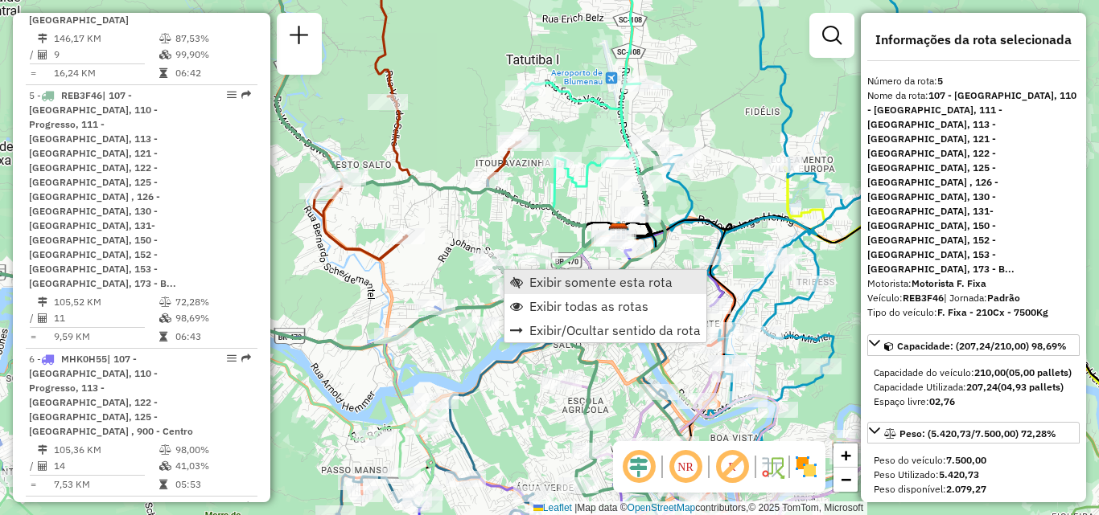
click at [575, 276] on span "Exibir somente esta rota" at bounding box center [600, 282] width 143 height 13
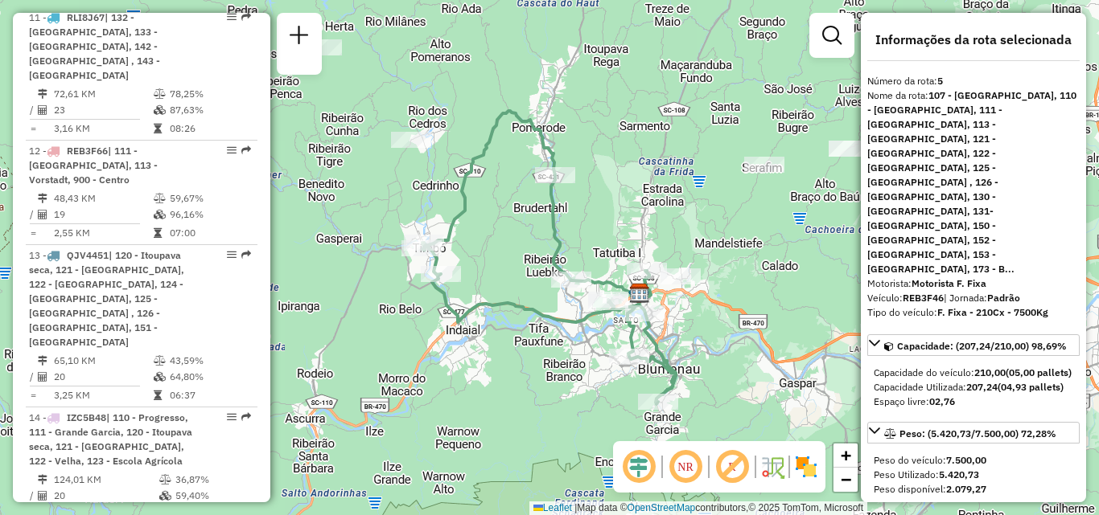
scroll to position [2005, 0]
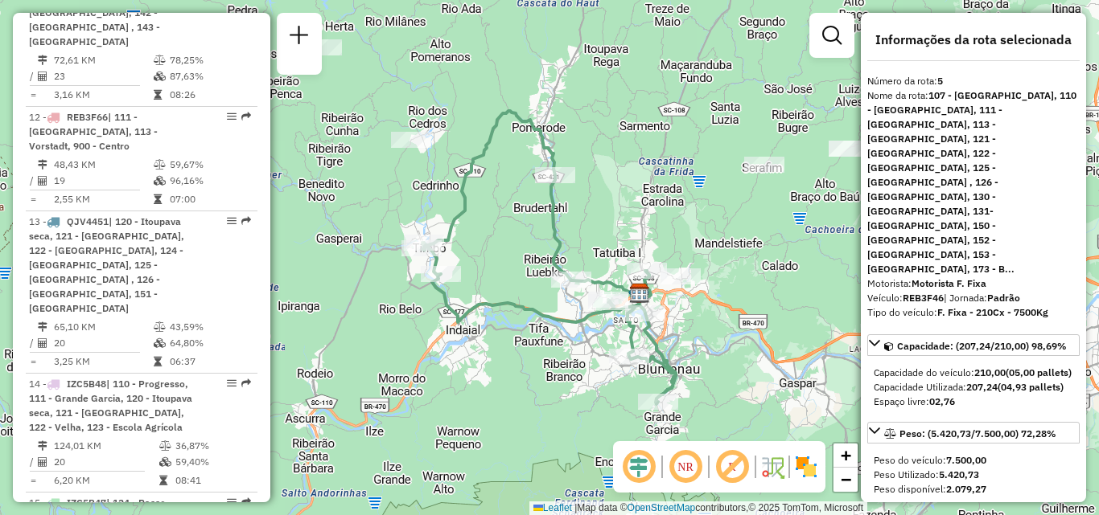
click at [272, 405] on div "Janela de atendimento Grade de atendimento Capacidade Transportadoras Veículos …" at bounding box center [549, 257] width 1099 height 515
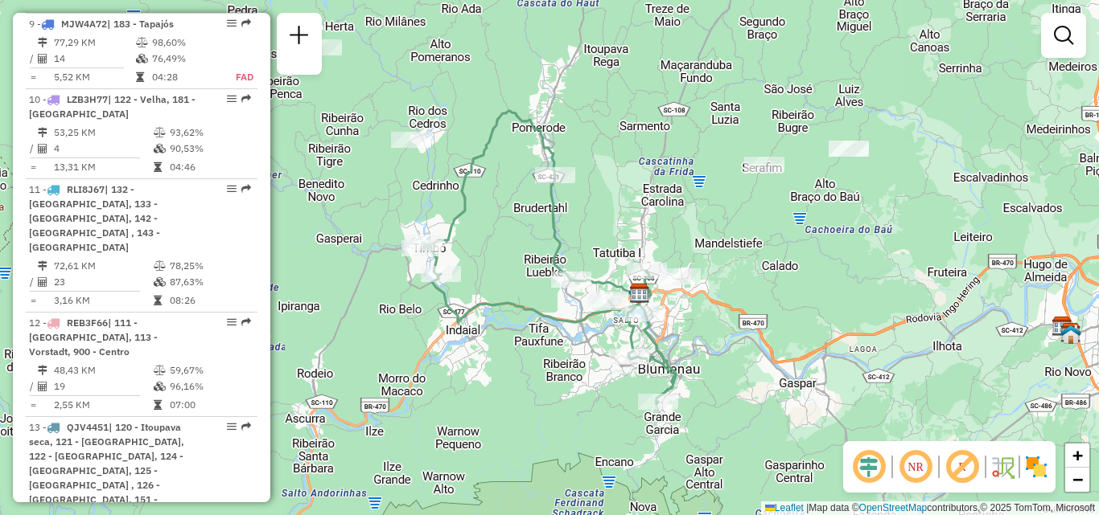
scroll to position [1794, 0]
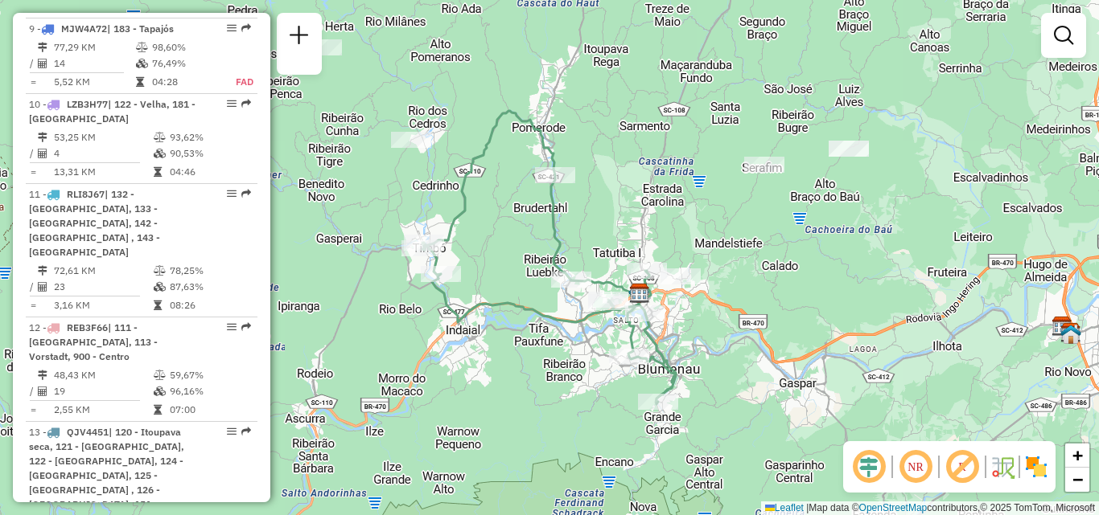
click at [275, 372] on div "Janela de atendimento Grade de atendimento Capacidade Transportadoras Veículos …" at bounding box center [549, 257] width 1099 height 515
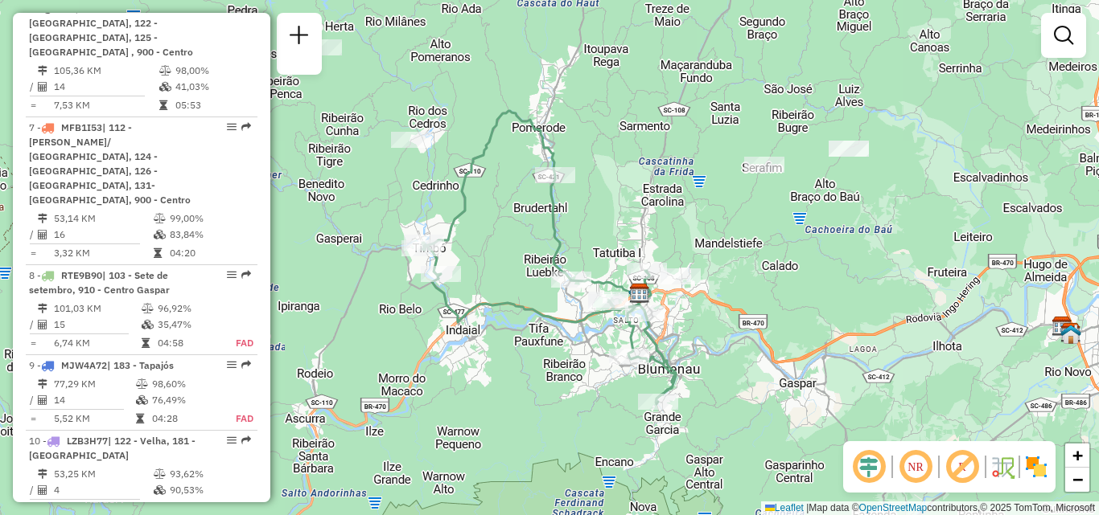
scroll to position [1423, 0]
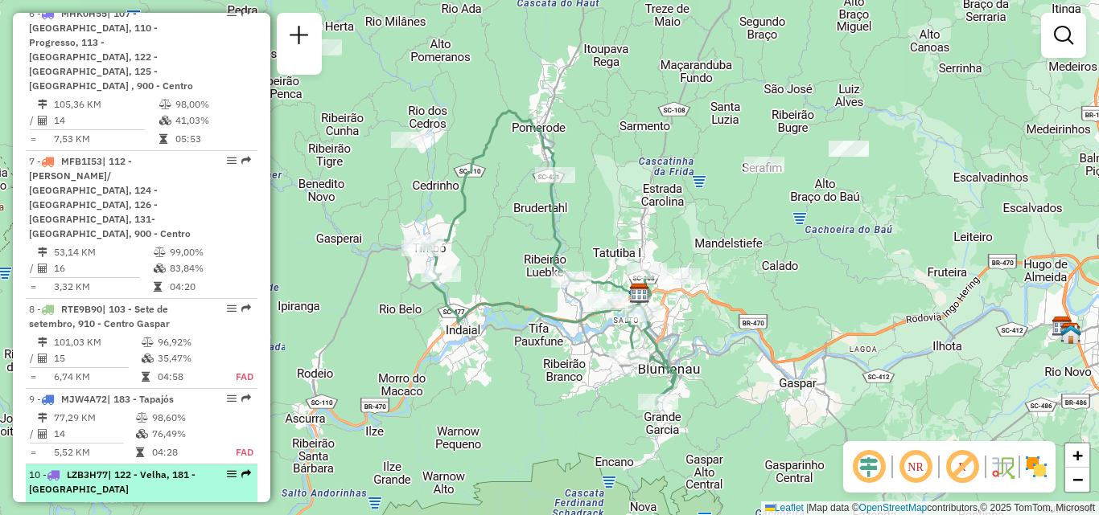
click at [140, 468] on div "10 - LZB3H77 | 122 - Velha, 181 - Indaial" at bounding box center [114, 482] width 170 height 29
select select "**********"
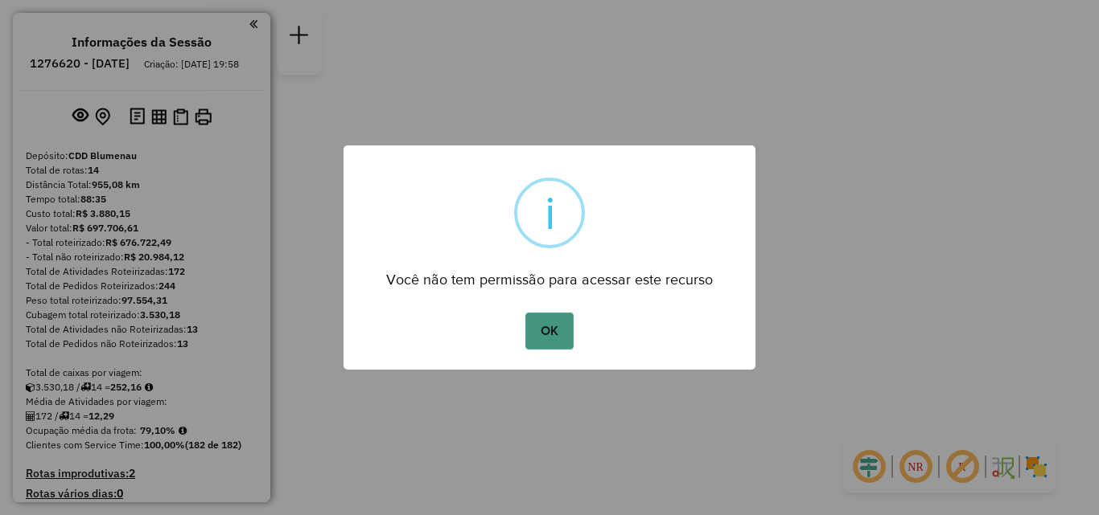
click at [555, 330] on button "OK" at bounding box center [548, 331] width 47 height 37
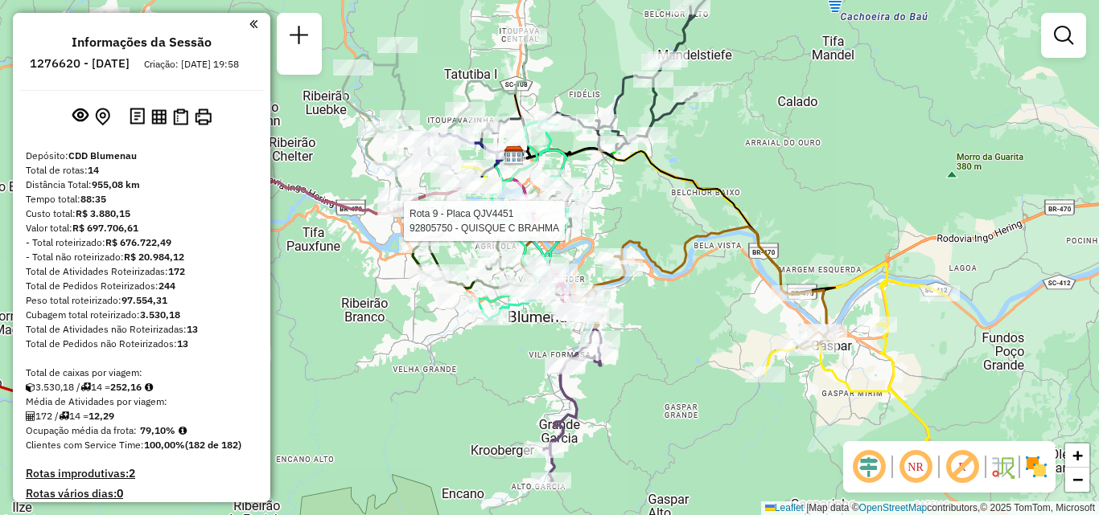
select select "**********"
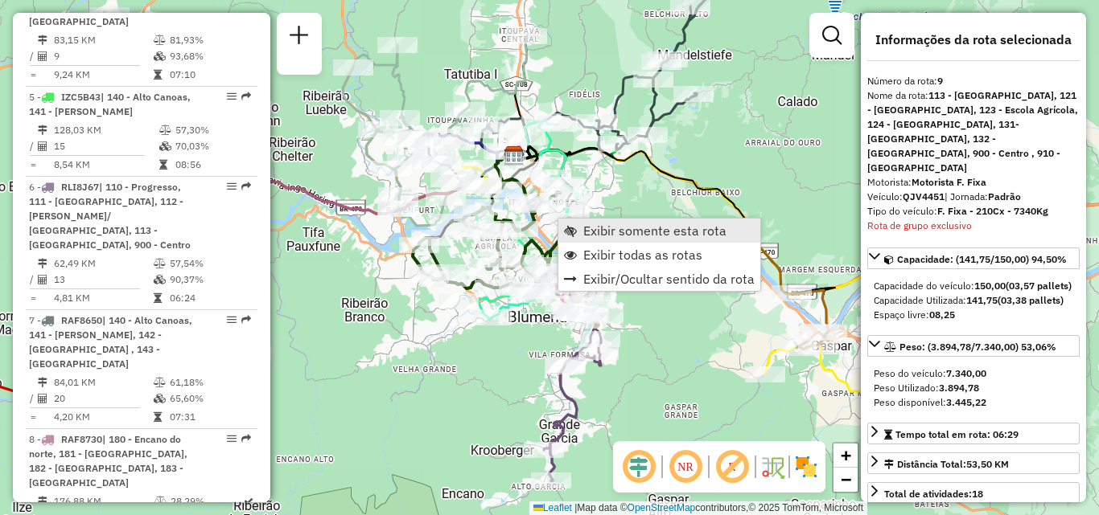
scroll to position [1510, 0]
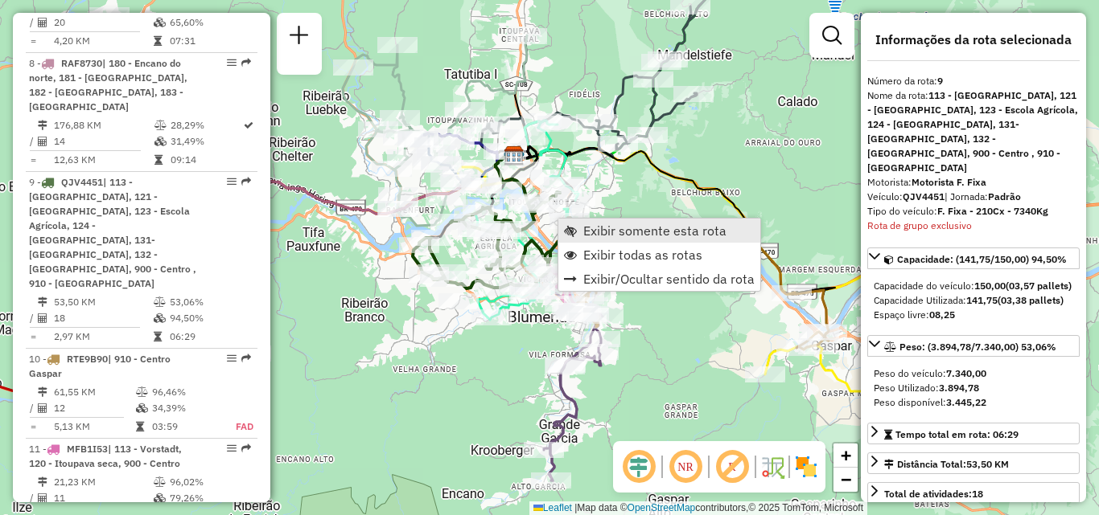
click at [604, 232] on span "Exibir somente esta rota" at bounding box center [654, 230] width 143 height 13
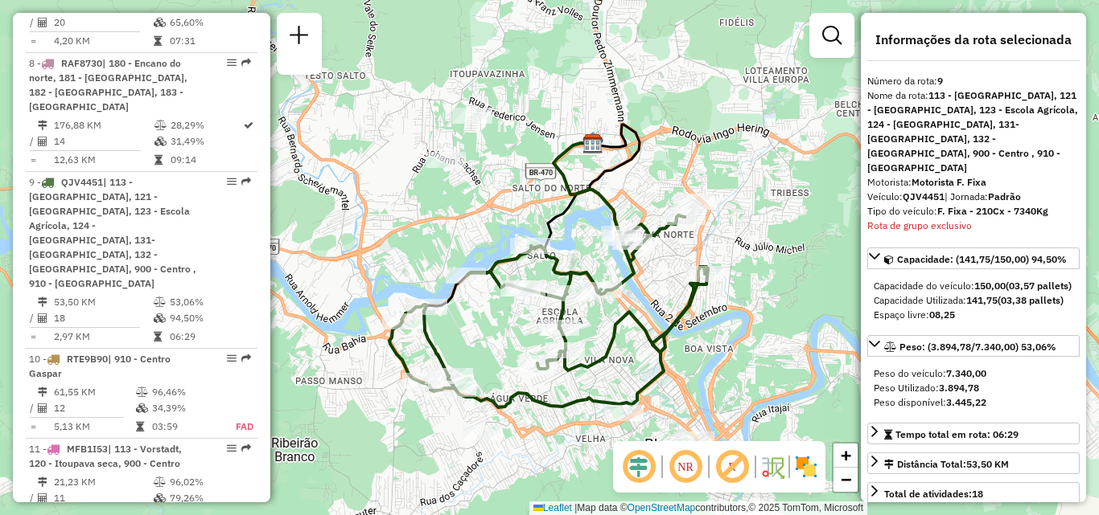
drag, startPoint x: 270, startPoint y: 339, endPoint x: 269, endPoint y: 347, distance: 8.1
click at [269, 347] on hb-router-mapa "Informações da Sessão 1276620 - [DATE] Criação: [DATE] 19:58 Depósito: CDD Blum…" at bounding box center [549, 257] width 1099 height 515
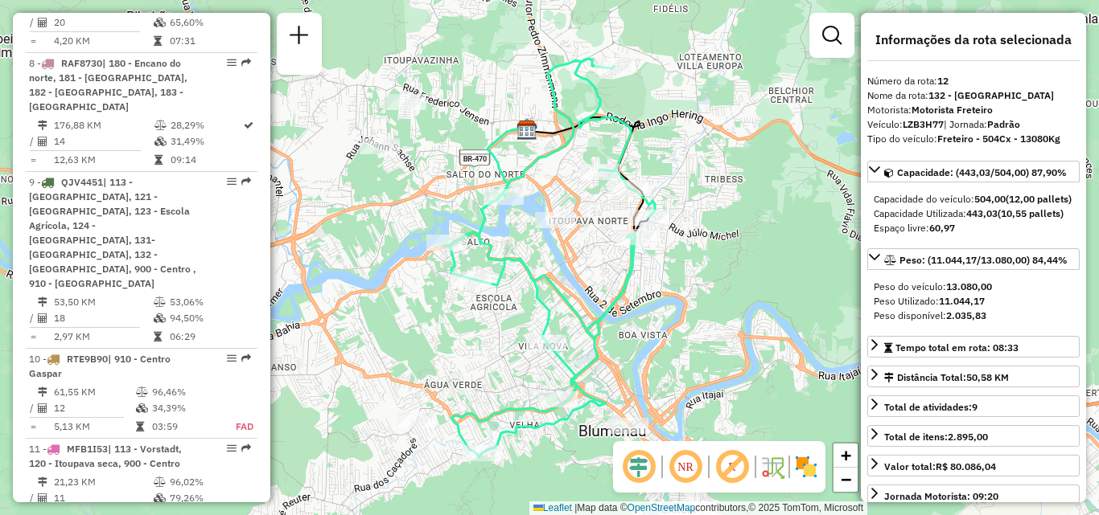
click at [688, 471] on em at bounding box center [685, 467] width 39 height 39
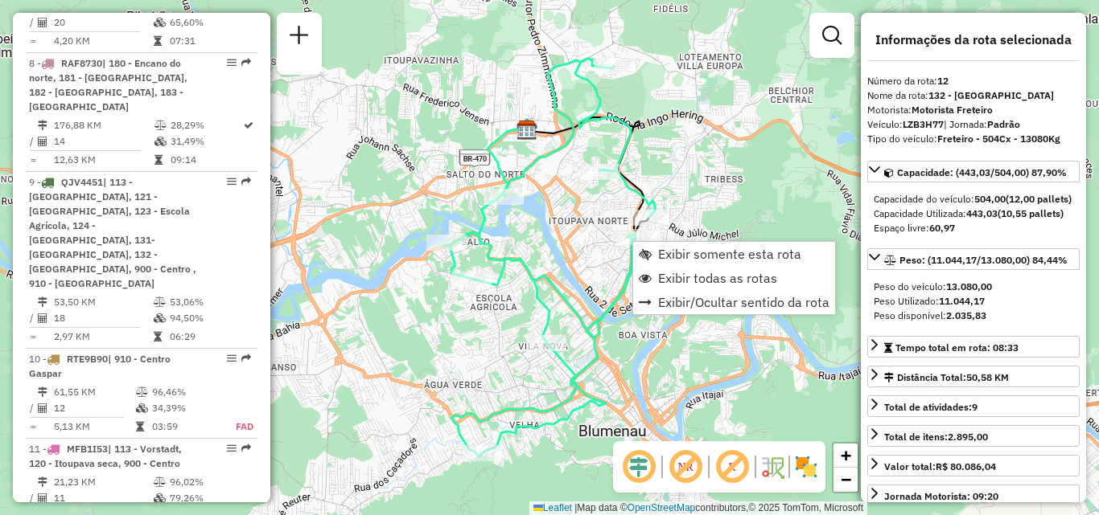
scroll to position [1824, 0]
